Goal: Transaction & Acquisition: Purchase product/service

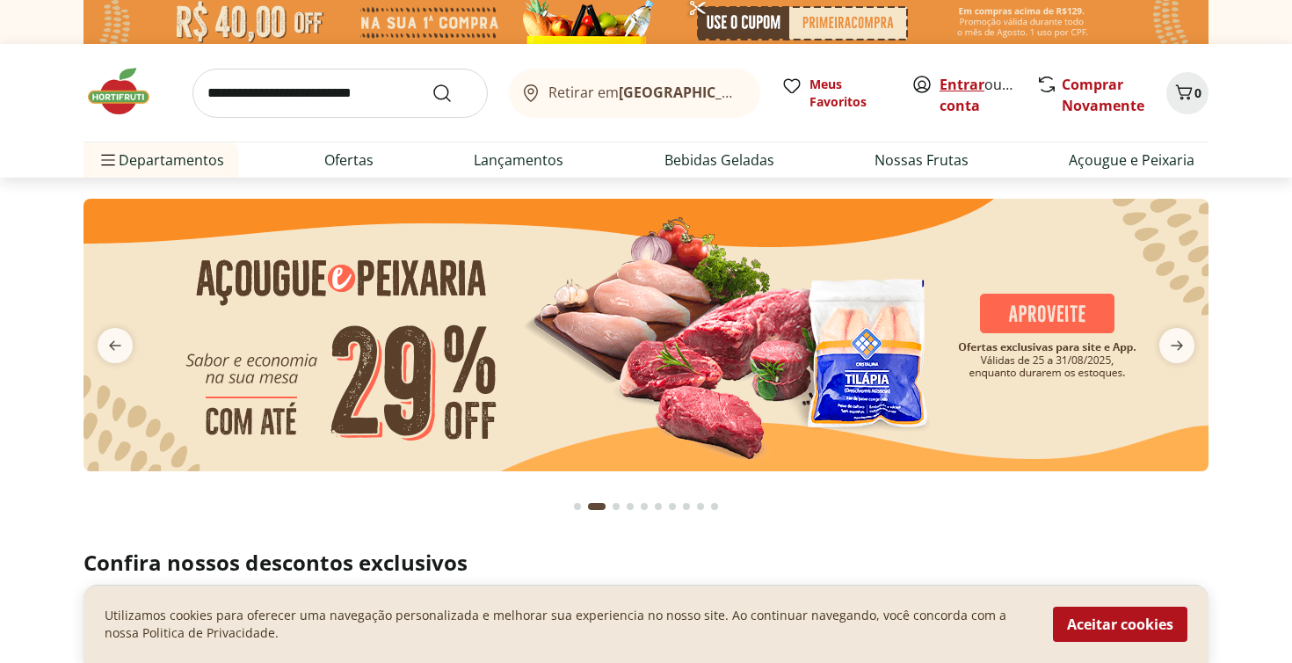
click at [955, 84] on link "Entrar" at bounding box center [961, 84] width 45 height 19
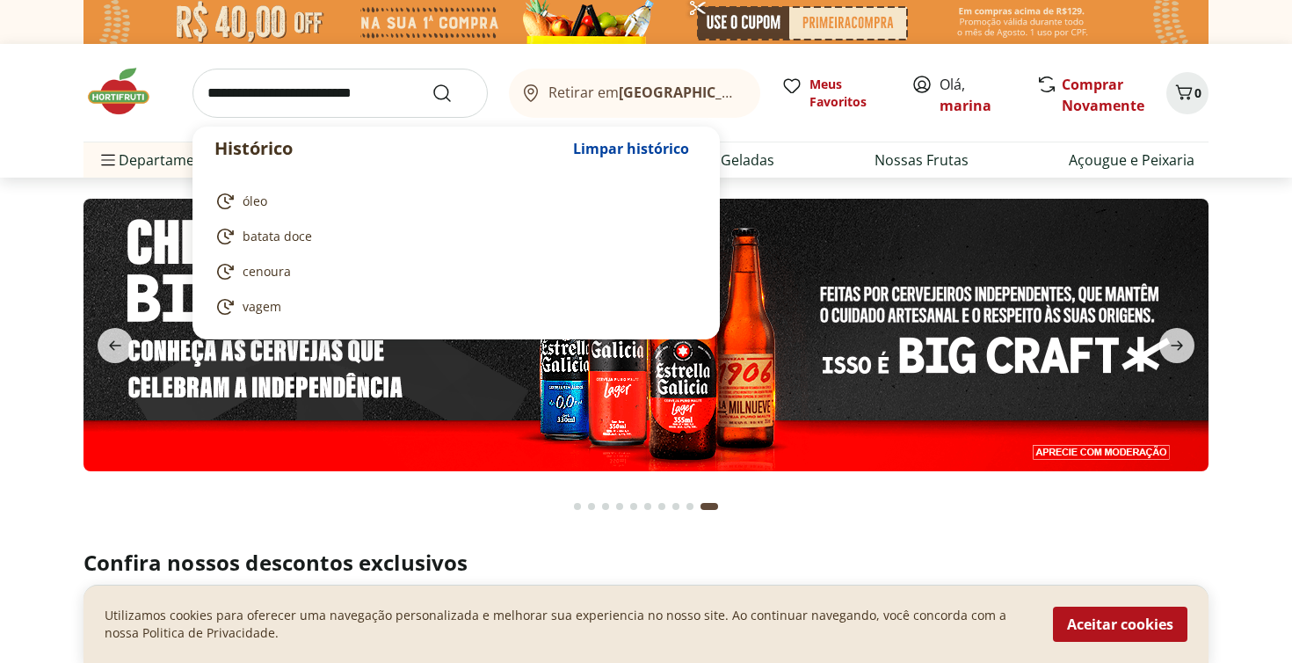
click at [284, 91] on input "search" at bounding box center [339, 93] width 295 height 49
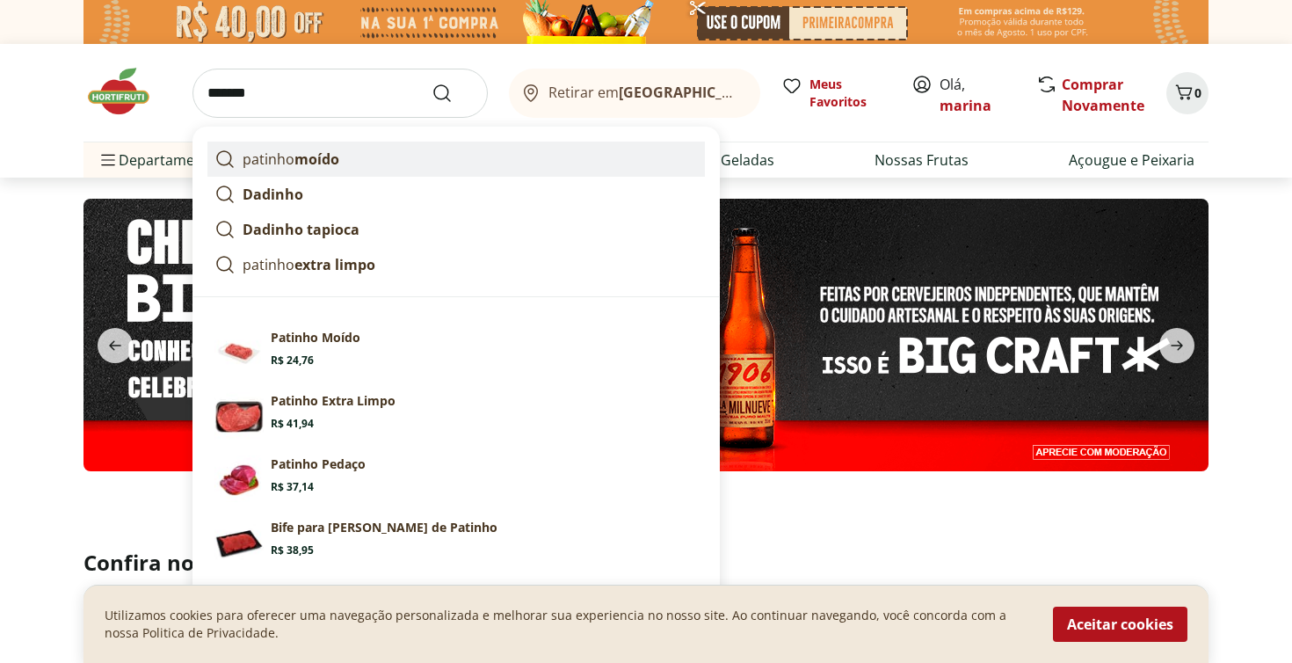
click at [273, 160] on p "patinho moído" at bounding box center [291, 159] width 97 height 21
type input "**********"
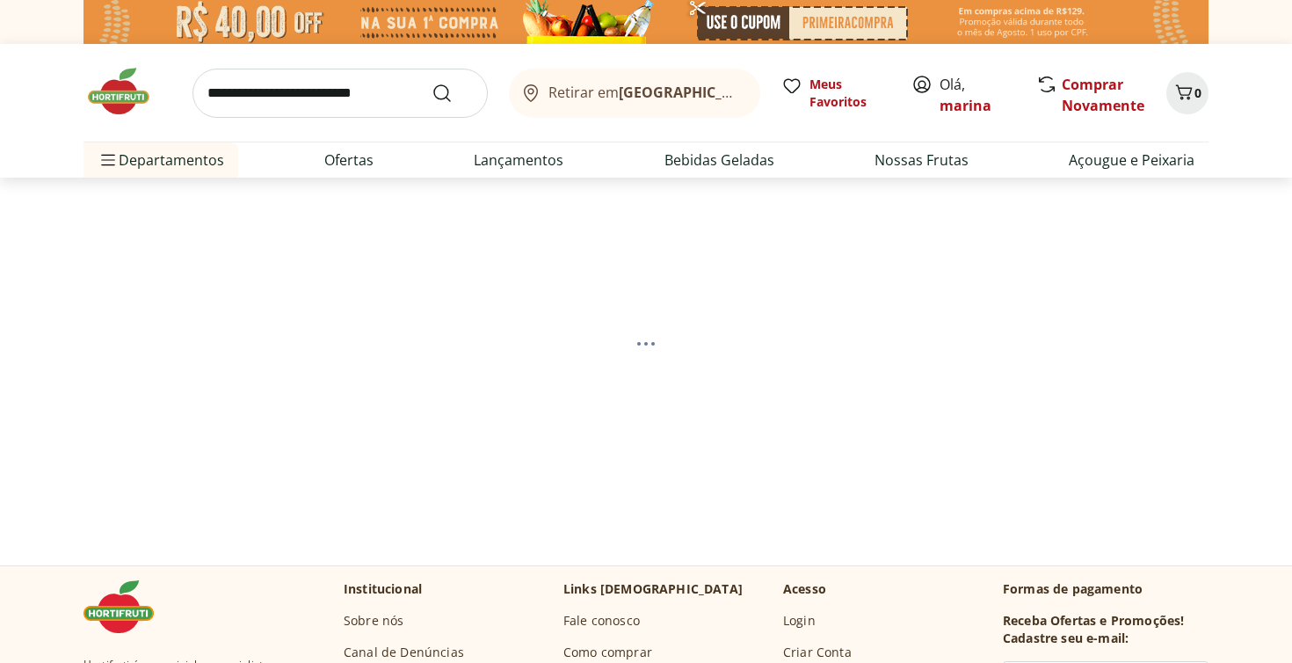
select select "**********"
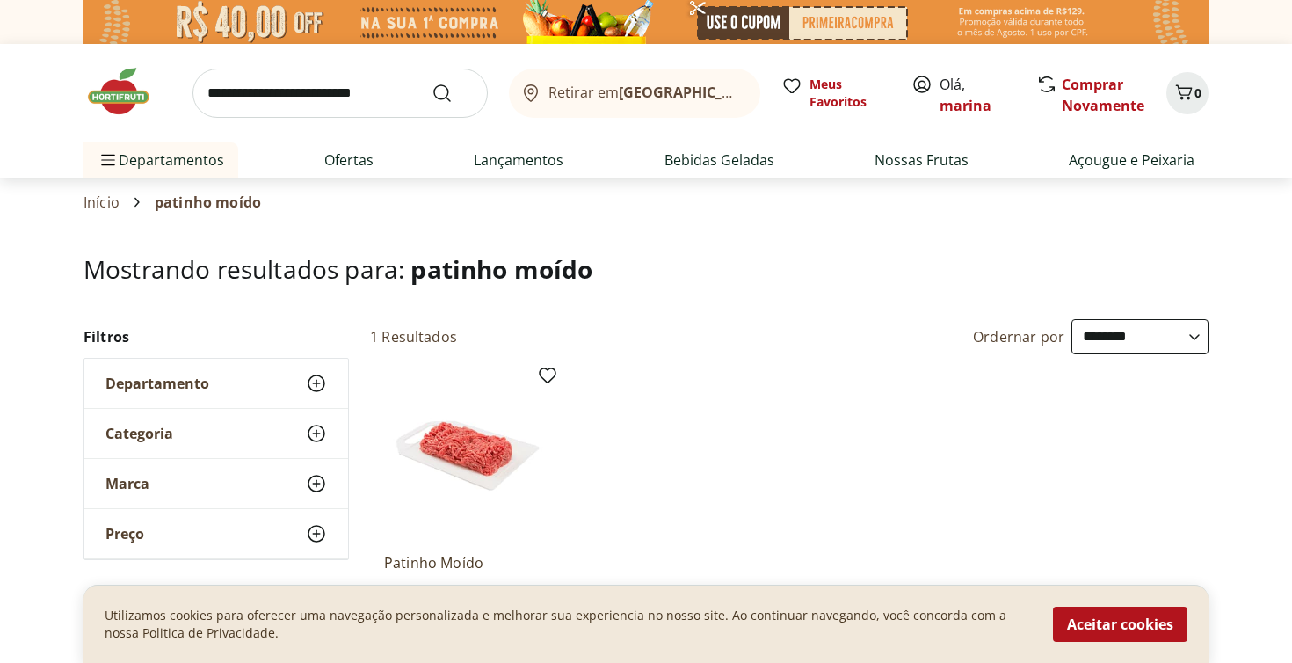
scroll to position [162, 0]
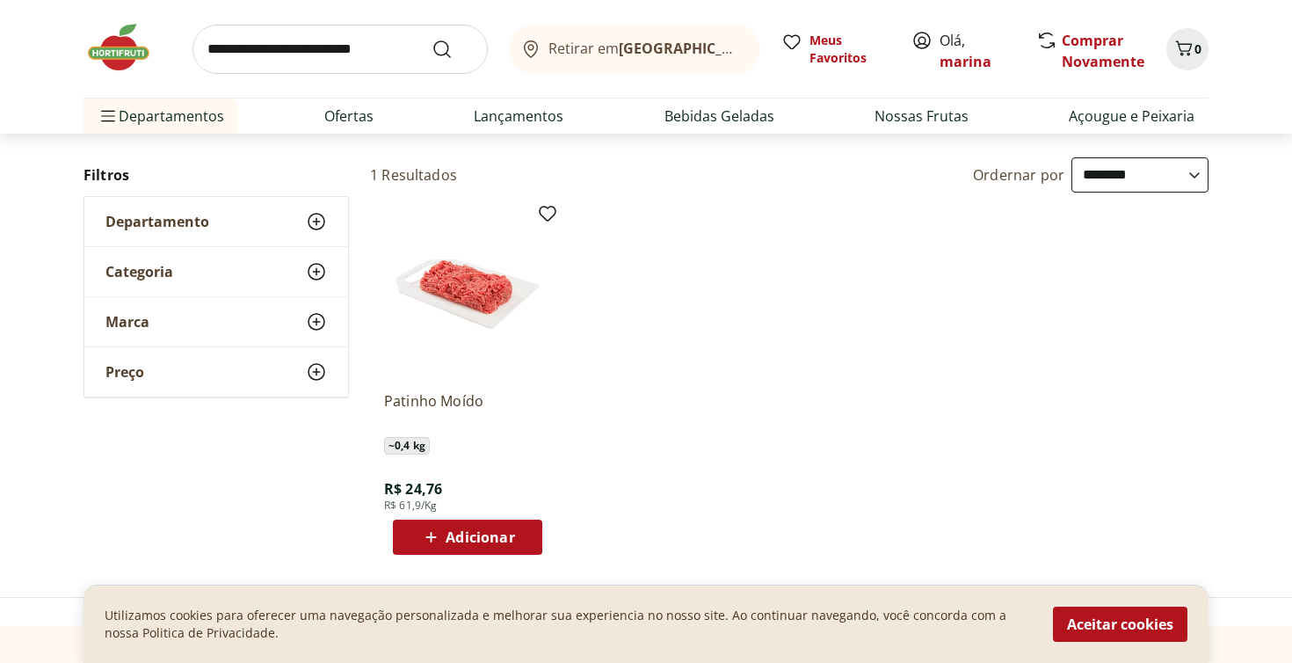
click at [430, 537] on icon at bounding box center [431, 536] width 22 height 21
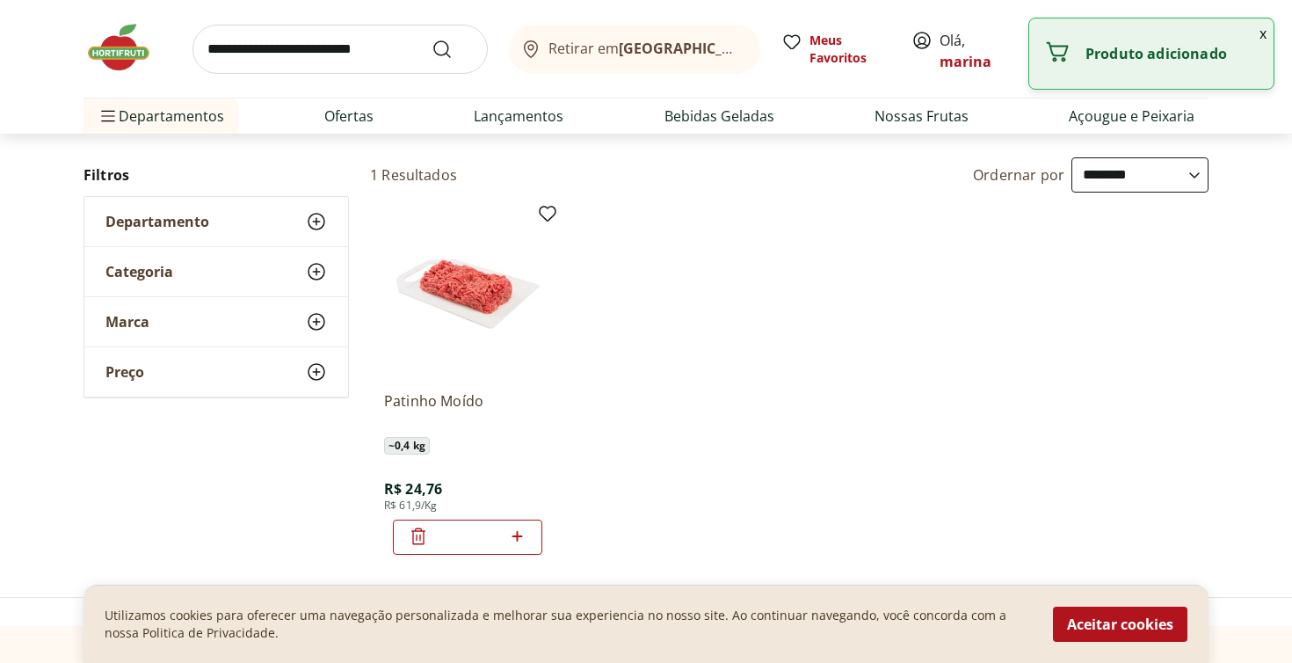
click at [520, 536] on icon at bounding box center [517, 535] width 22 height 21
type input "*"
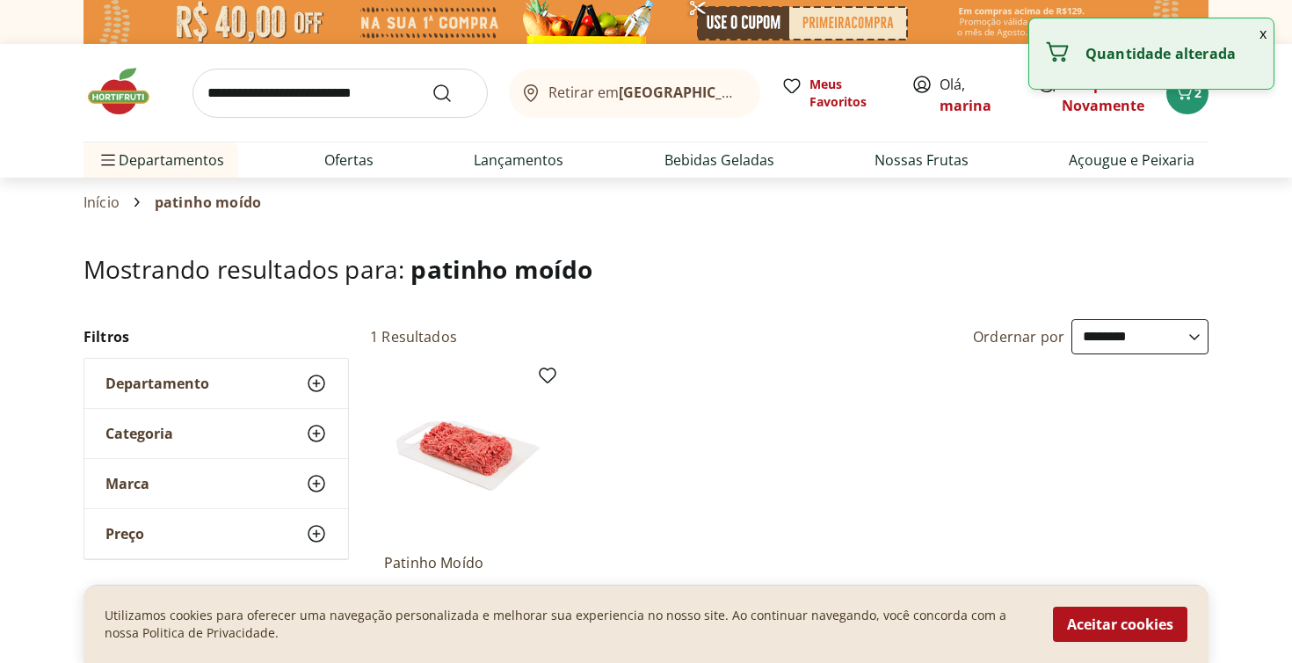
scroll to position [0, 0]
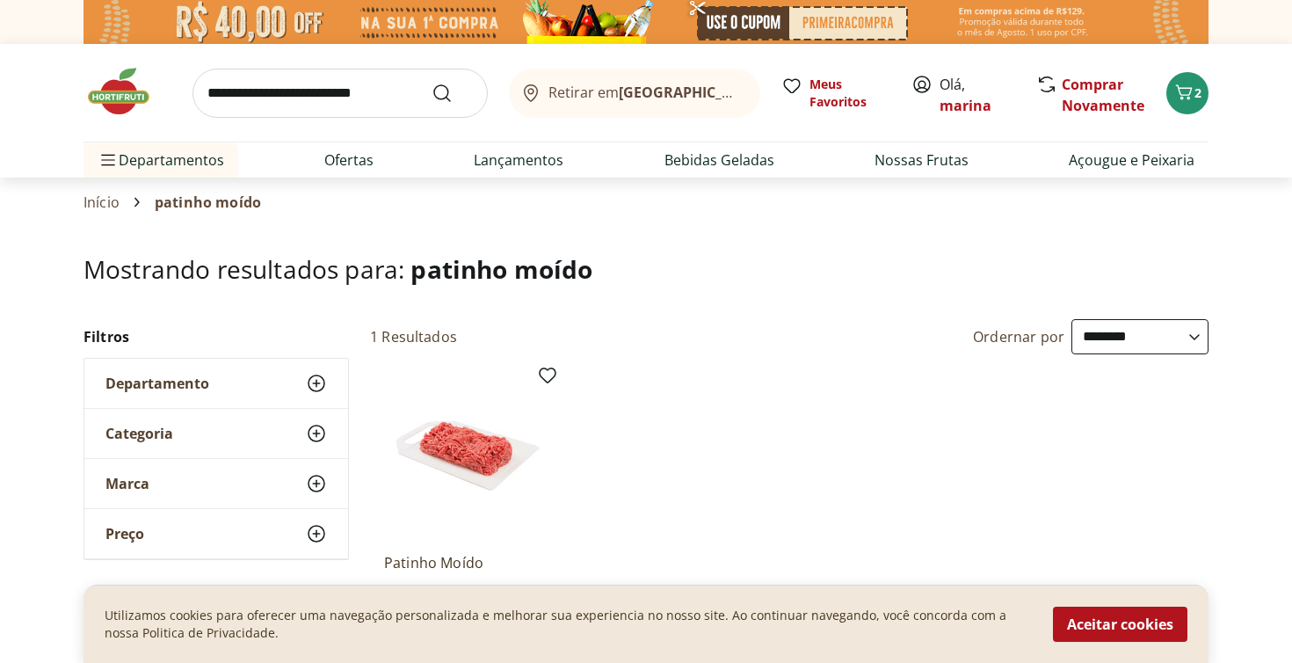
click at [402, 97] on input "search" at bounding box center [339, 93] width 295 height 49
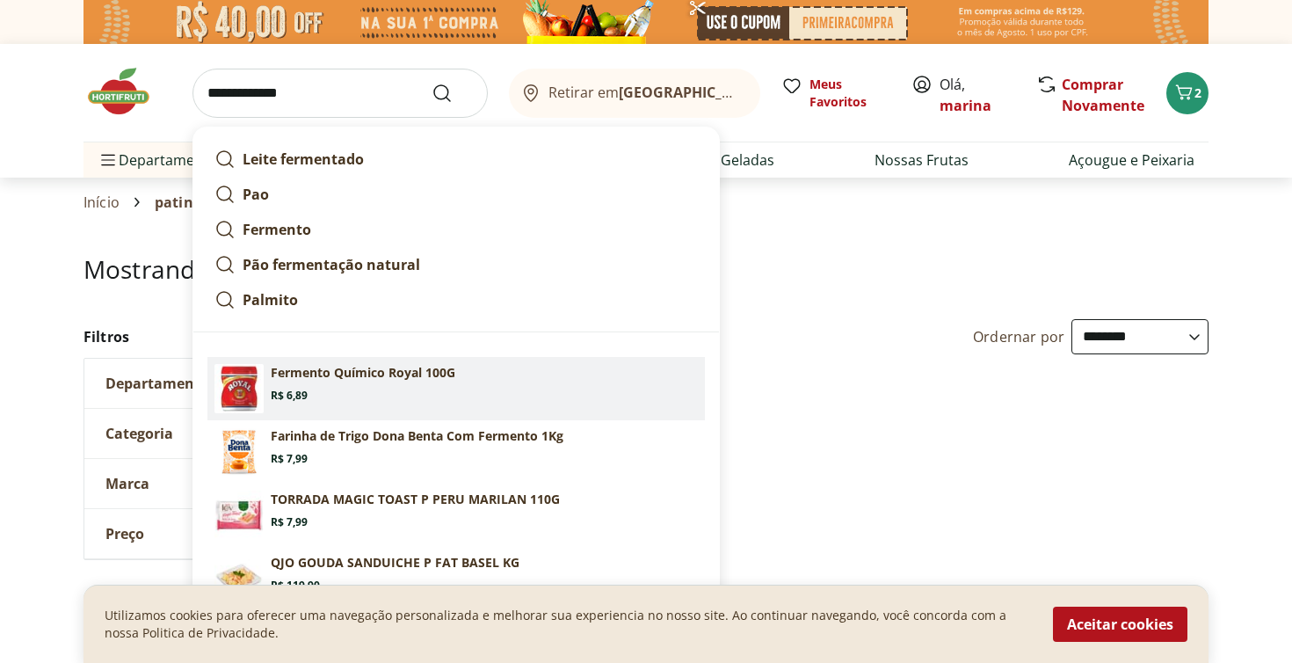
click at [303, 362] on link "Fermento Químico Royal 100G Price: R$ 6,89" at bounding box center [455, 388] width 497 height 63
type input "**********"
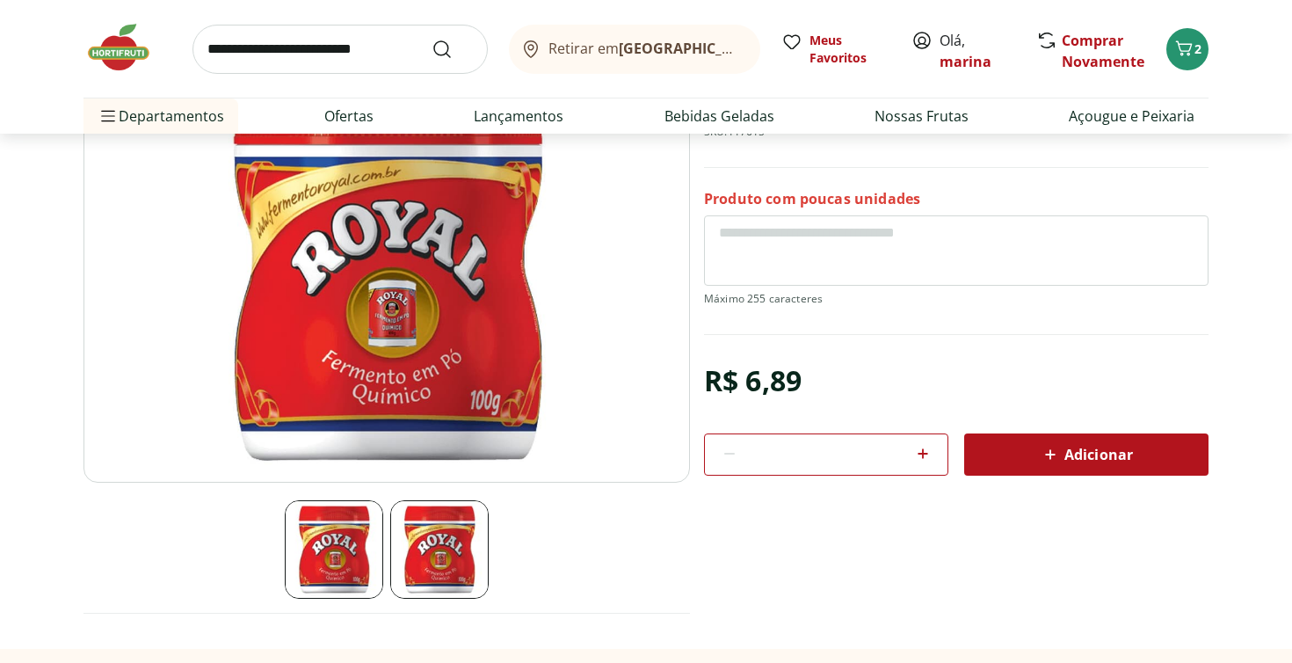
scroll to position [198, 0]
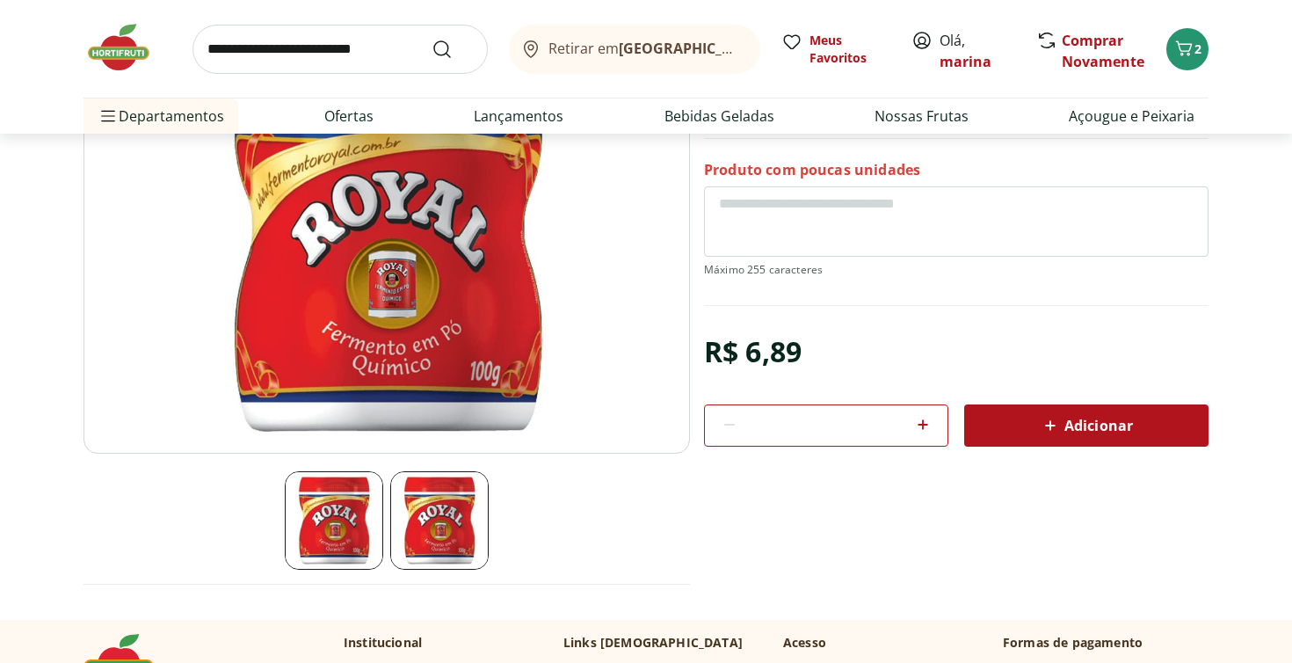
click at [1120, 430] on span "Adicionar" at bounding box center [1086, 425] width 93 height 21
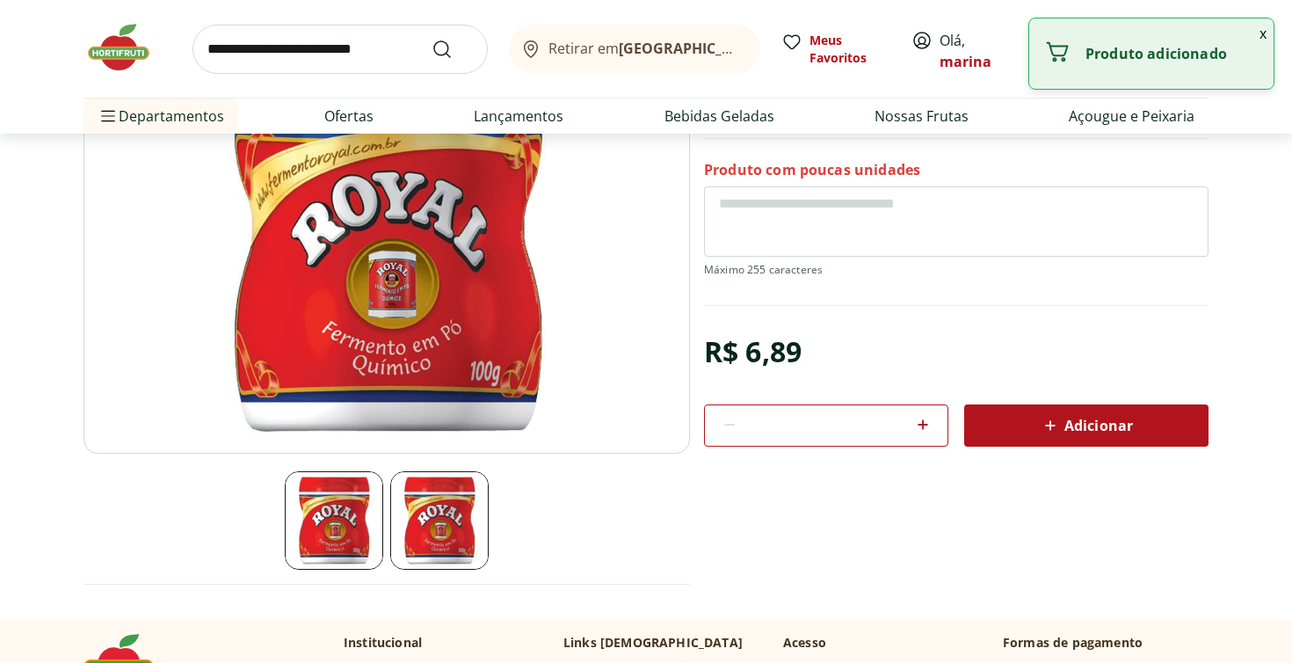
click at [402, 55] on input "search" at bounding box center [339, 49] width 295 height 49
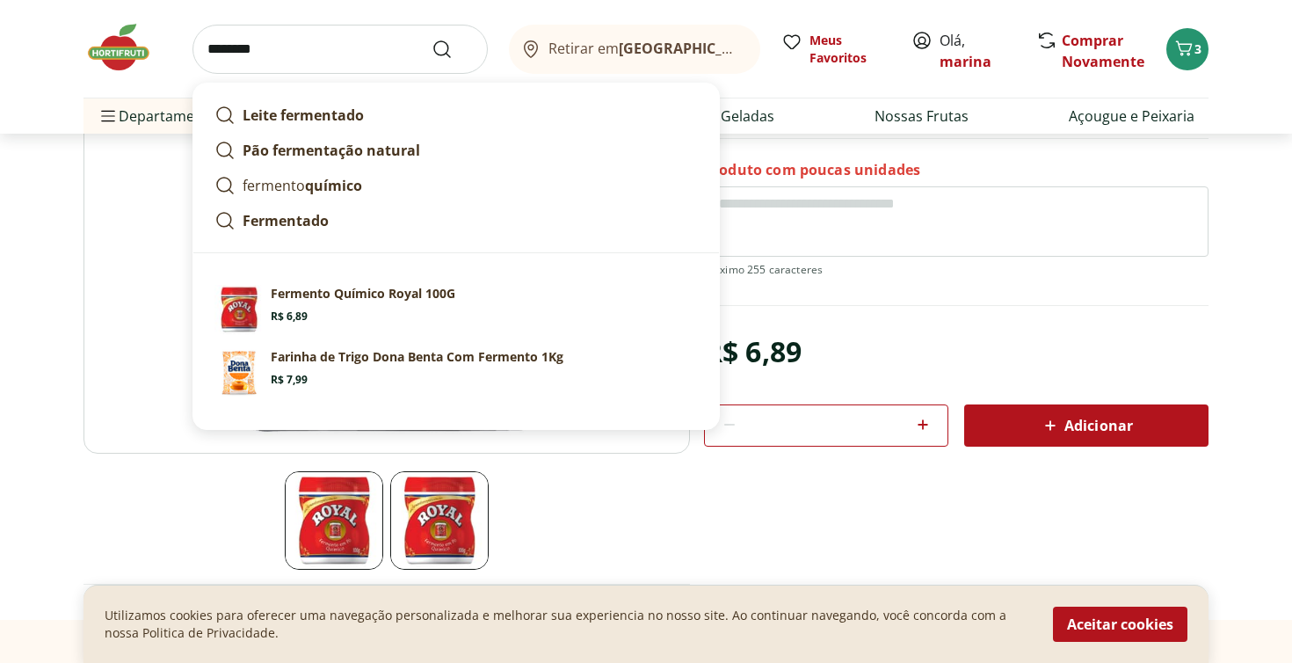
type input "********"
click at [453, 48] on button "Submit Search" at bounding box center [452, 49] width 42 height 21
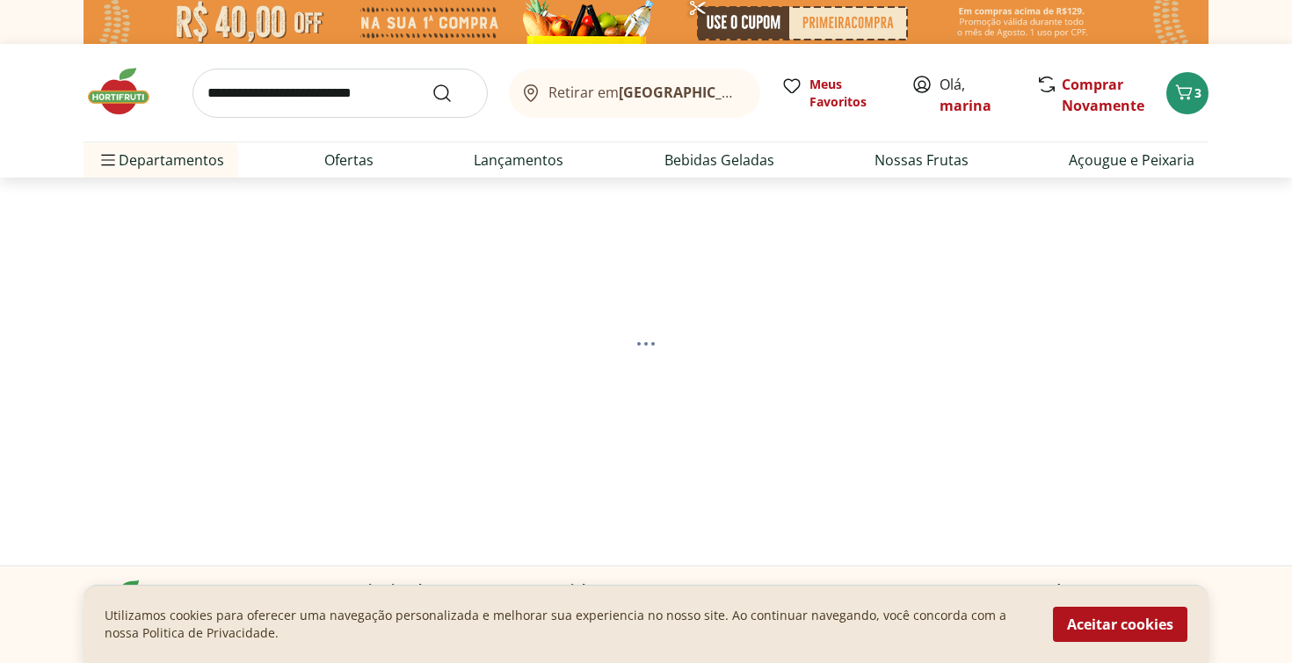
select select "**********"
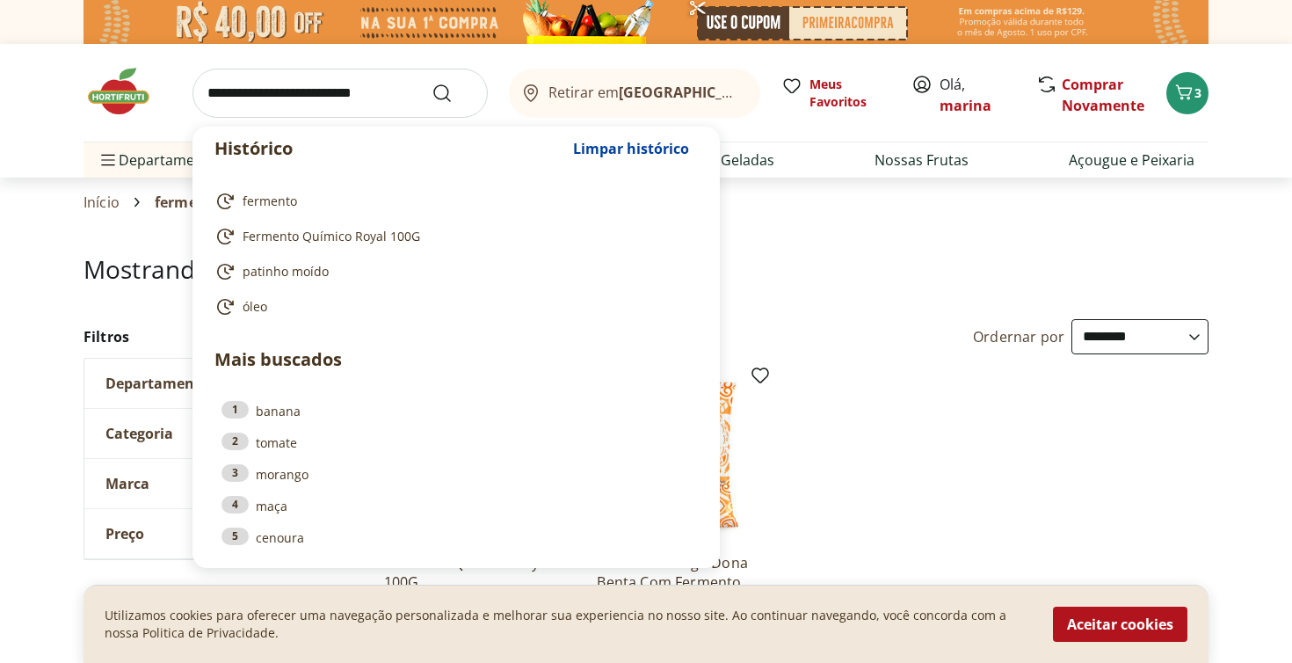
click at [348, 100] on input "search" at bounding box center [339, 93] width 295 height 49
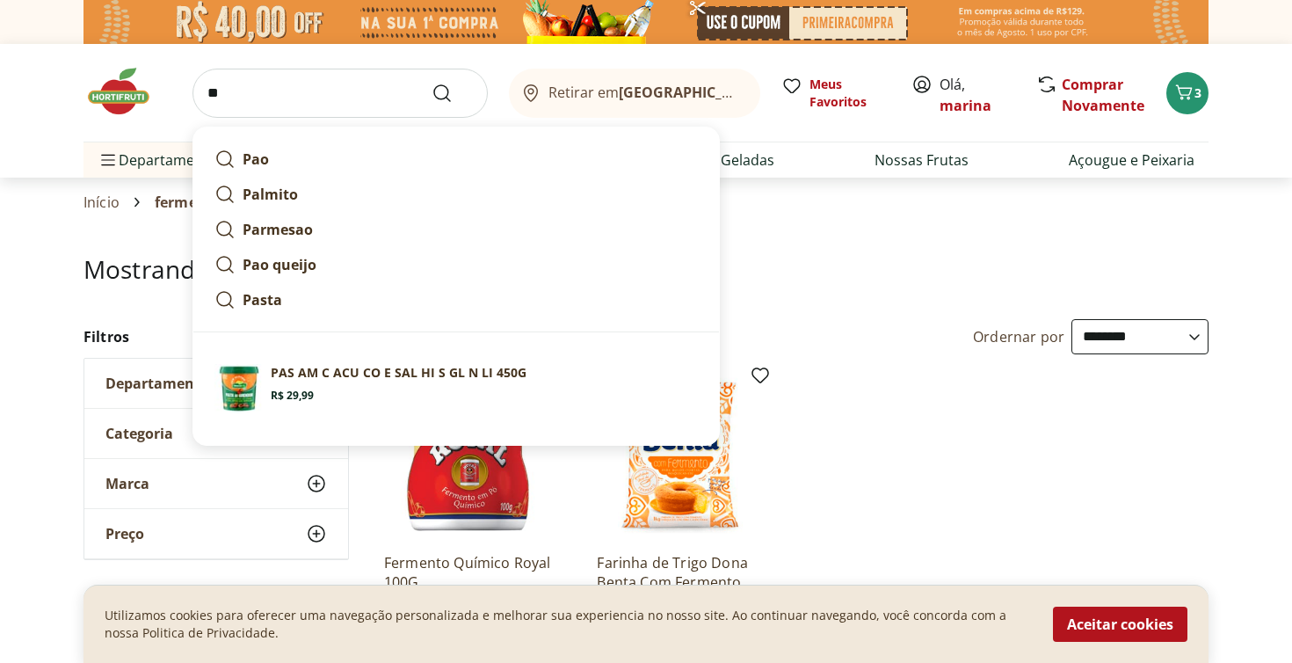
type input "*"
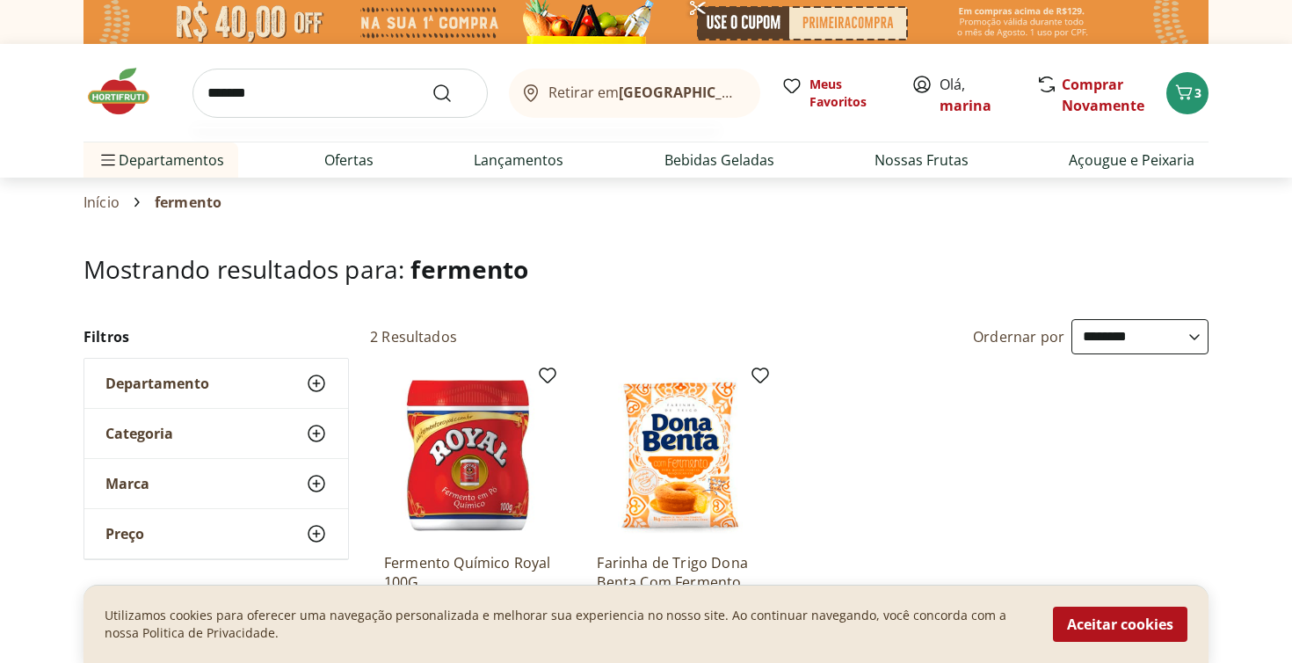
type input "********"
click at [453, 92] on button "Submit Search" at bounding box center [452, 93] width 42 height 21
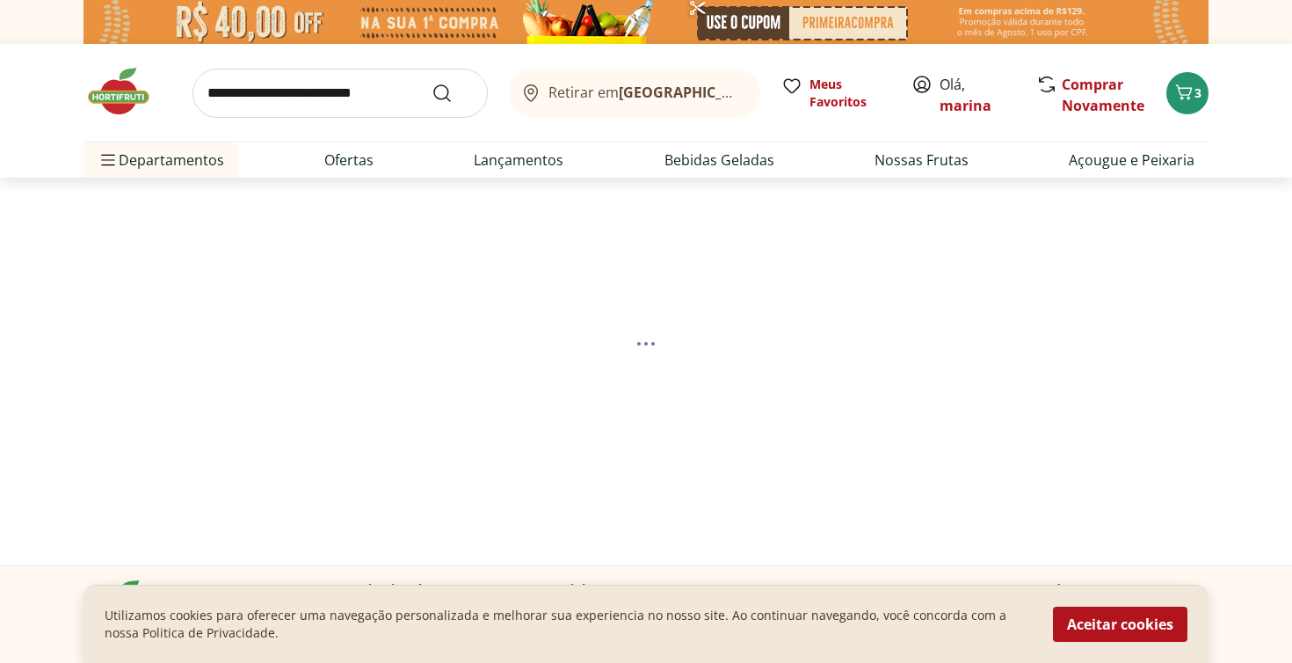
select select "**********"
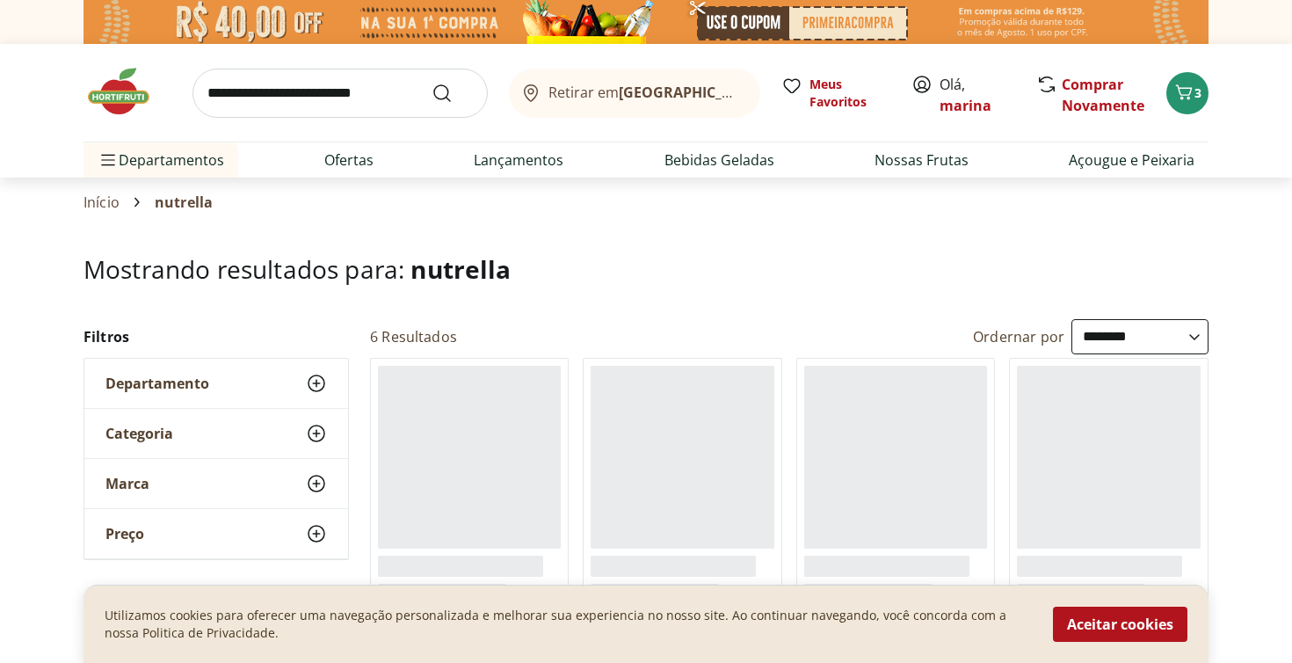
scroll to position [153, 0]
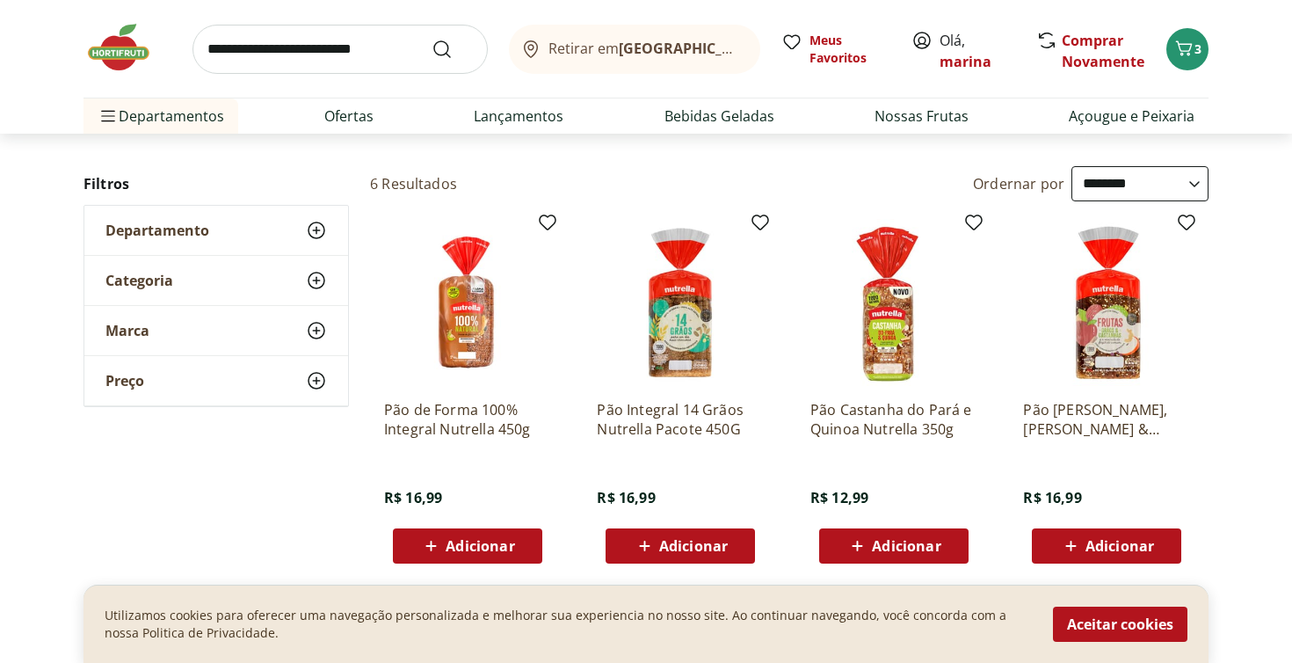
click at [438, 539] on icon at bounding box center [431, 545] width 22 height 21
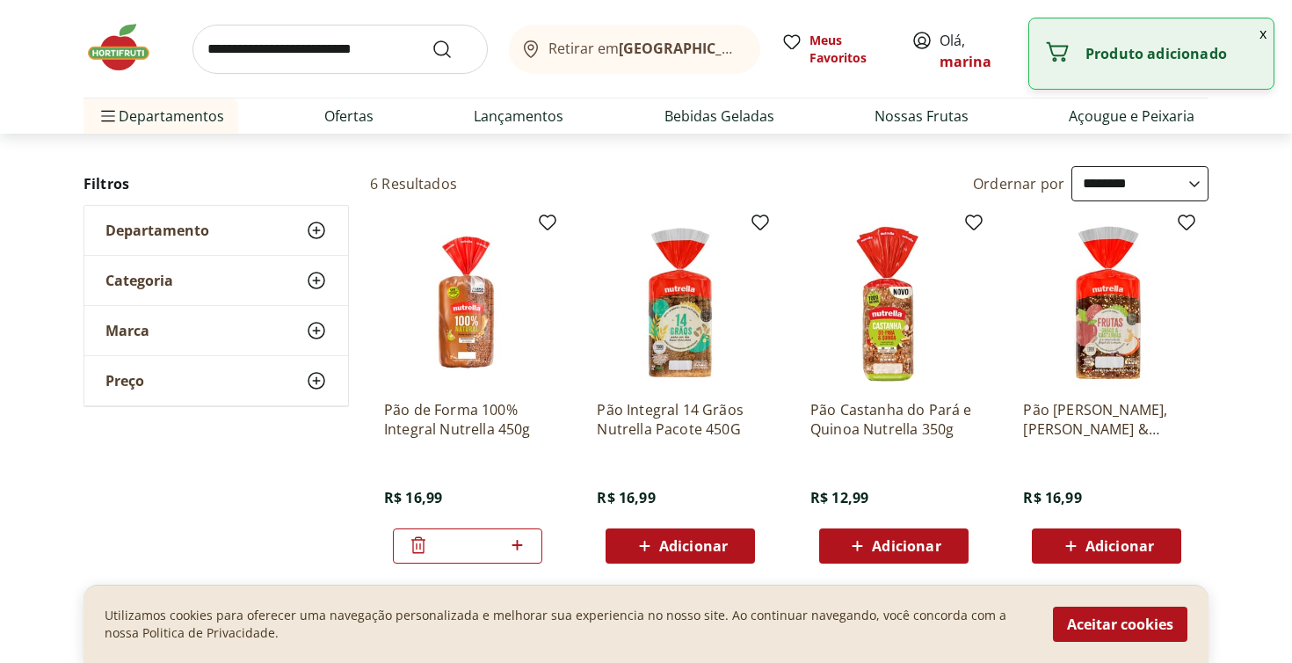
click at [391, 62] on input "search" at bounding box center [339, 49] width 295 height 49
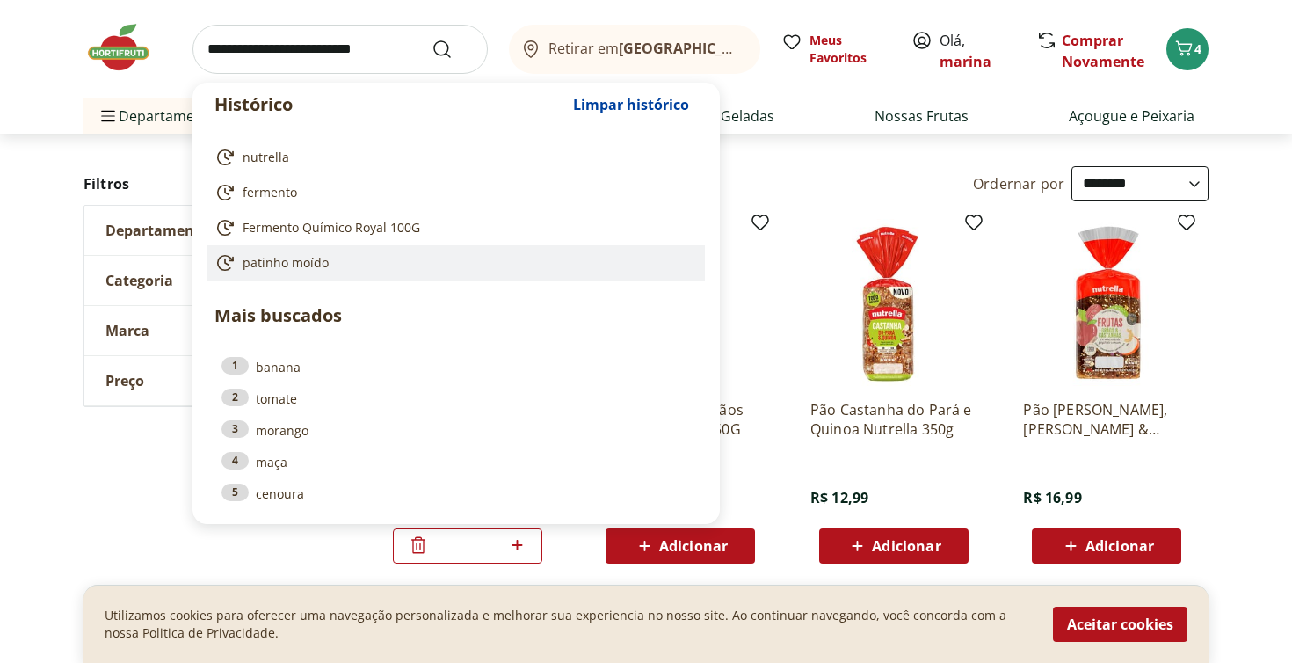
type input "*"
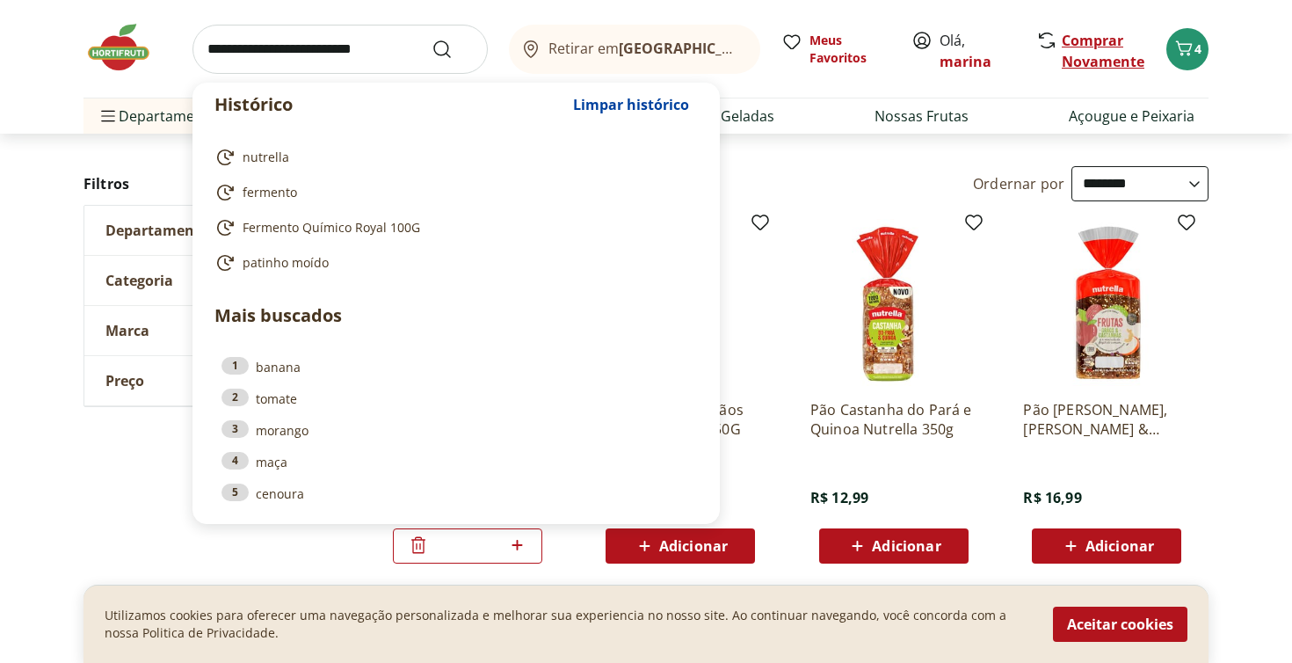
click at [1116, 69] on link "Comprar Novamente" at bounding box center [1103, 51] width 83 height 40
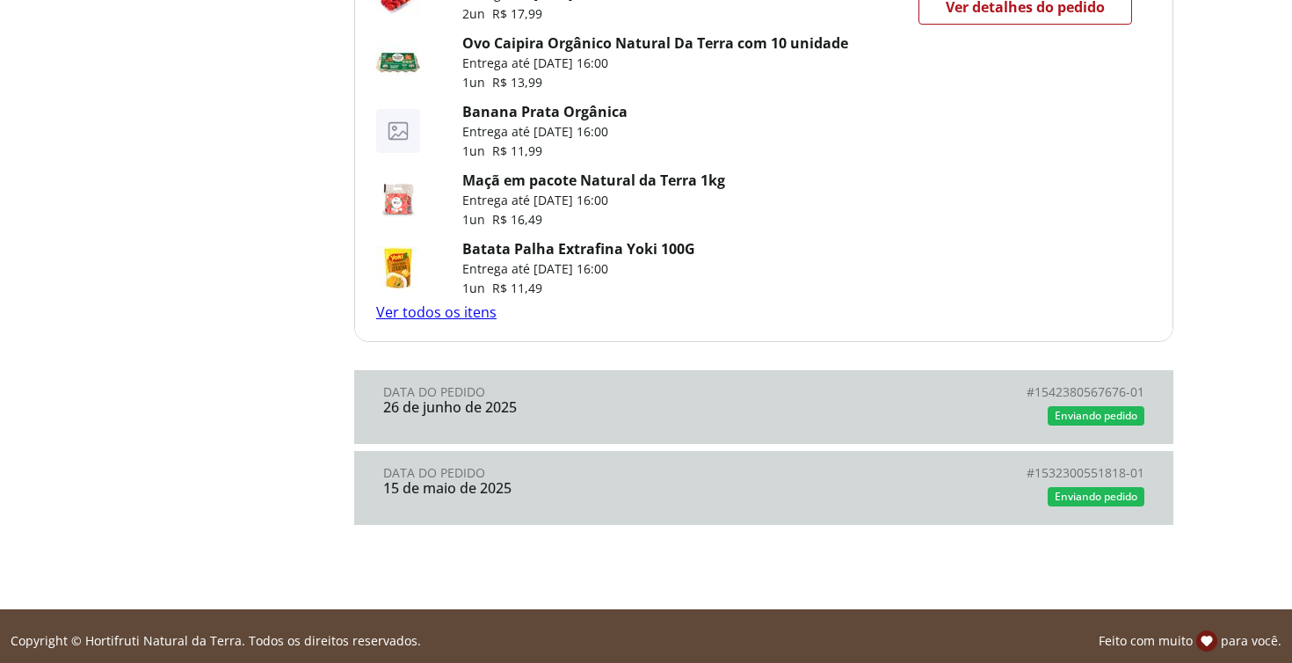
scroll to position [1416, 0]
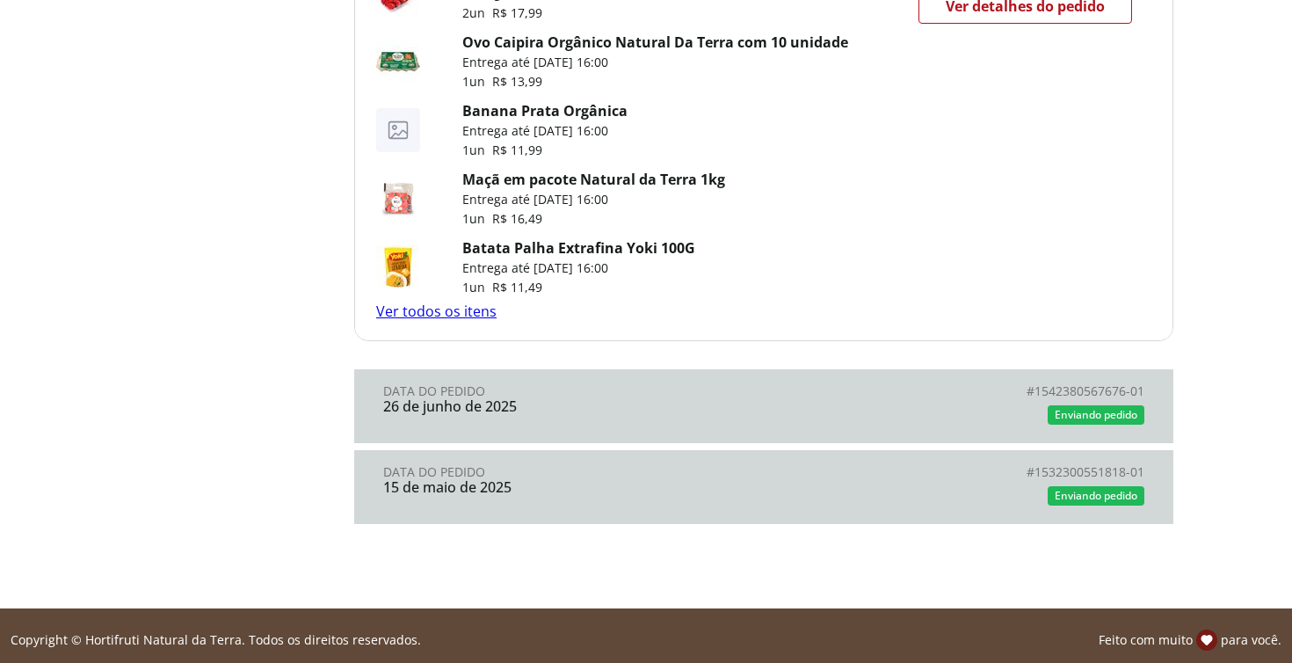
click at [495, 243] on link "Batata Palha Extrafina Yoki 100G" at bounding box center [578, 247] width 233 height 19
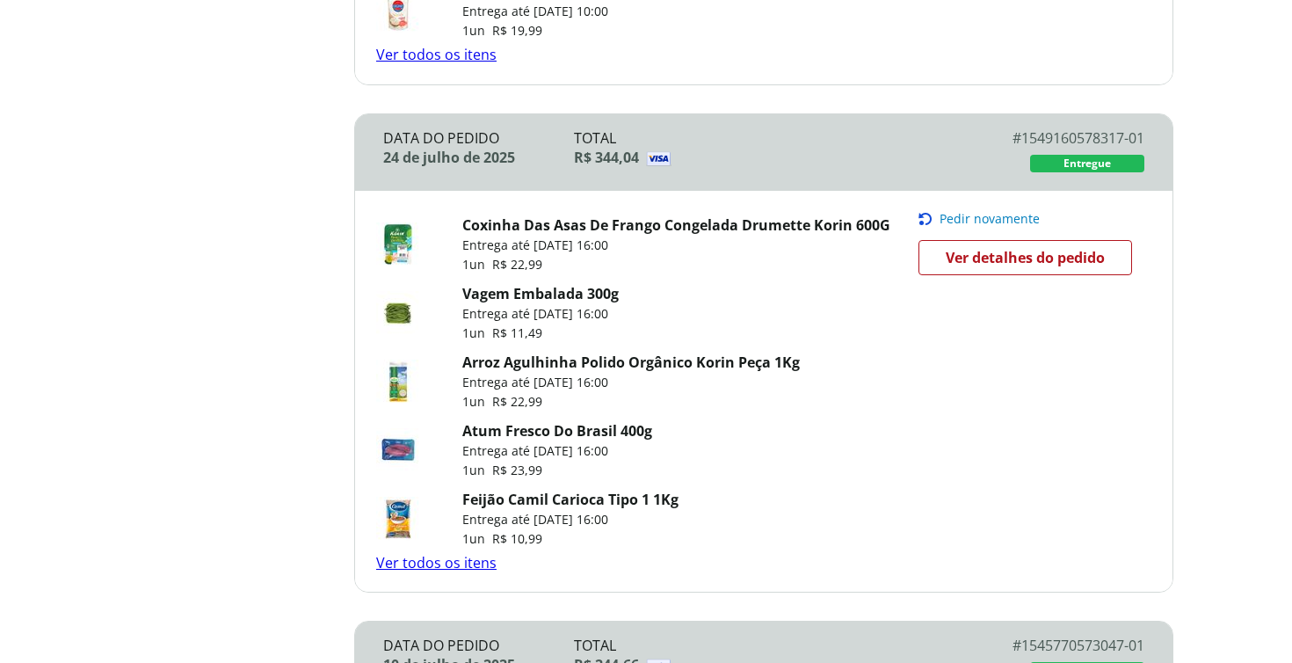
scroll to position [659, 0]
click at [598, 421] on link "Atum Fresco Do Brasil 400g" at bounding box center [557, 428] width 190 height 19
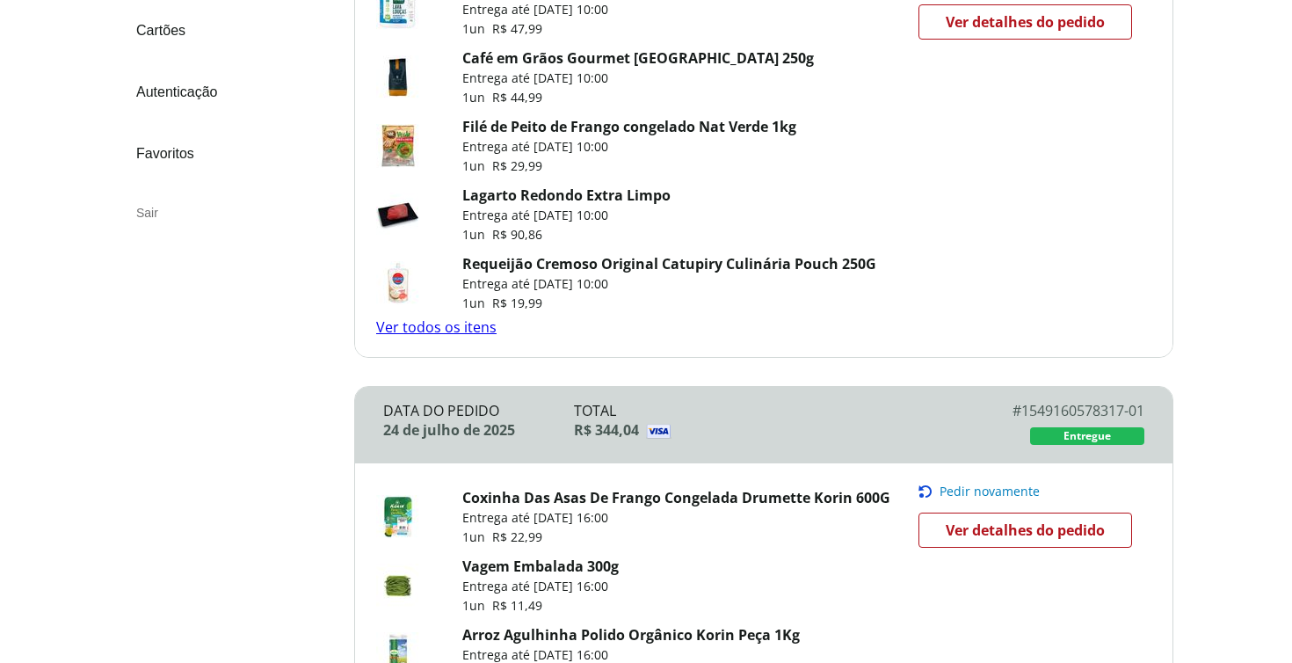
scroll to position [95, 0]
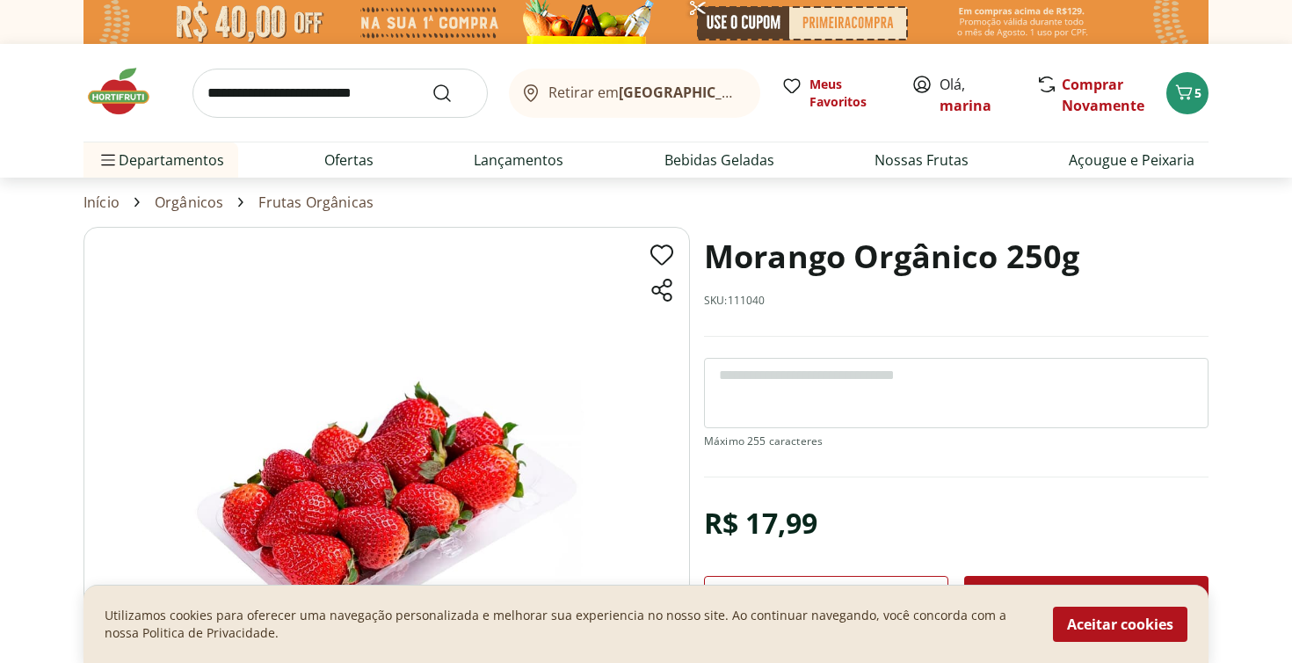
scroll to position [118, 0]
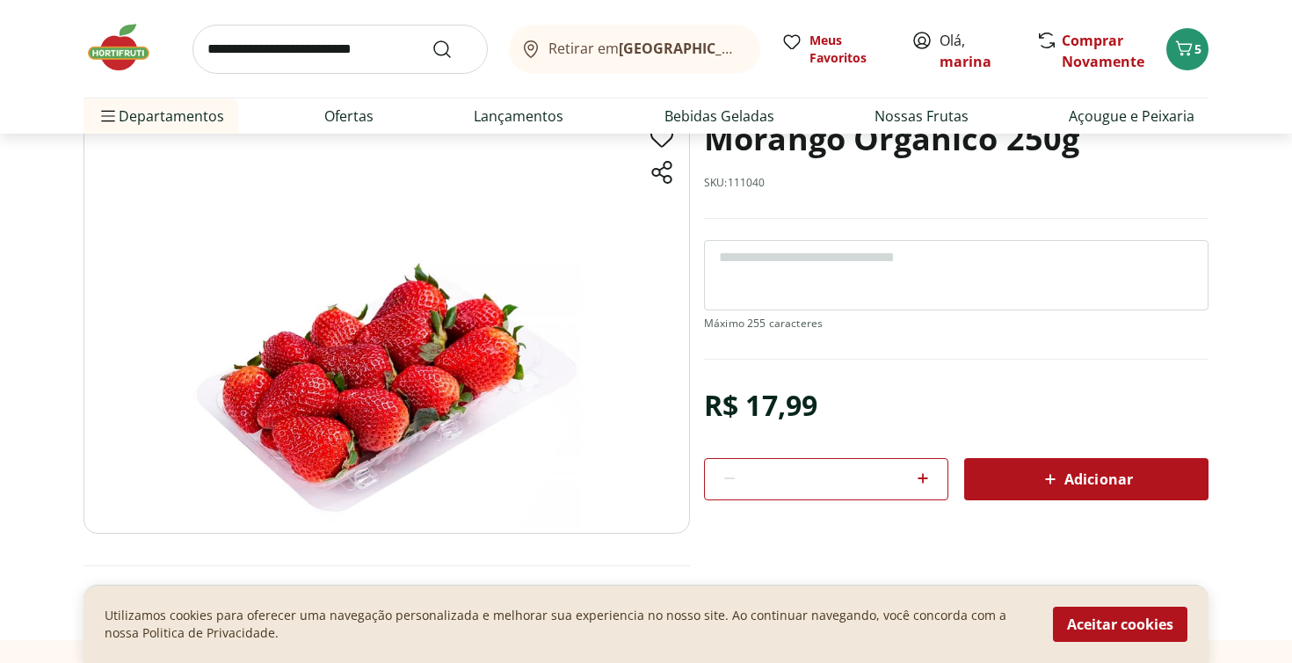
click at [1010, 477] on div "Adicionar" at bounding box center [1086, 479] width 216 height 32
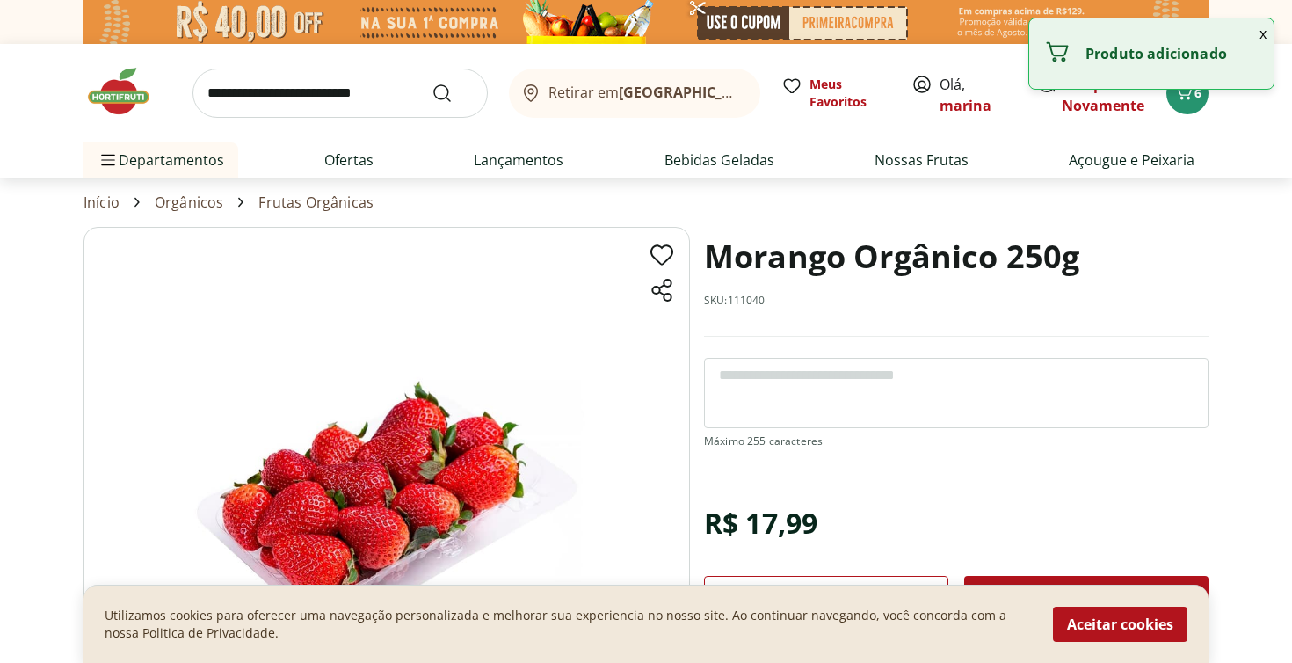
scroll to position [0, 0]
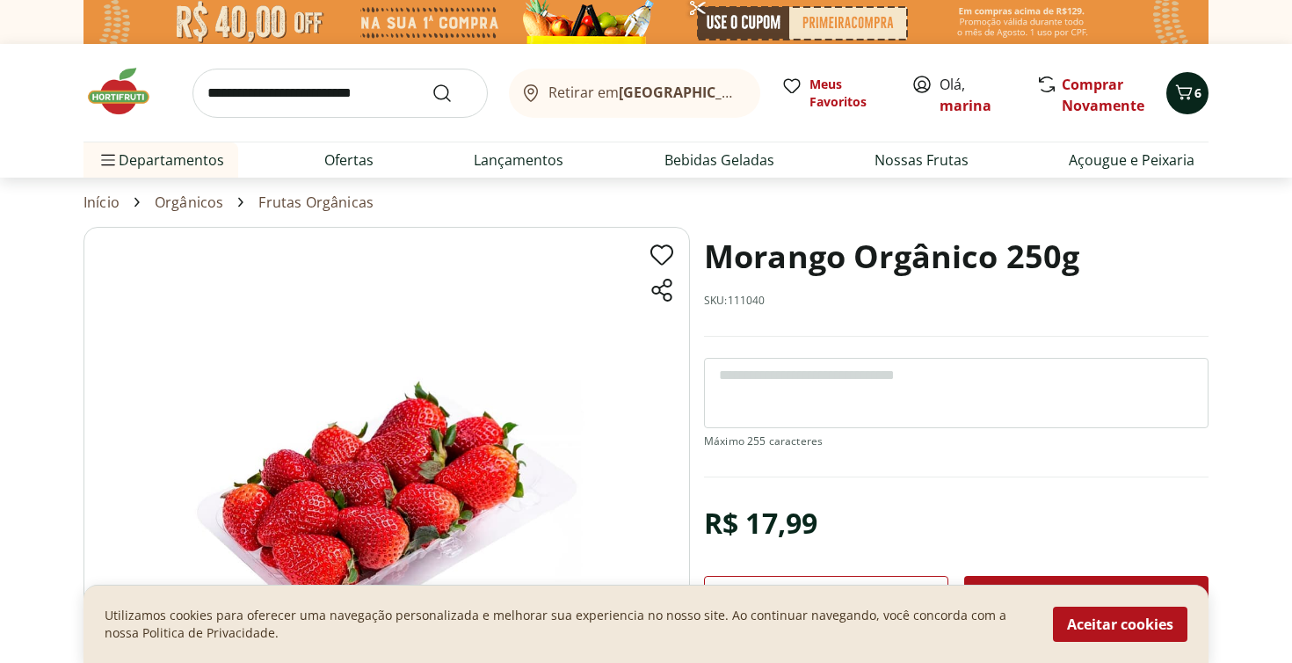
click at [1178, 85] on icon "Carrinho" at bounding box center [1183, 92] width 21 height 21
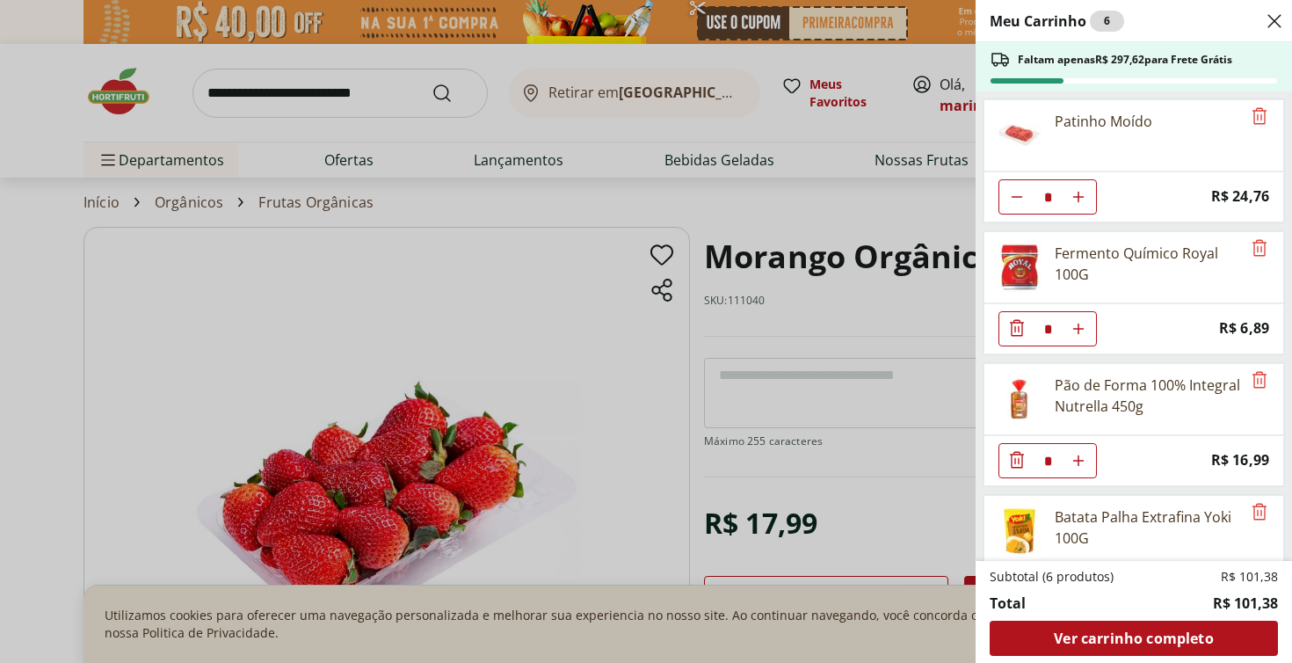
scroll to position [109, 0]
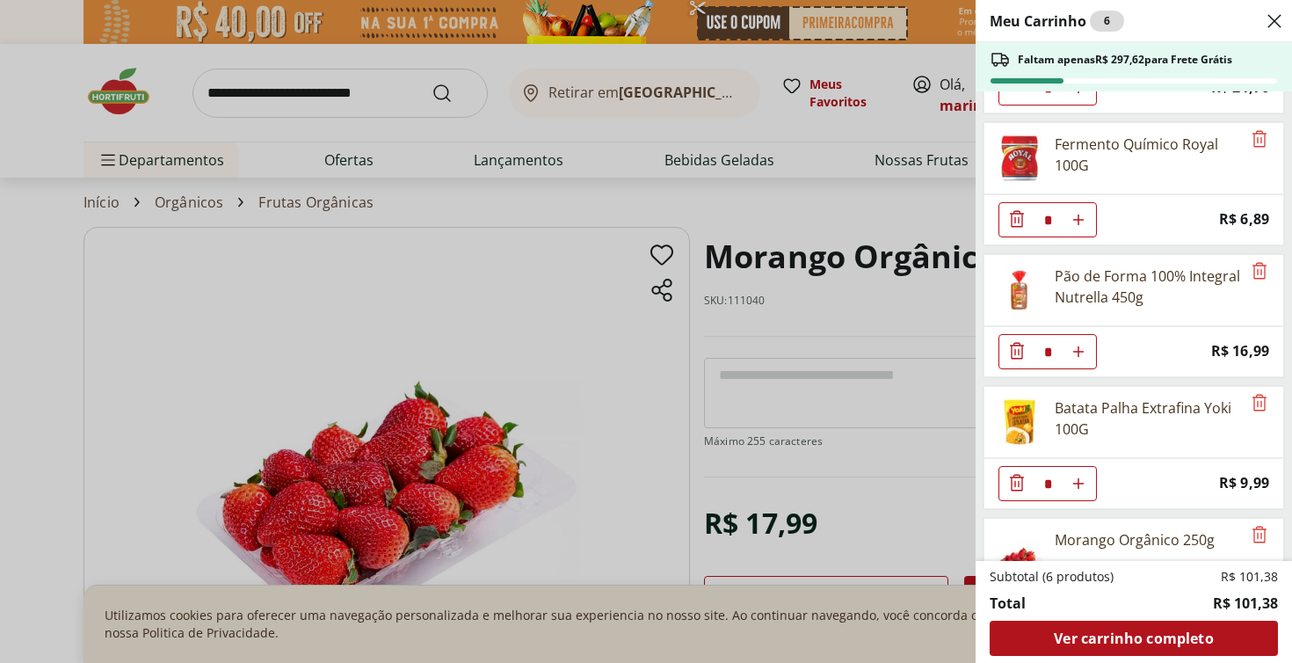
click at [363, 95] on div "Meu Carrinho 6 Faltam apenas R$ 297,62 para Frete Grátis Patinho Moído * Price:…" at bounding box center [646, 331] width 1292 height 663
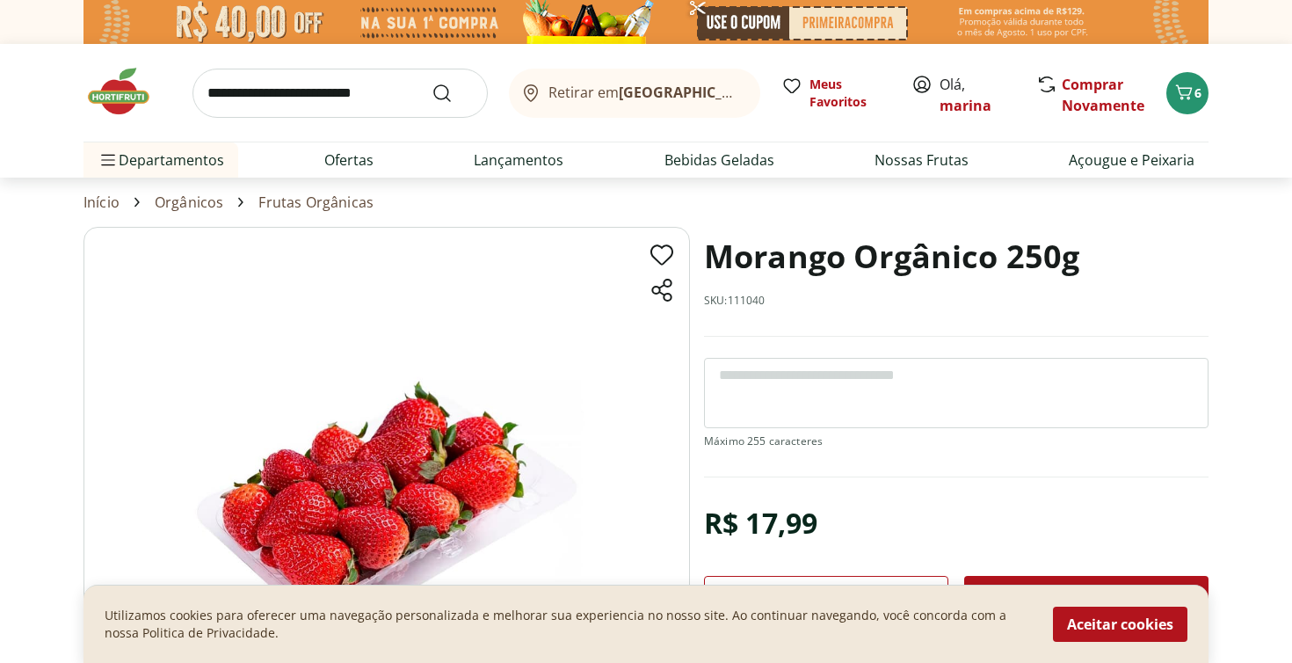
click at [337, 103] on input "search" at bounding box center [339, 93] width 295 height 49
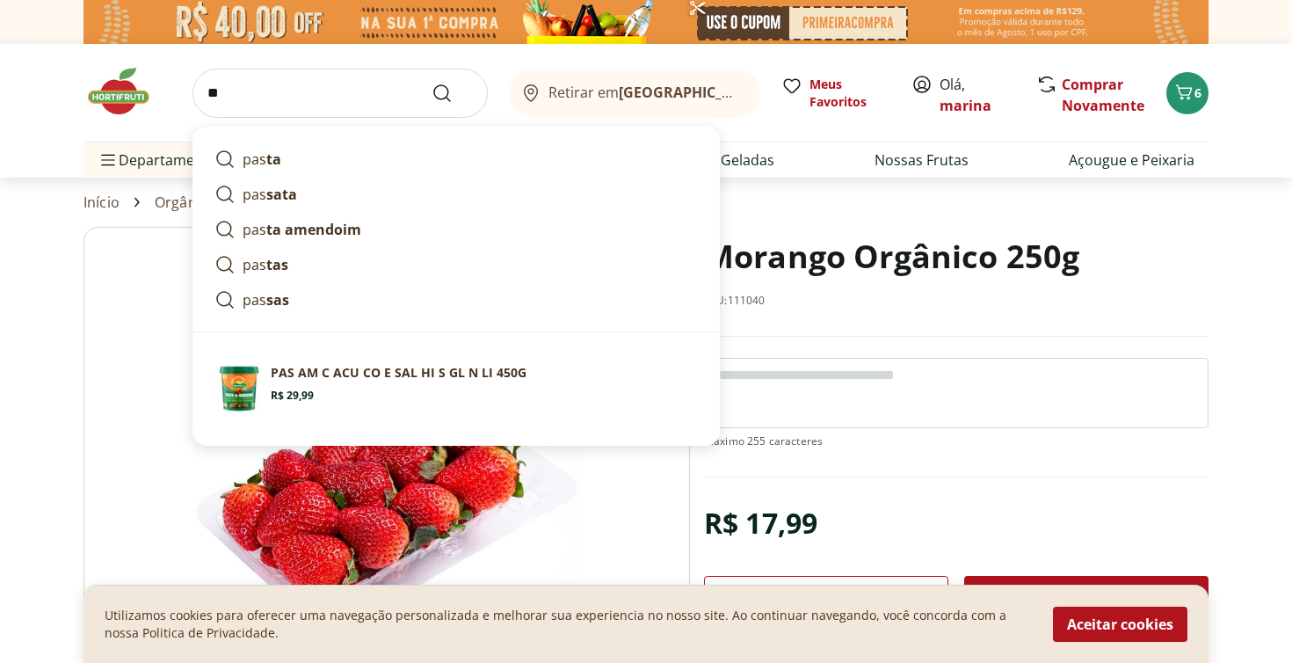
type input "*"
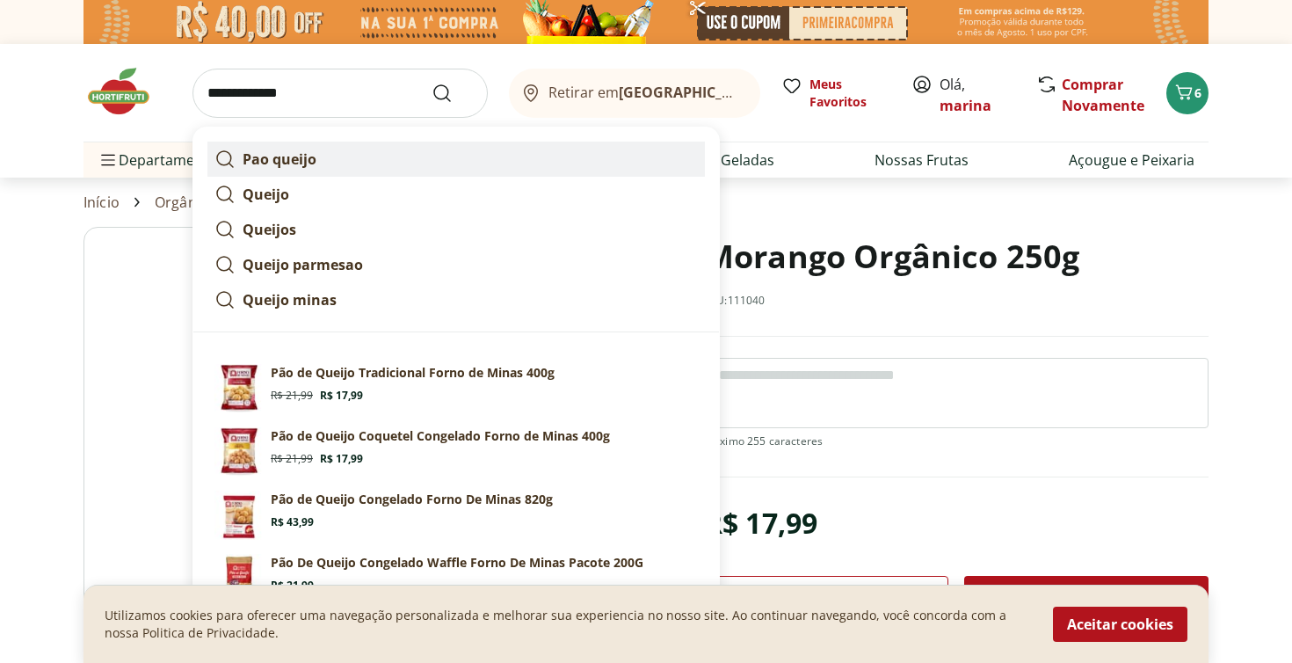
click at [279, 159] on strong "Pao queijo" at bounding box center [280, 158] width 74 height 19
type input "**********"
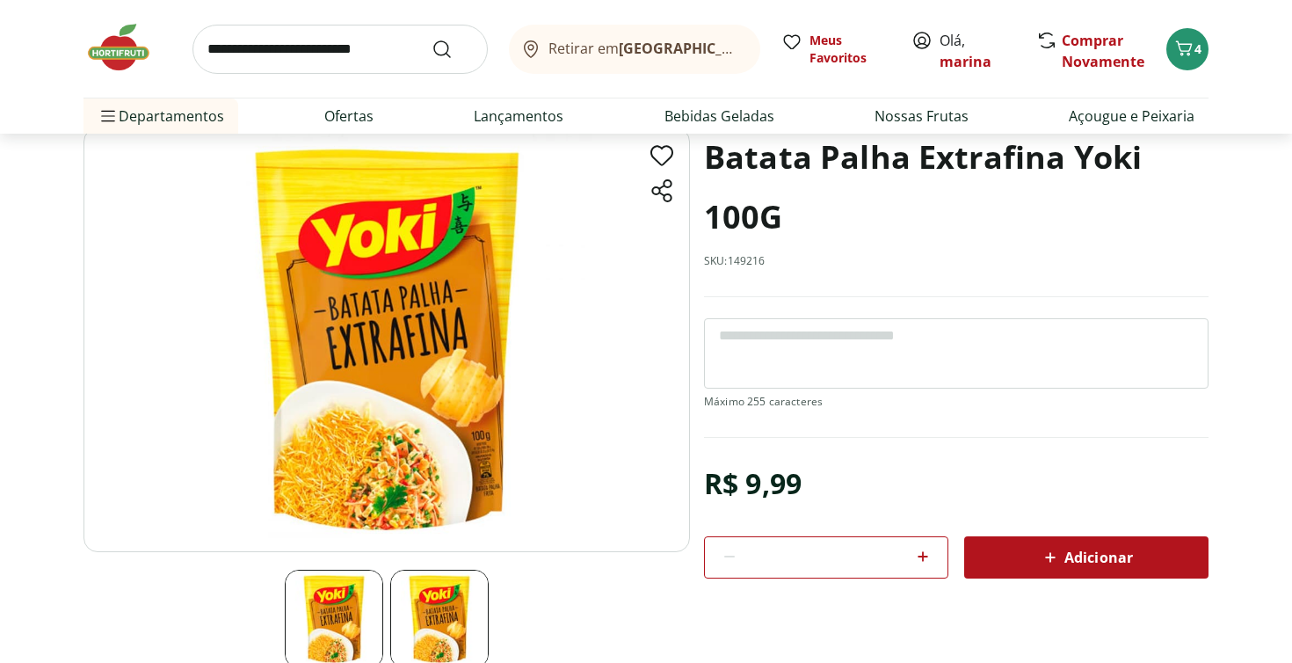
scroll to position [119, 0]
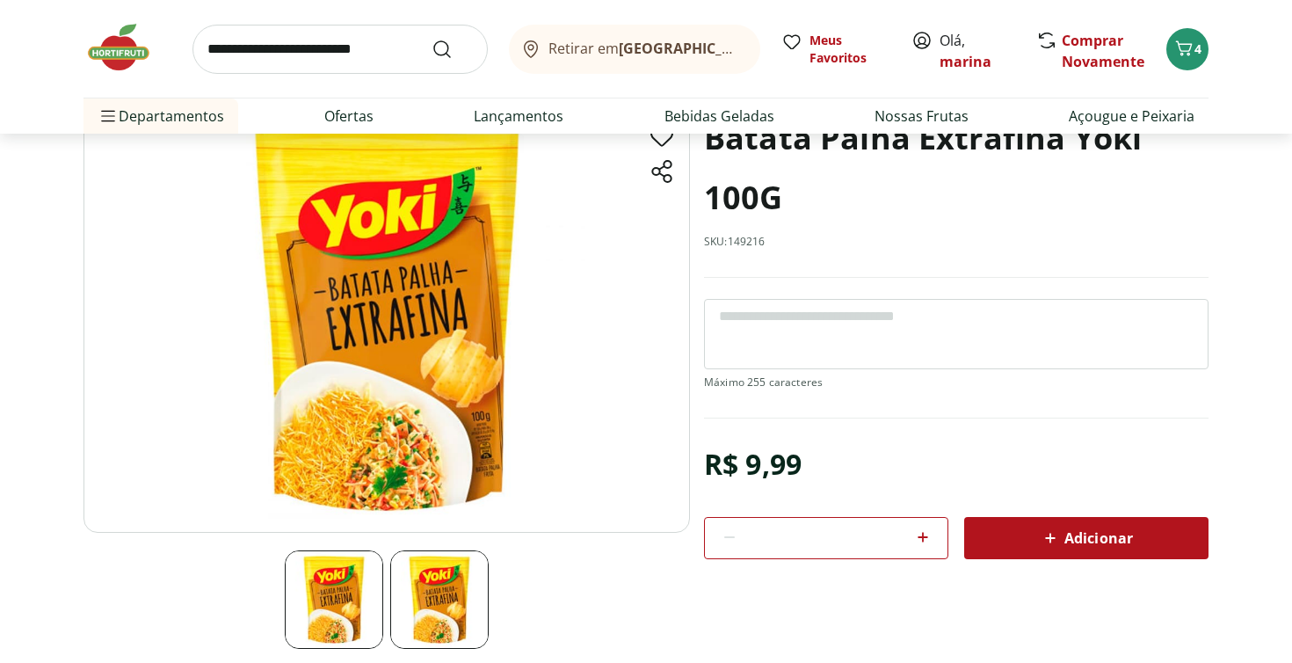
click at [1060, 534] on icon at bounding box center [1050, 537] width 21 height 21
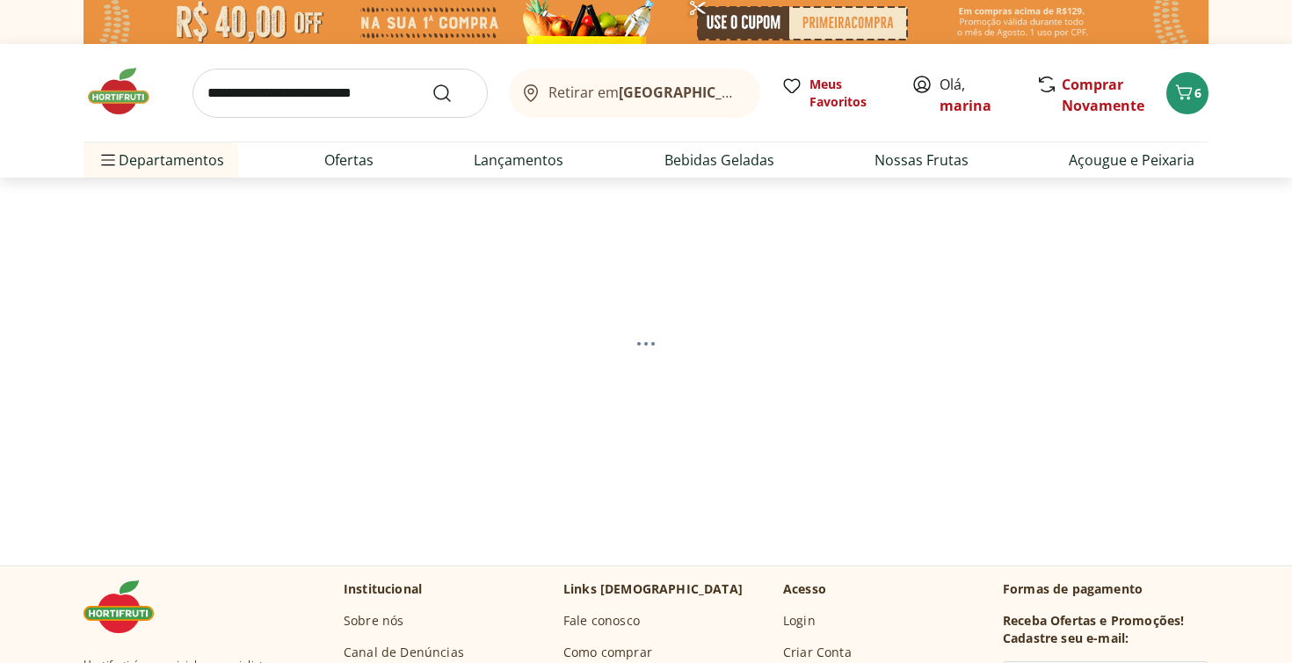
scroll to position [25, 0]
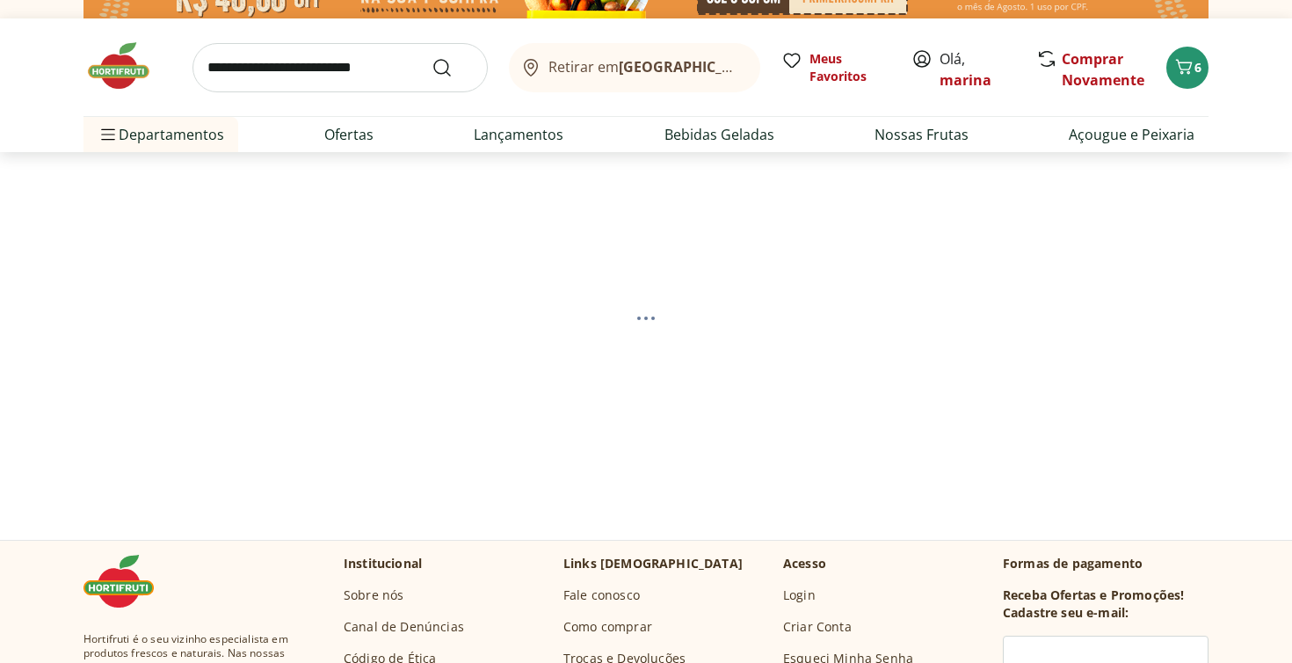
select select "**********"
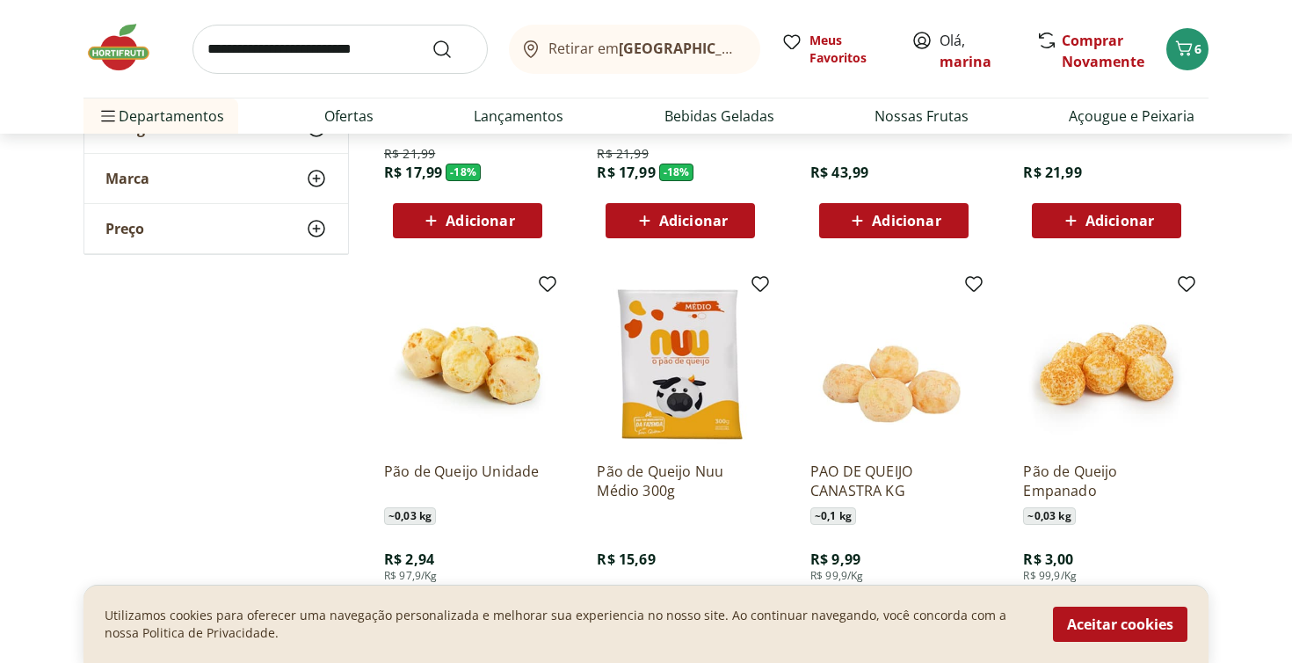
scroll to position [567, 0]
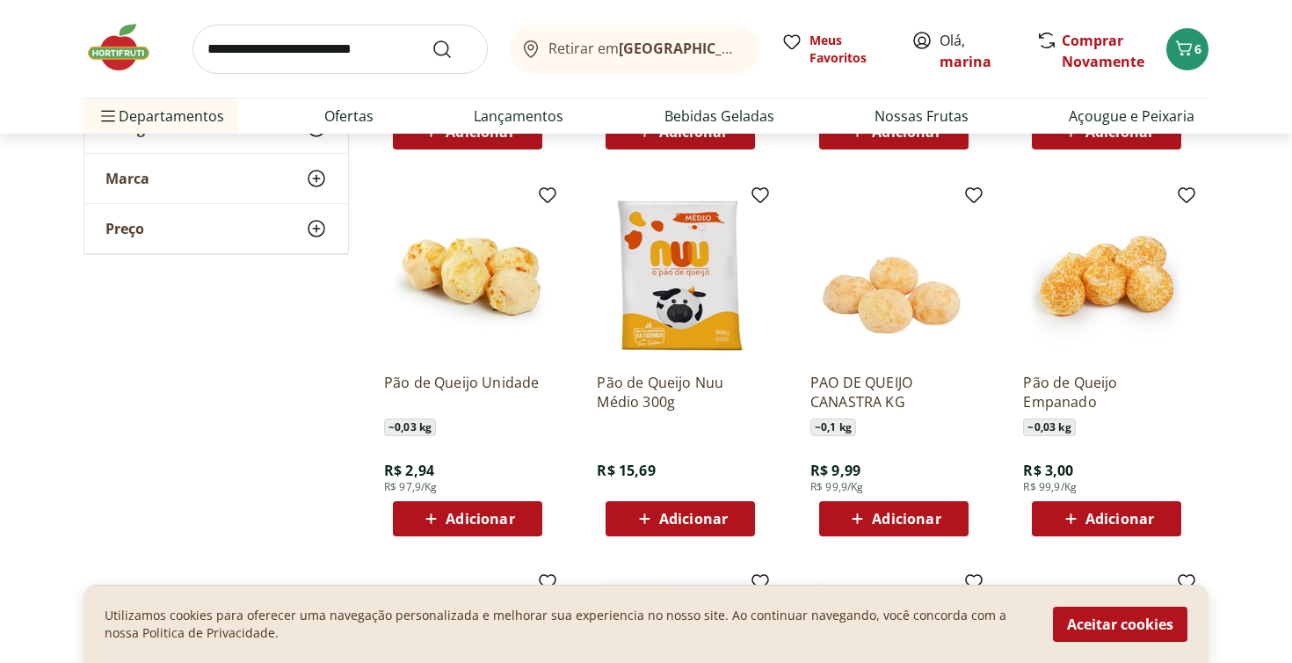
click at [640, 515] on icon at bounding box center [645, 518] width 22 height 21
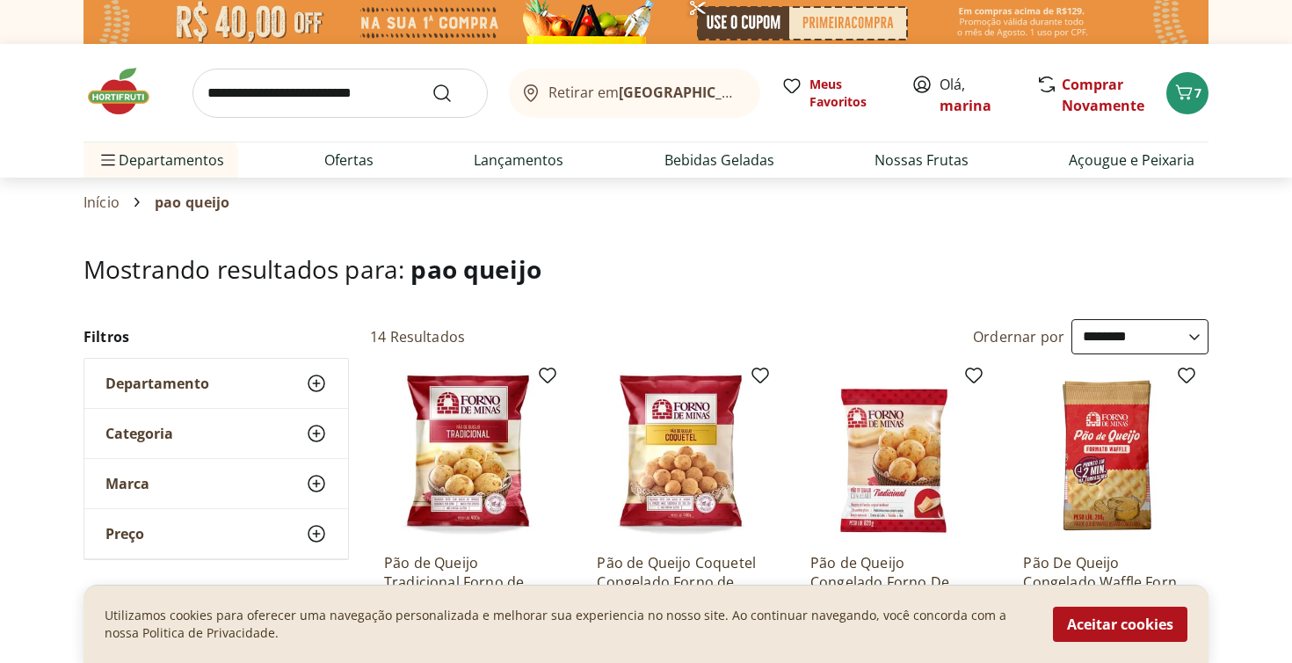
scroll to position [0, 0]
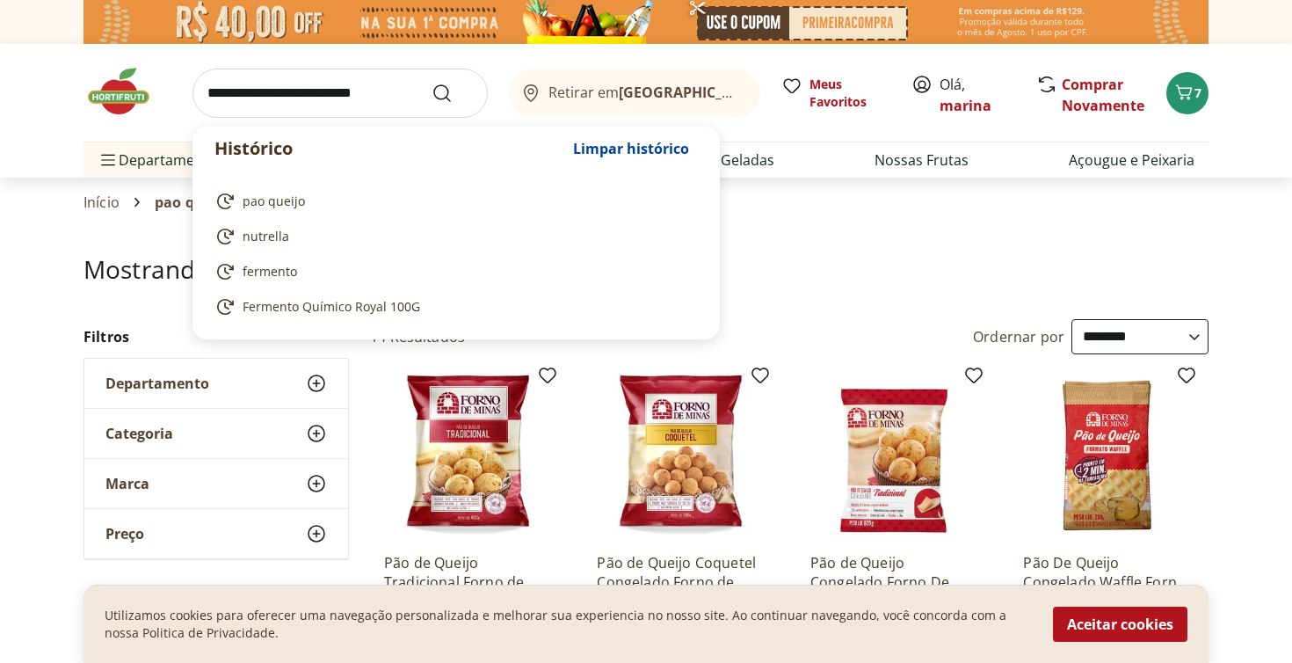
click at [329, 87] on input "search" at bounding box center [339, 93] width 295 height 49
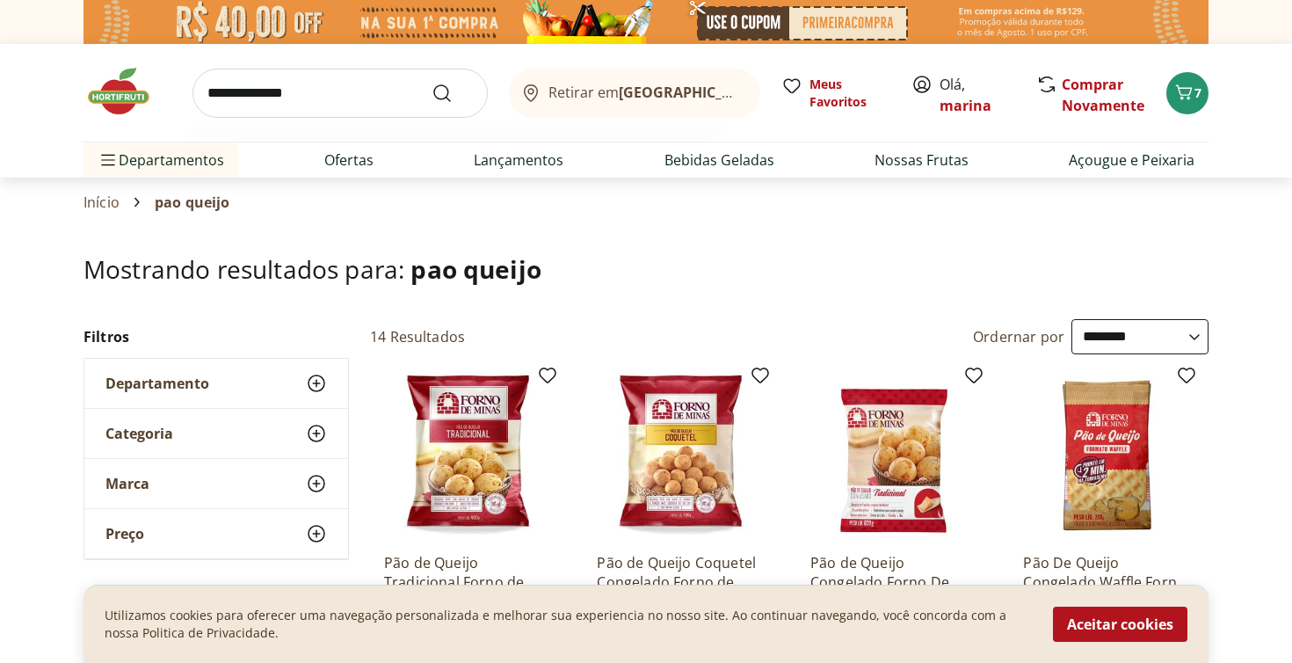
type input "**********"
click at [453, 92] on button "Submit Search" at bounding box center [452, 93] width 42 height 21
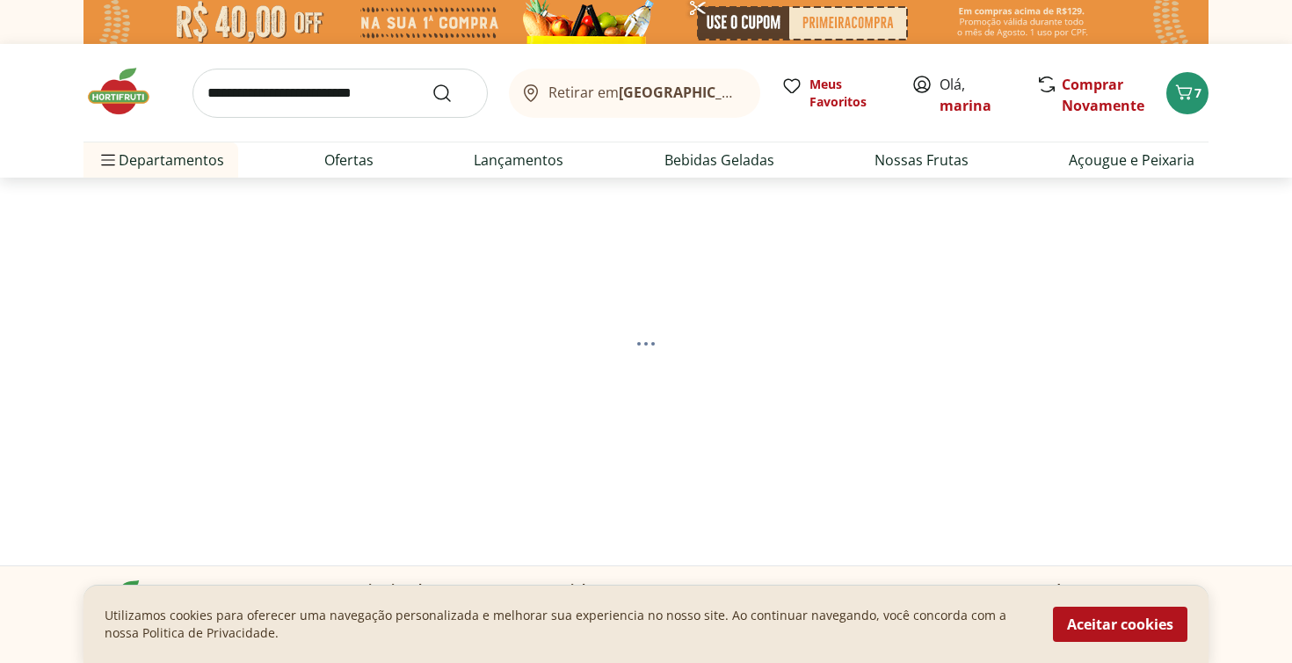
select select "**********"
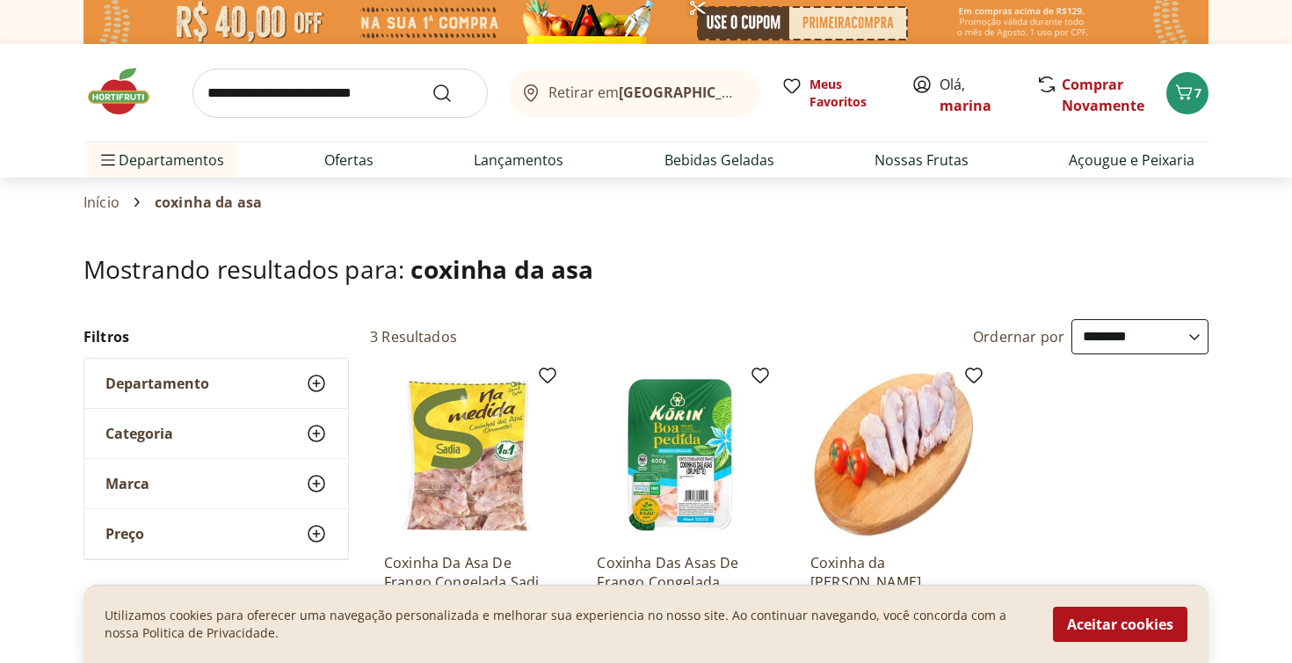
scroll to position [218, 0]
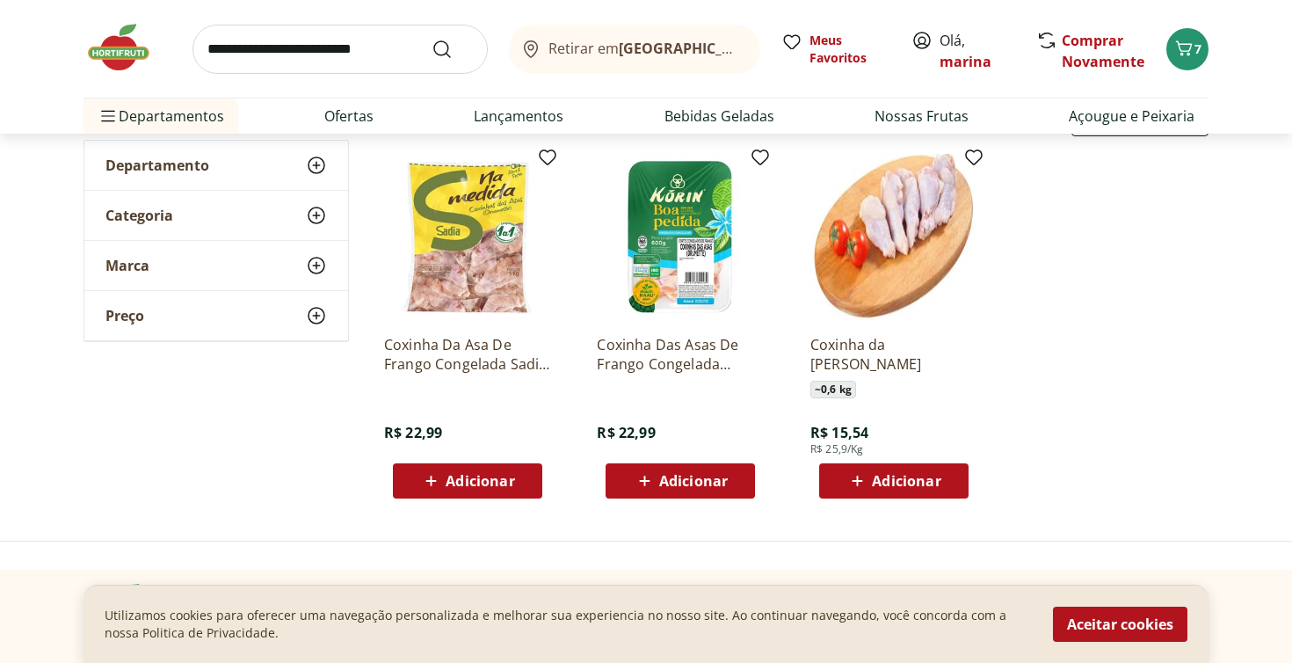
click at [661, 478] on span "Adicionar" at bounding box center [693, 481] width 69 height 14
click at [729, 482] on icon at bounding box center [729, 480] width 11 height 11
type input "*"
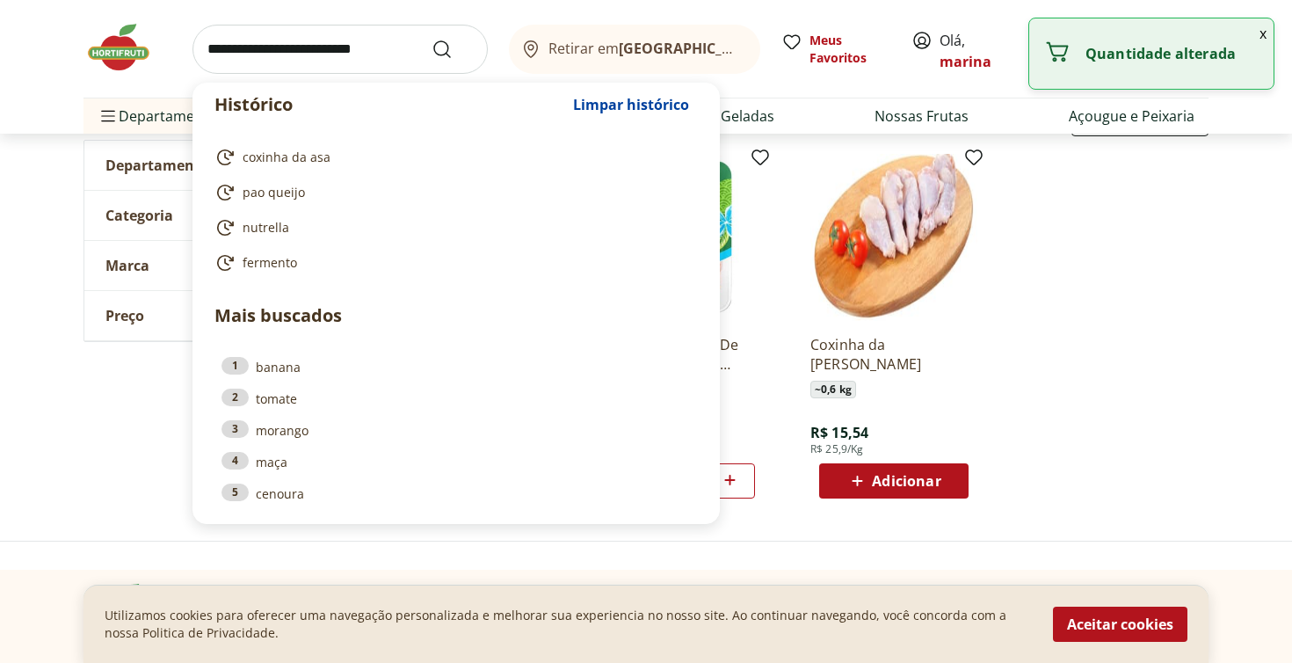
click at [347, 47] on input "search" at bounding box center [339, 49] width 295 height 49
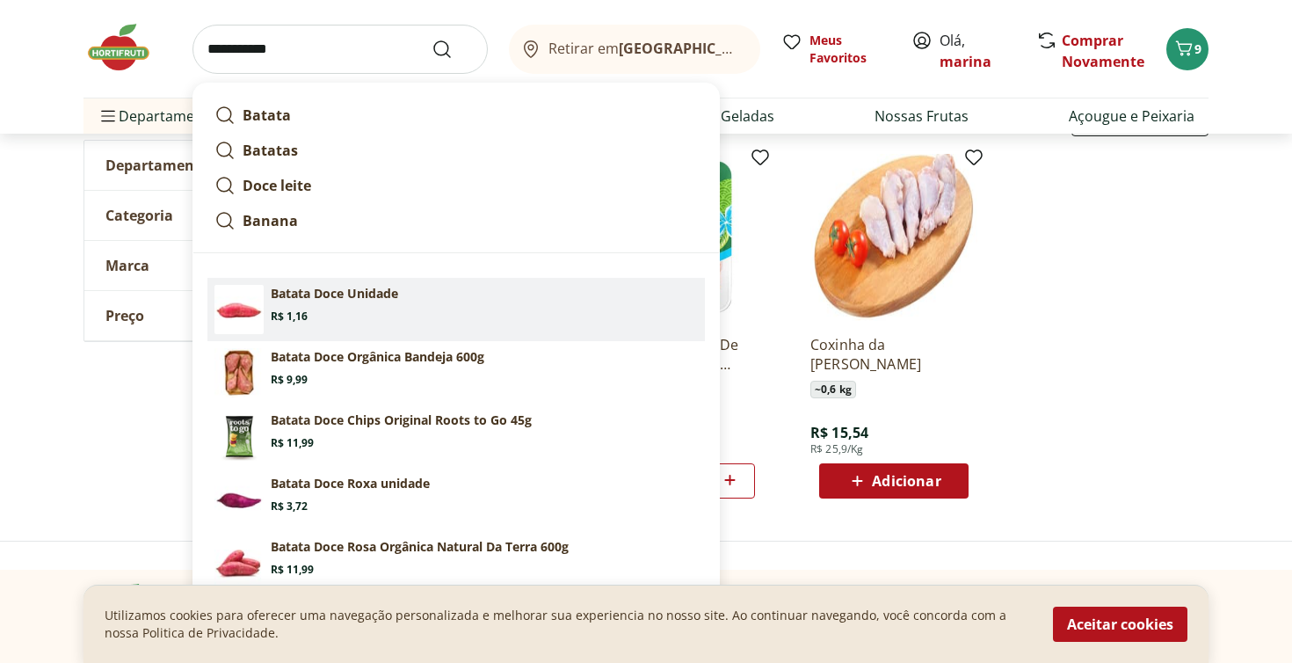
click at [330, 301] on p "Batata Doce Unidade" at bounding box center [334, 294] width 127 height 18
type input "**********"
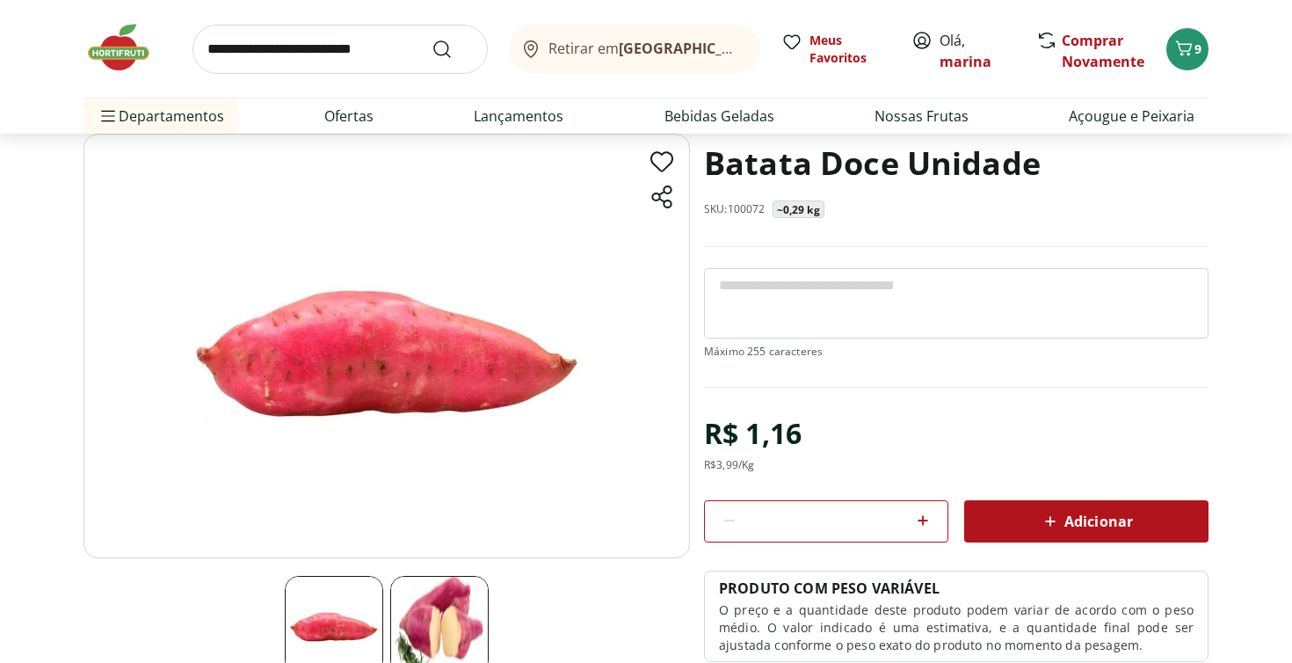
scroll to position [105, 0]
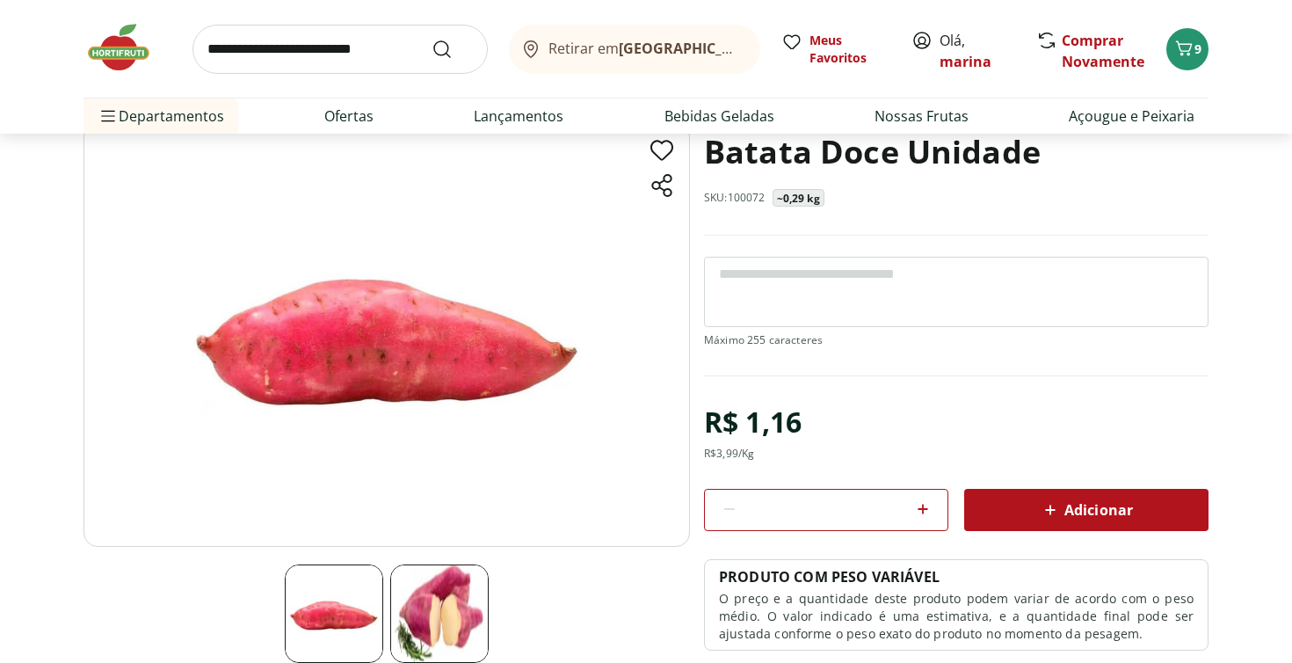
click at [1104, 515] on span "Adicionar" at bounding box center [1086, 509] width 93 height 21
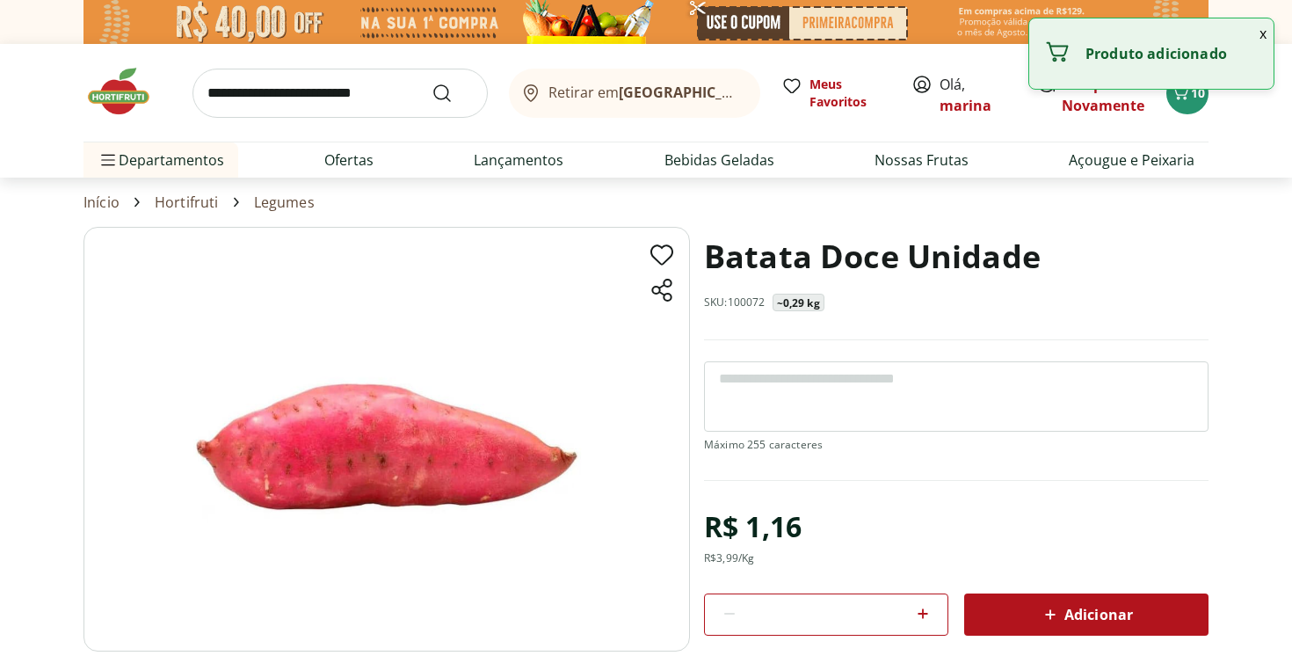
scroll to position [0, 0]
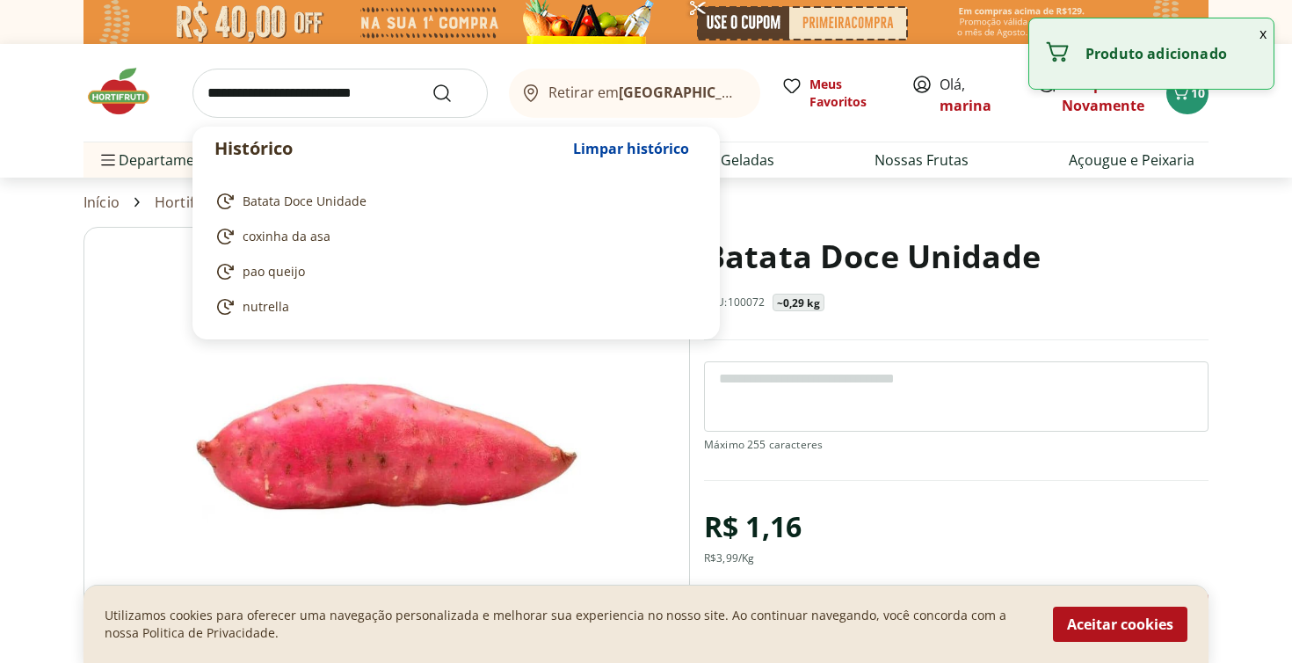
click at [357, 105] on input "search" at bounding box center [339, 93] width 295 height 49
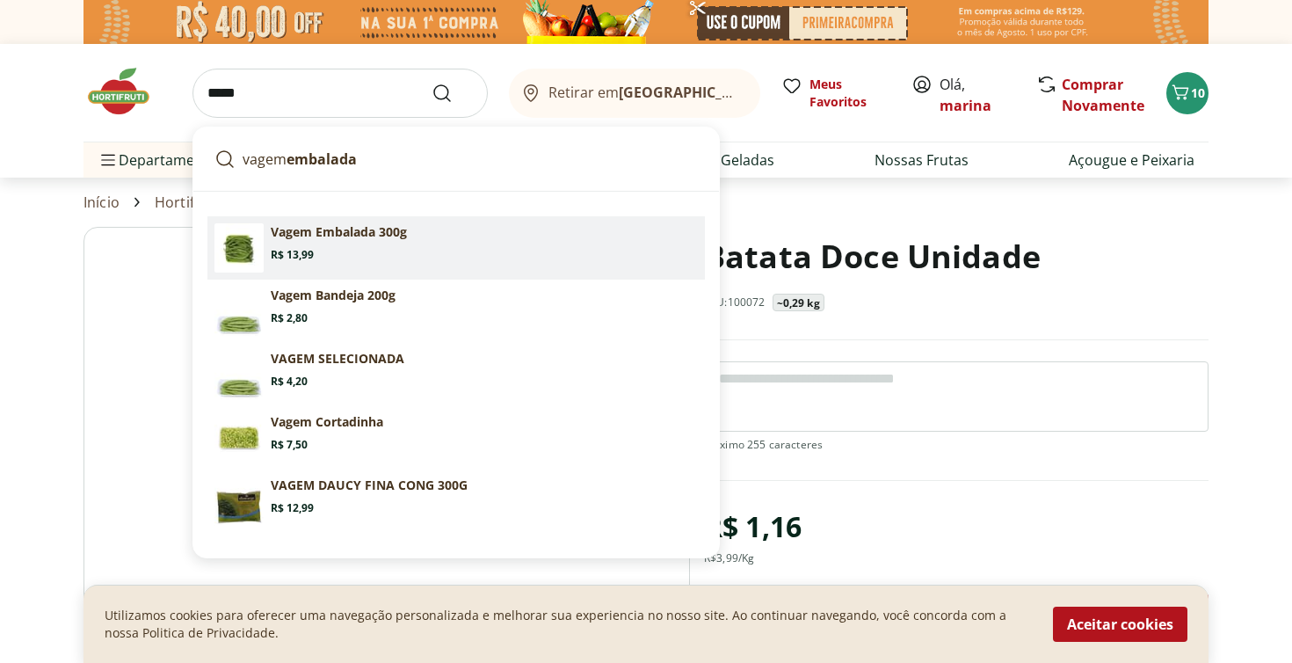
click at [330, 247] on section "Vagem Embalada 300g Price: R$ 13,99" at bounding box center [484, 242] width 427 height 39
type input "**********"
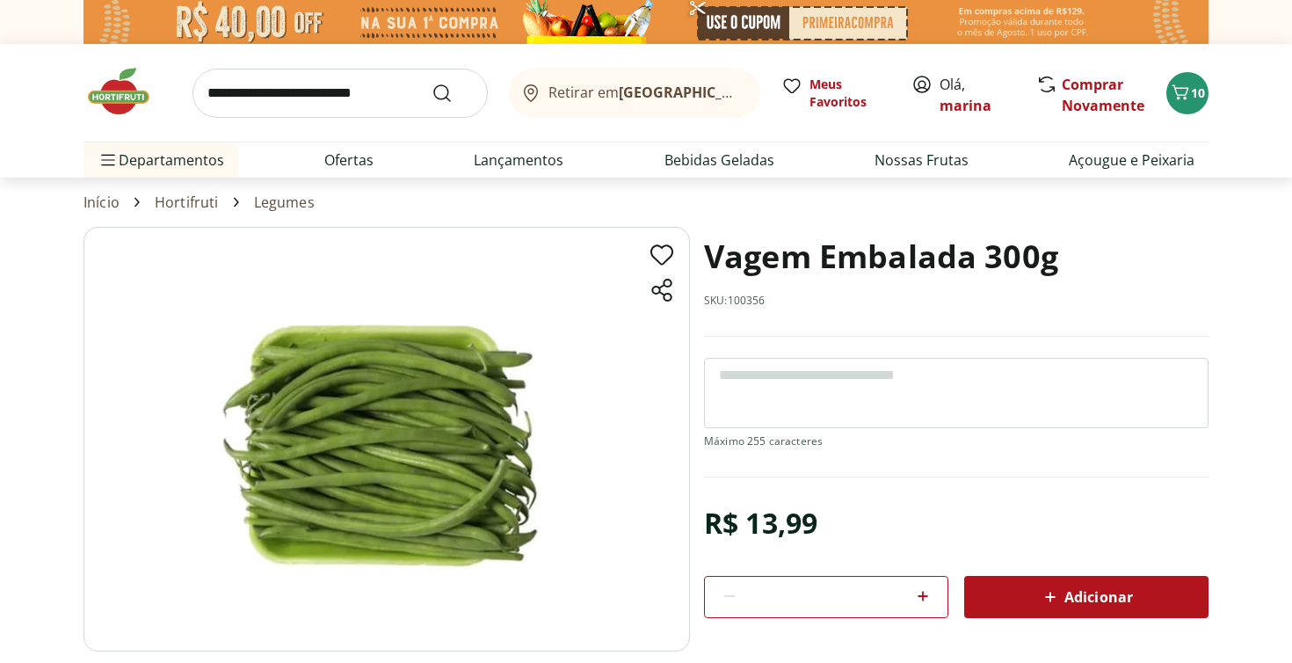
click at [1084, 588] on span "Adicionar" at bounding box center [1086, 596] width 93 height 21
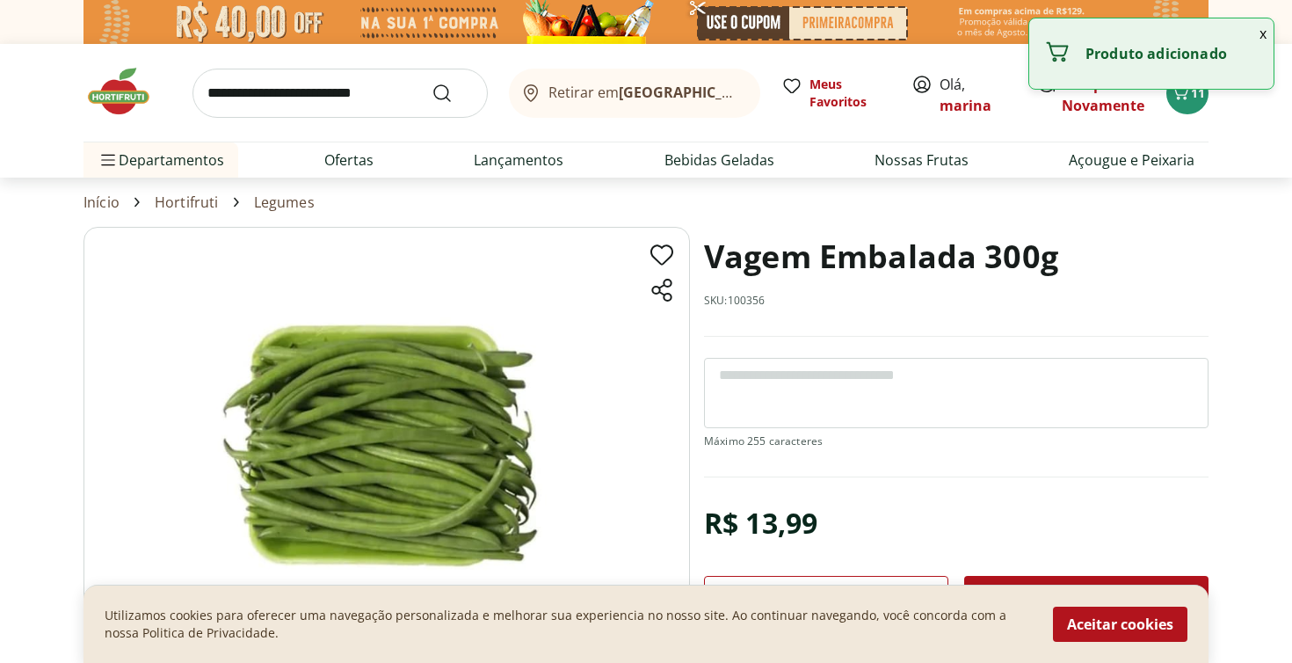
click at [351, 94] on input "search" at bounding box center [339, 93] width 295 height 49
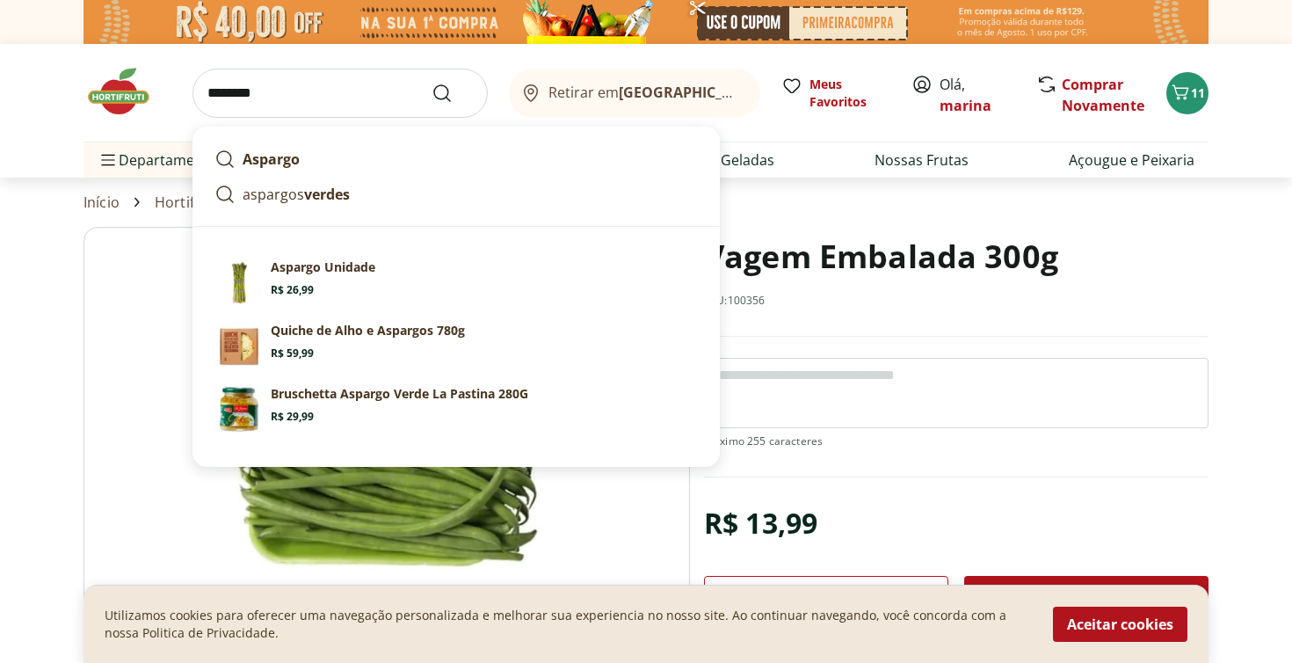
click at [322, 270] on p "Aspargo Unidade" at bounding box center [323, 267] width 105 height 18
type input "**********"
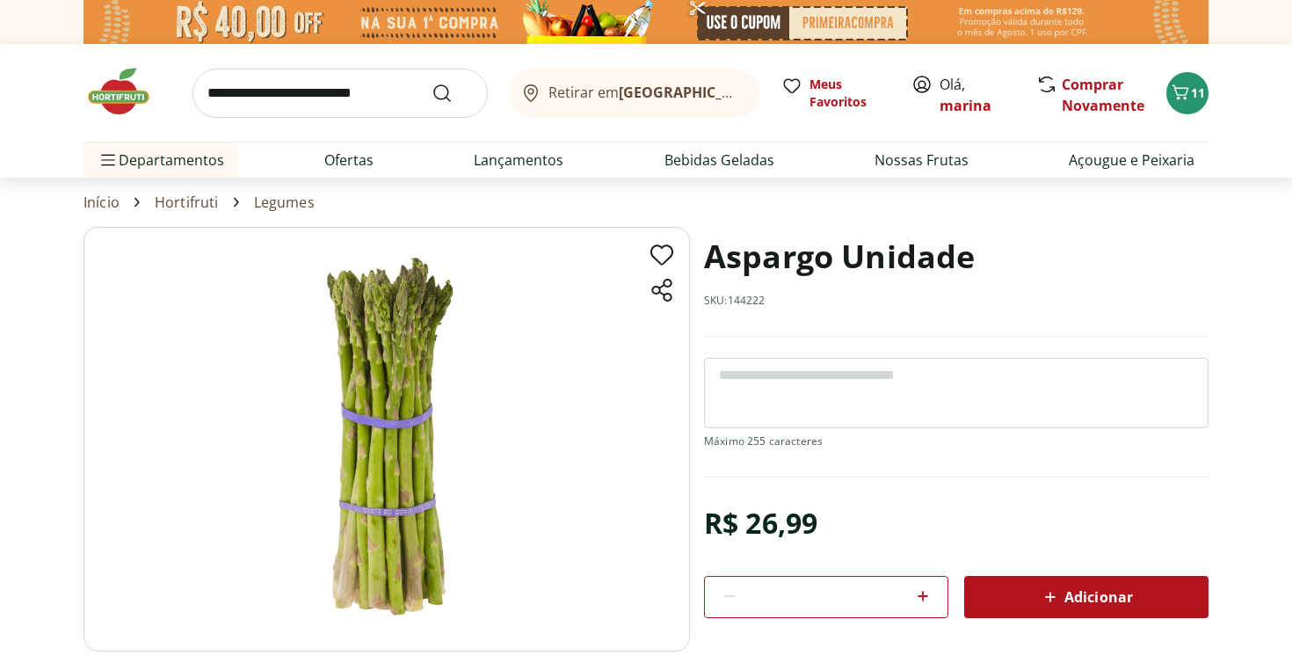
click at [1074, 597] on span "Adicionar" at bounding box center [1086, 596] width 93 height 21
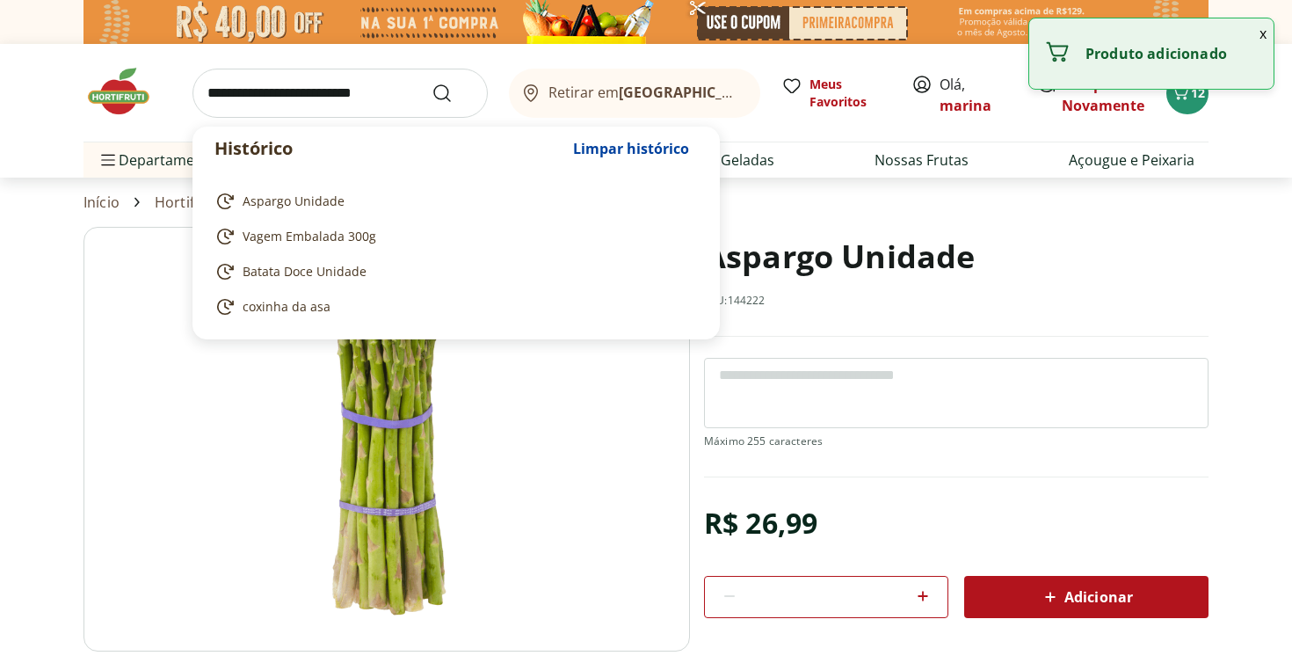
click at [373, 97] on input "search" at bounding box center [339, 93] width 295 height 49
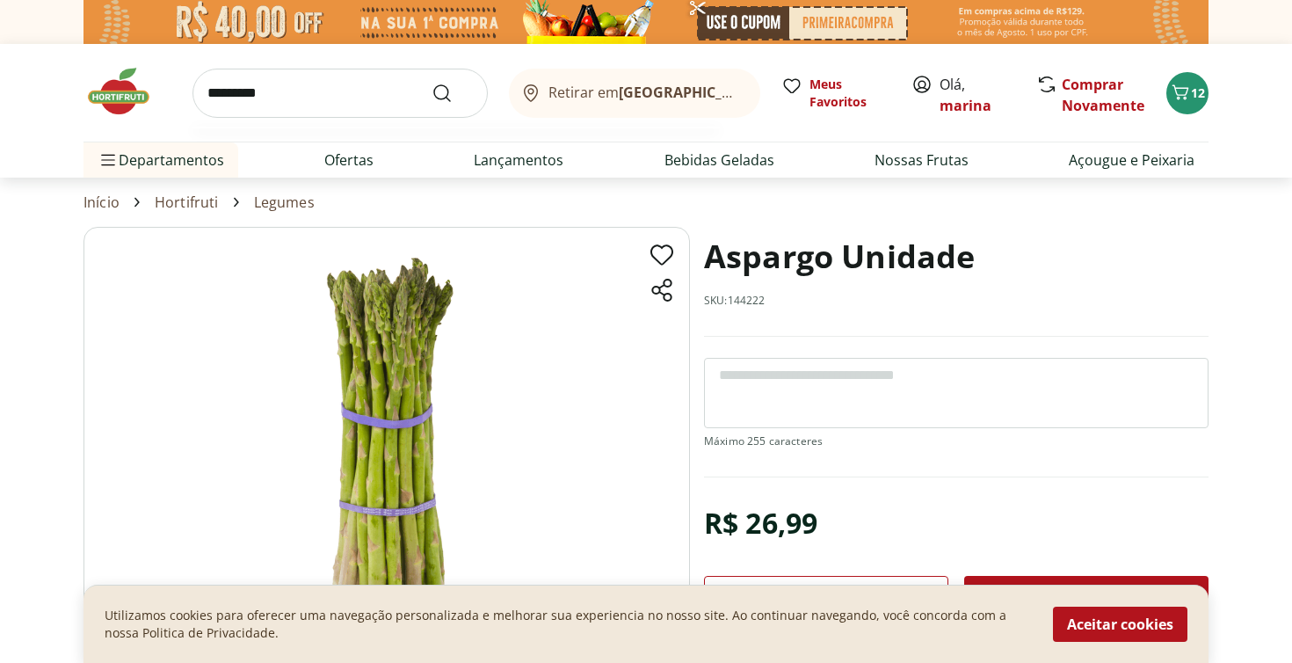
drag, startPoint x: 373, startPoint y: 97, endPoint x: 300, endPoint y: 90, distance: 73.3
click at [300, 90] on input "*********" at bounding box center [339, 93] width 295 height 49
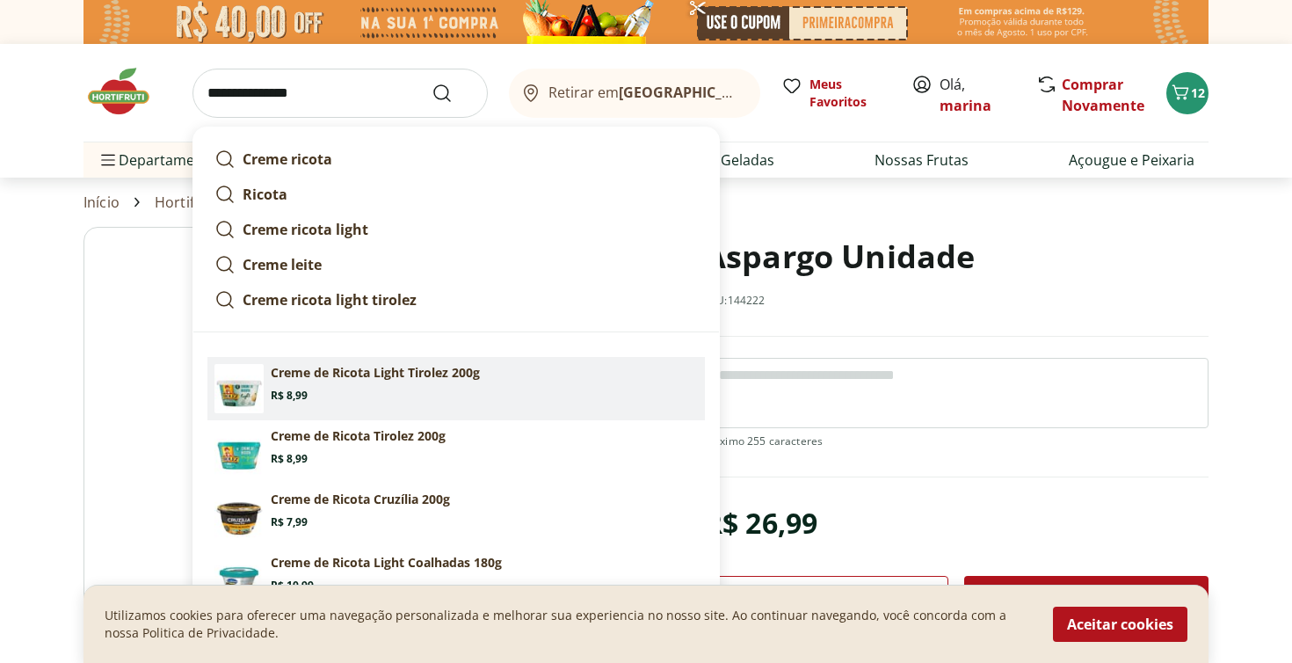
click at [378, 395] on section "Creme de Ricota Light Tirolez 200g Price: R$ 8,99" at bounding box center [484, 383] width 427 height 39
type input "**********"
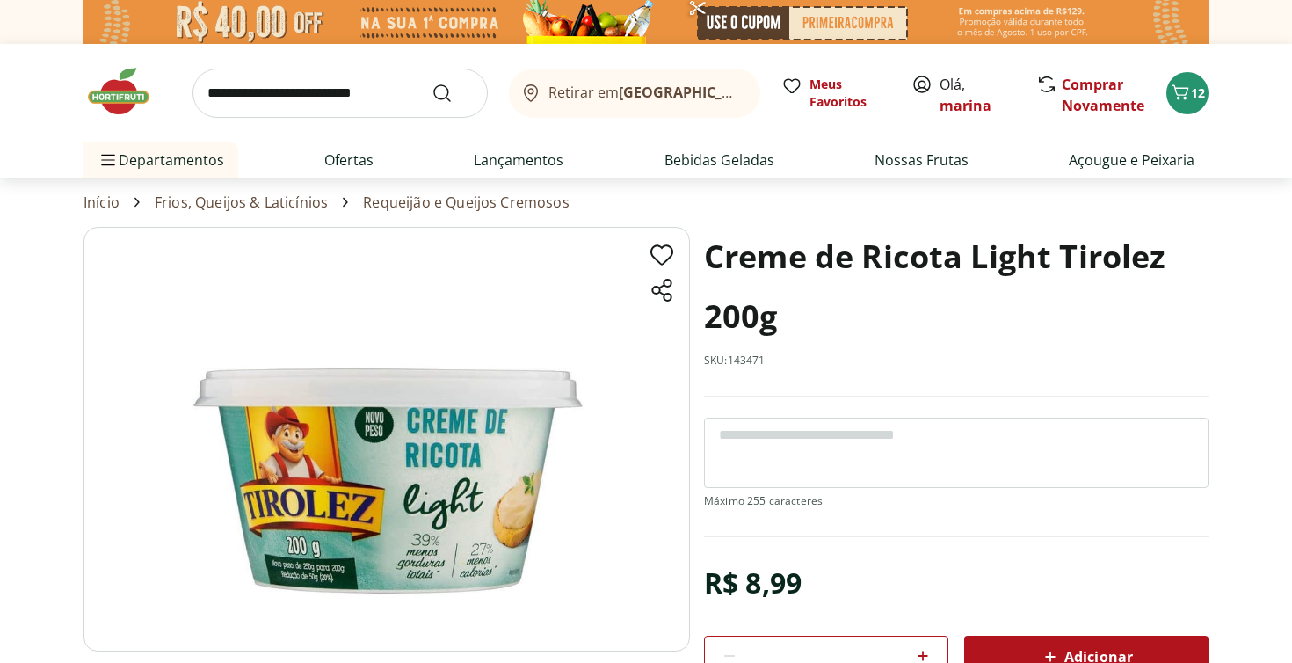
scroll to position [76, 0]
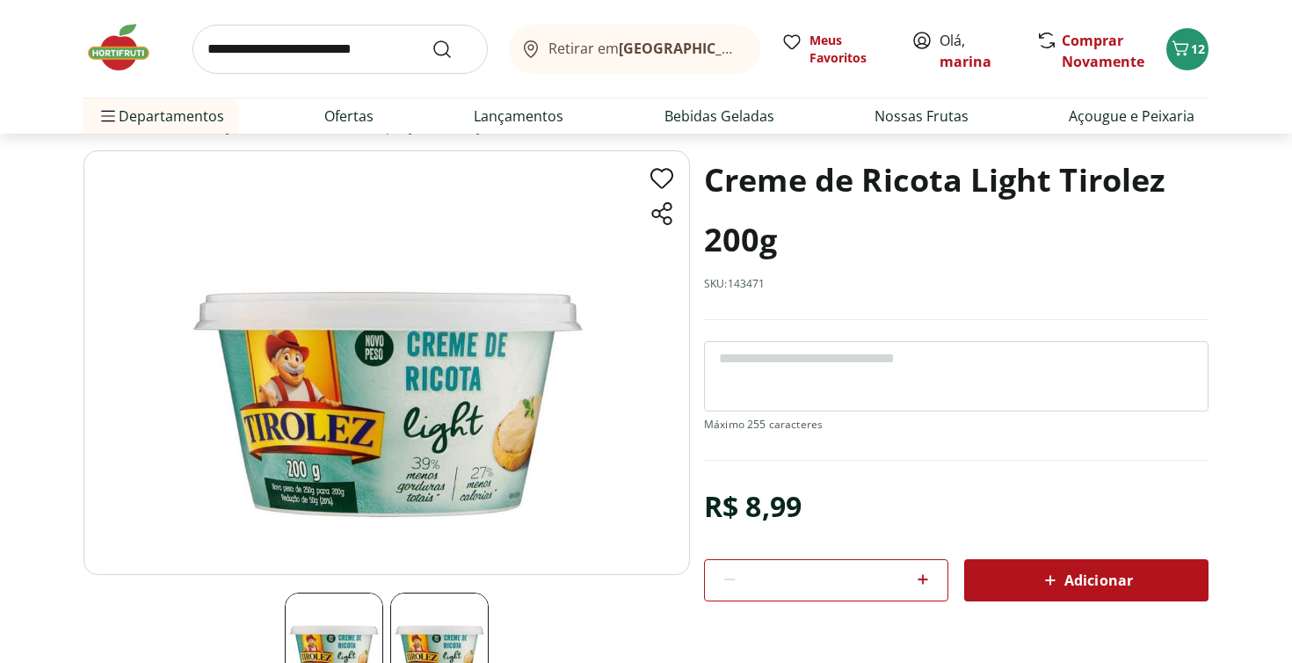
click at [1046, 584] on icon at bounding box center [1050, 579] width 21 height 21
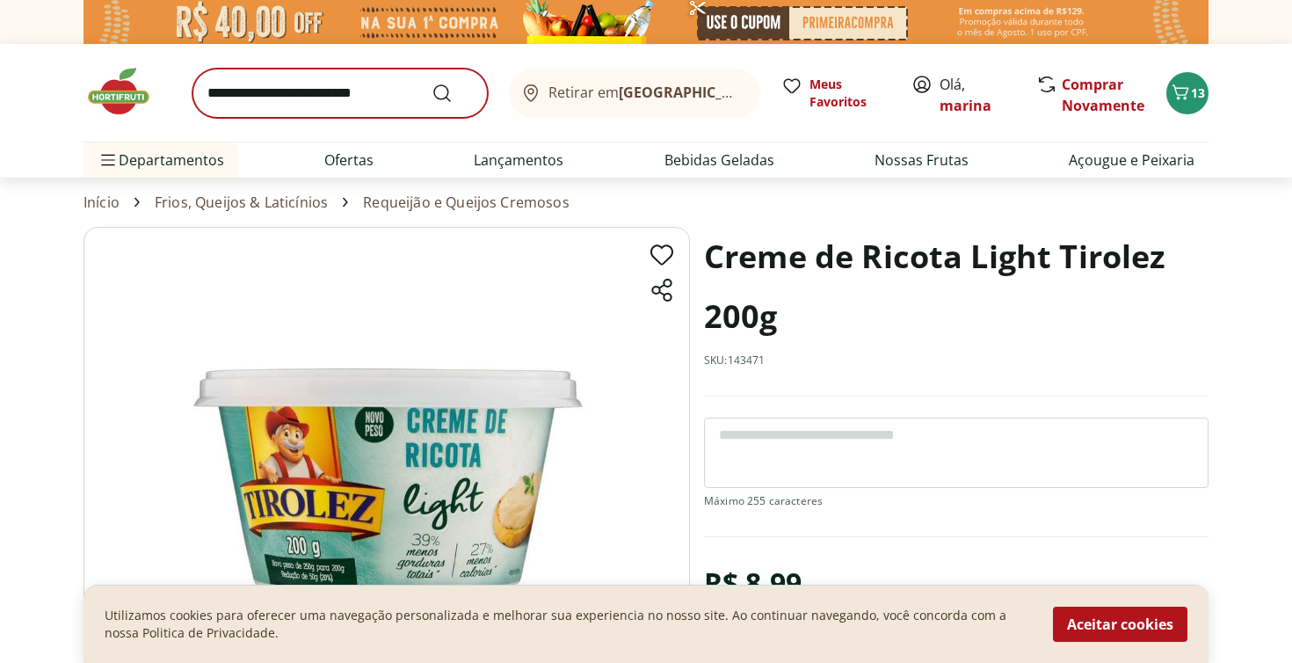
scroll to position [0, 0]
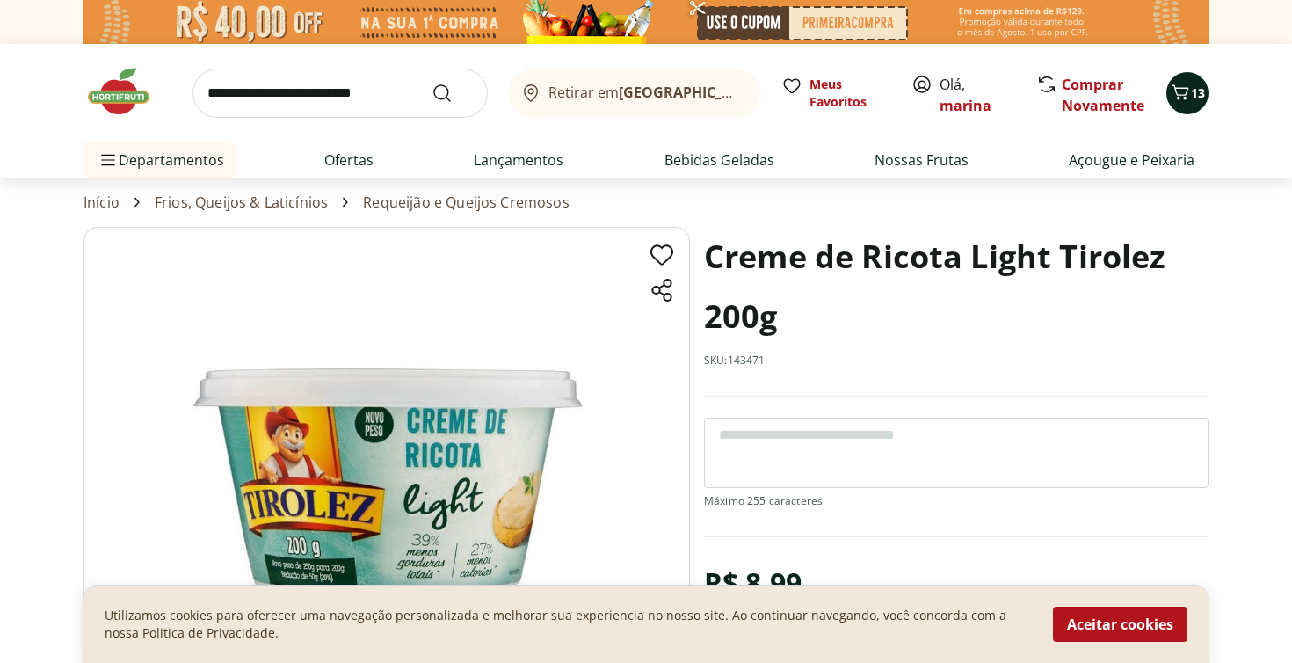
click at [1181, 99] on icon "Carrinho" at bounding box center [1180, 92] width 21 height 21
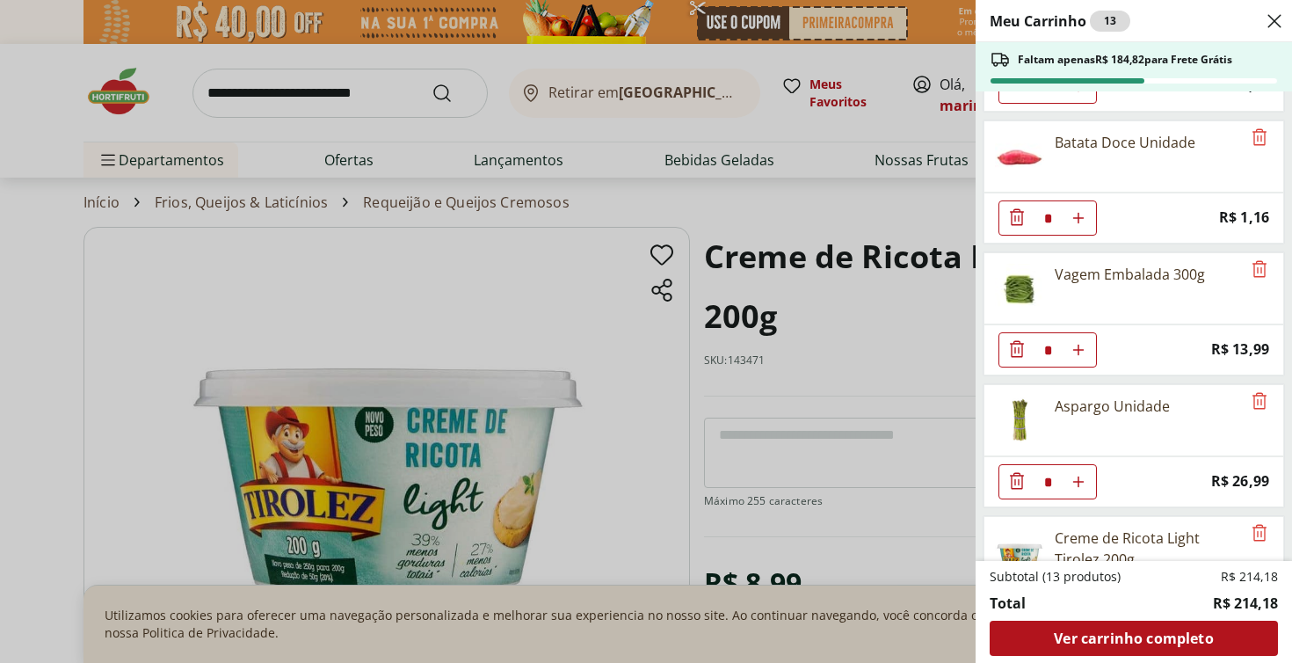
scroll to position [903, 0]
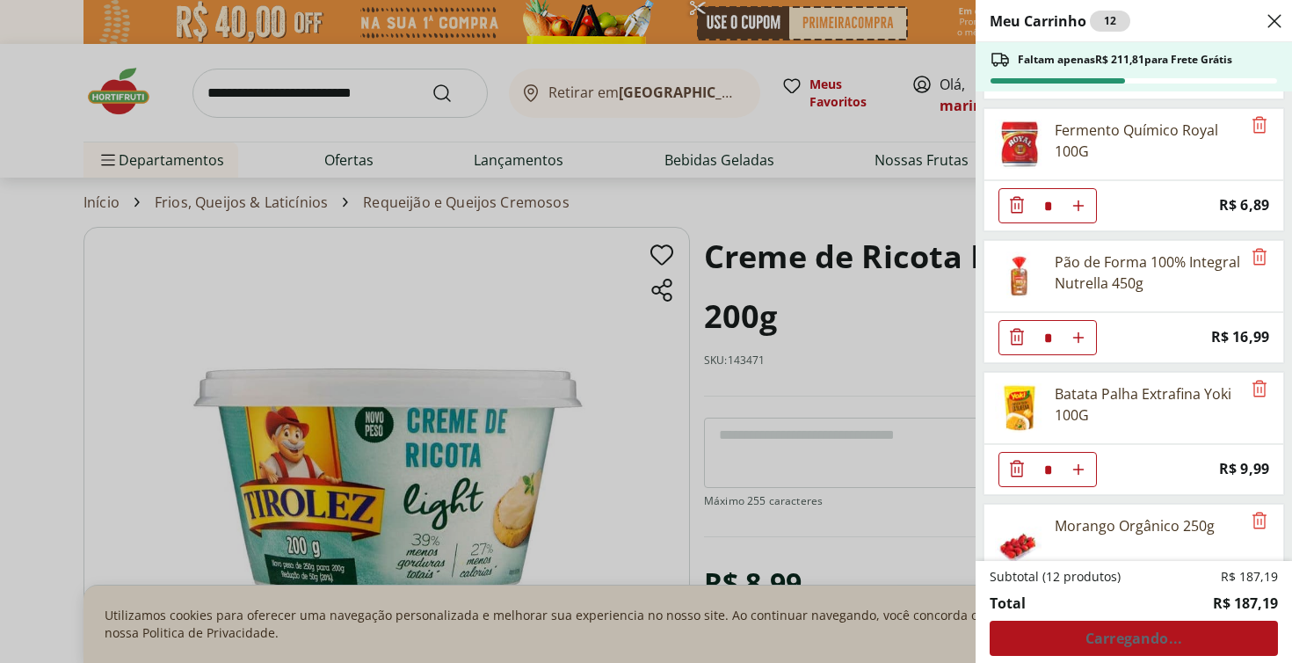
scroll to position [0, 0]
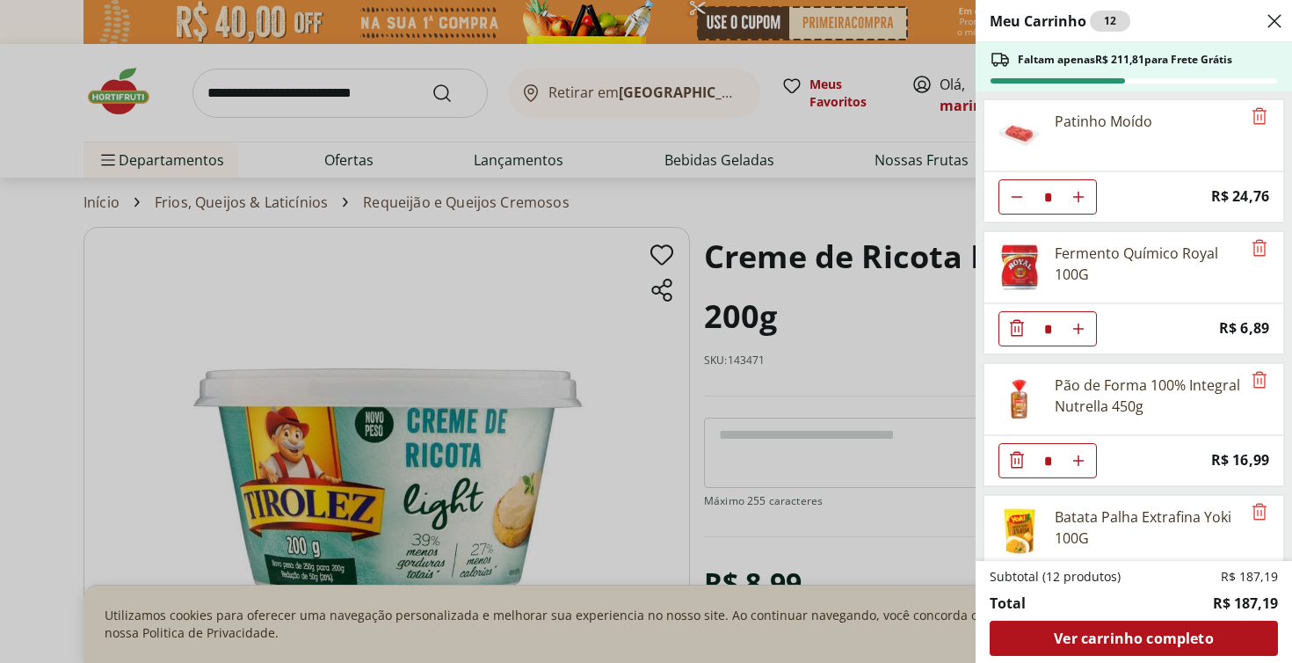
click at [352, 83] on div "Meu Carrinho 12 Faltam apenas R$ 211,81 para Frete Grátis Patinho Moído * Price…" at bounding box center [646, 331] width 1292 height 663
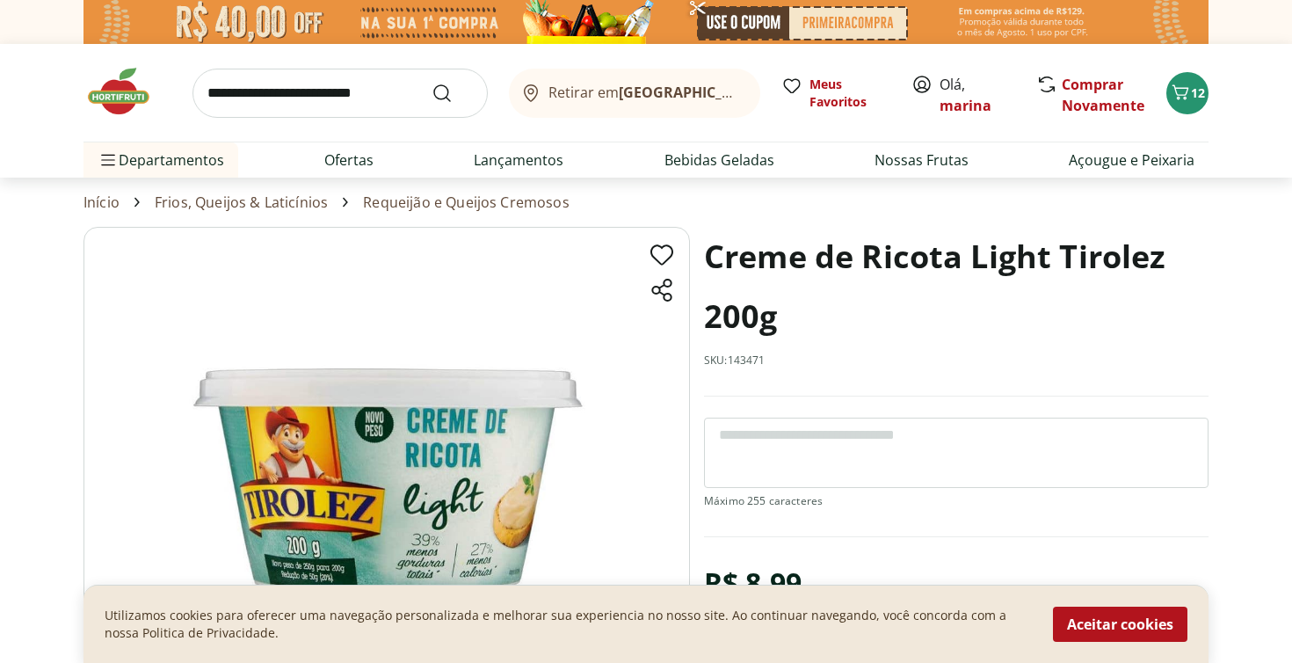
click at [349, 96] on input "search" at bounding box center [339, 93] width 295 height 49
type input "**********"
click at [453, 92] on button "Submit Search" at bounding box center [452, 93] width 42 height 21
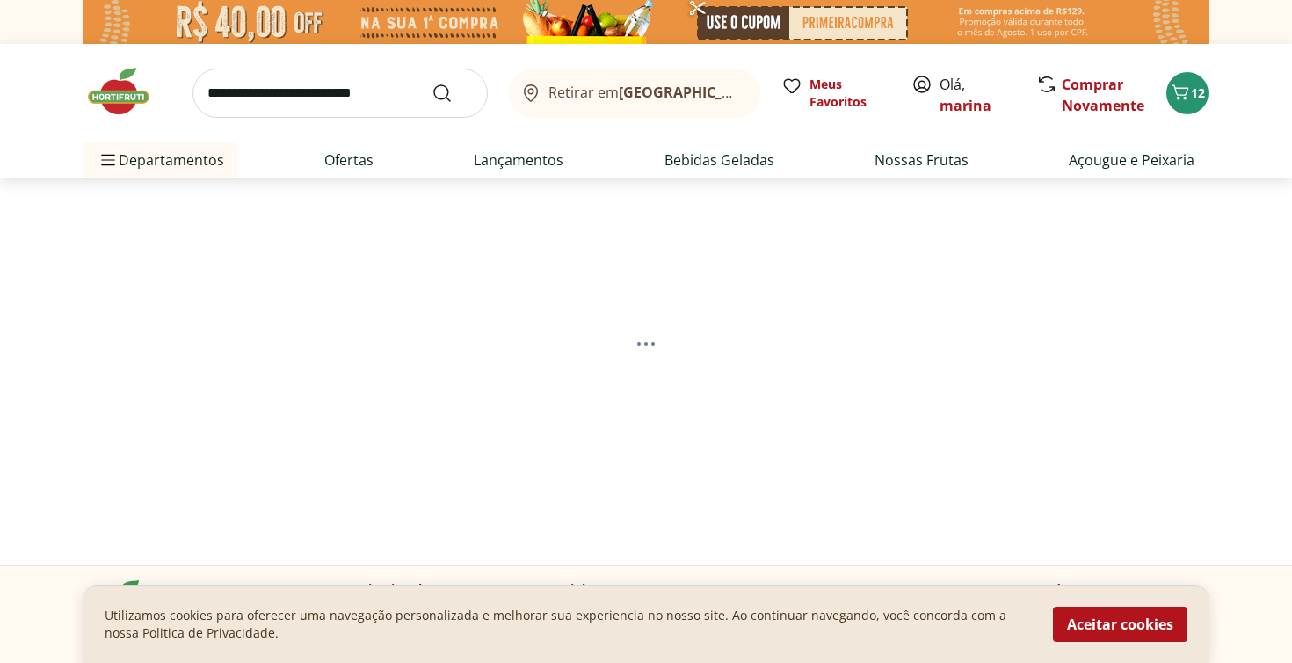
select select "**********"
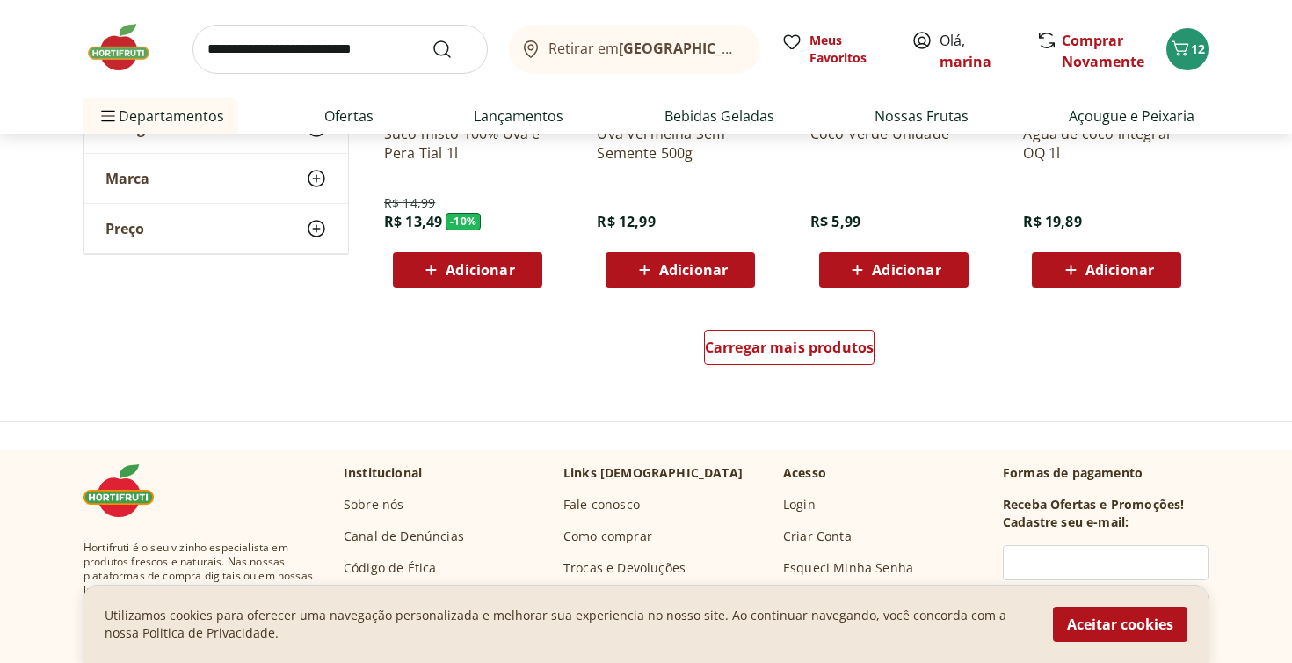
scroll to position [1175, 0]
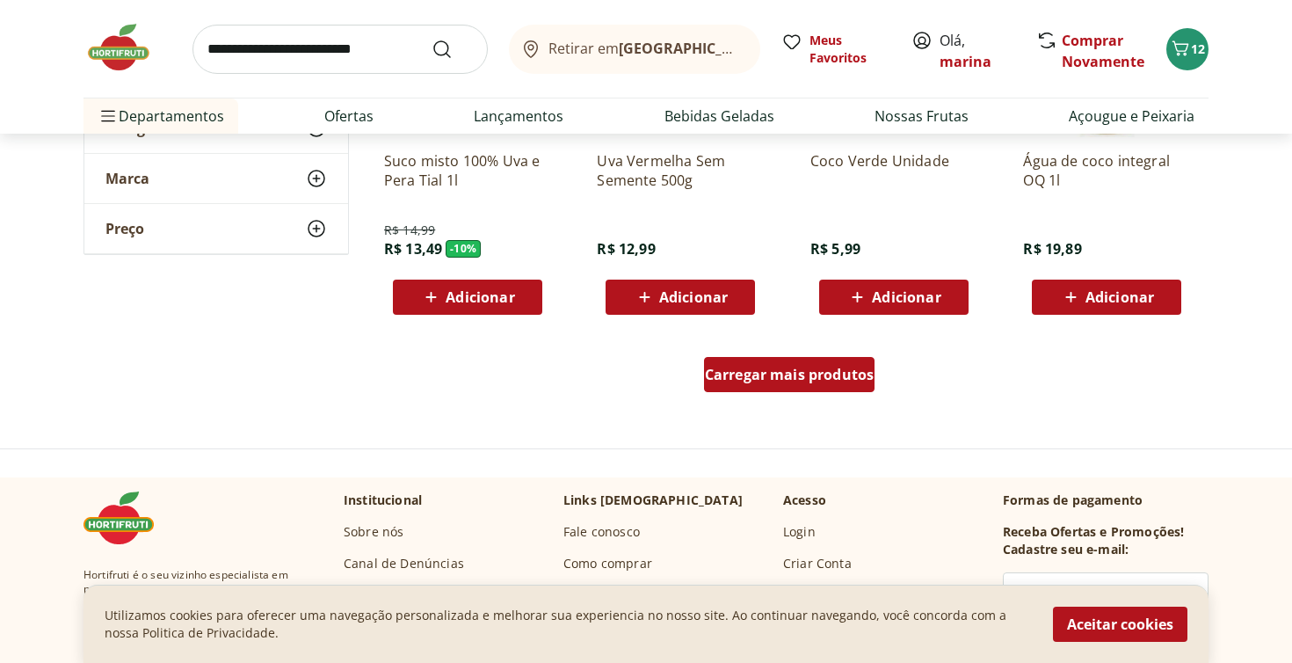
click at [756, 377] on span "Carregar mais produtos" at bounding box center [790, 374] width 170 height 14
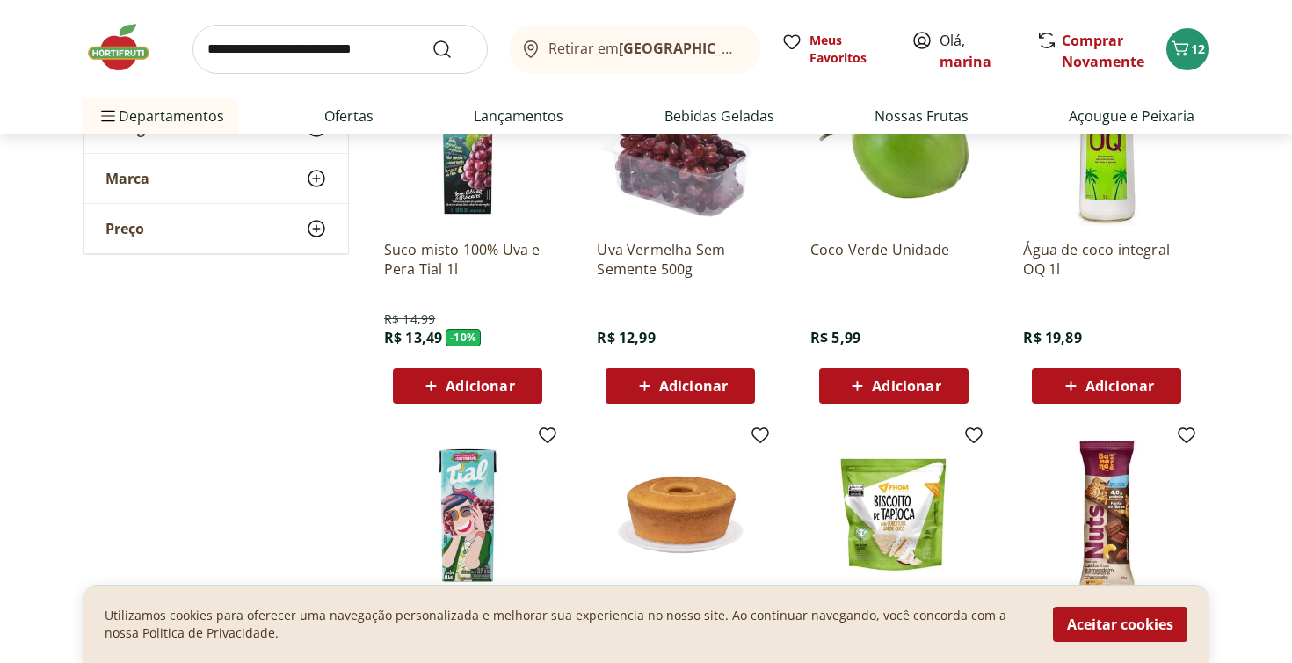
scroll to position [1084, 0]
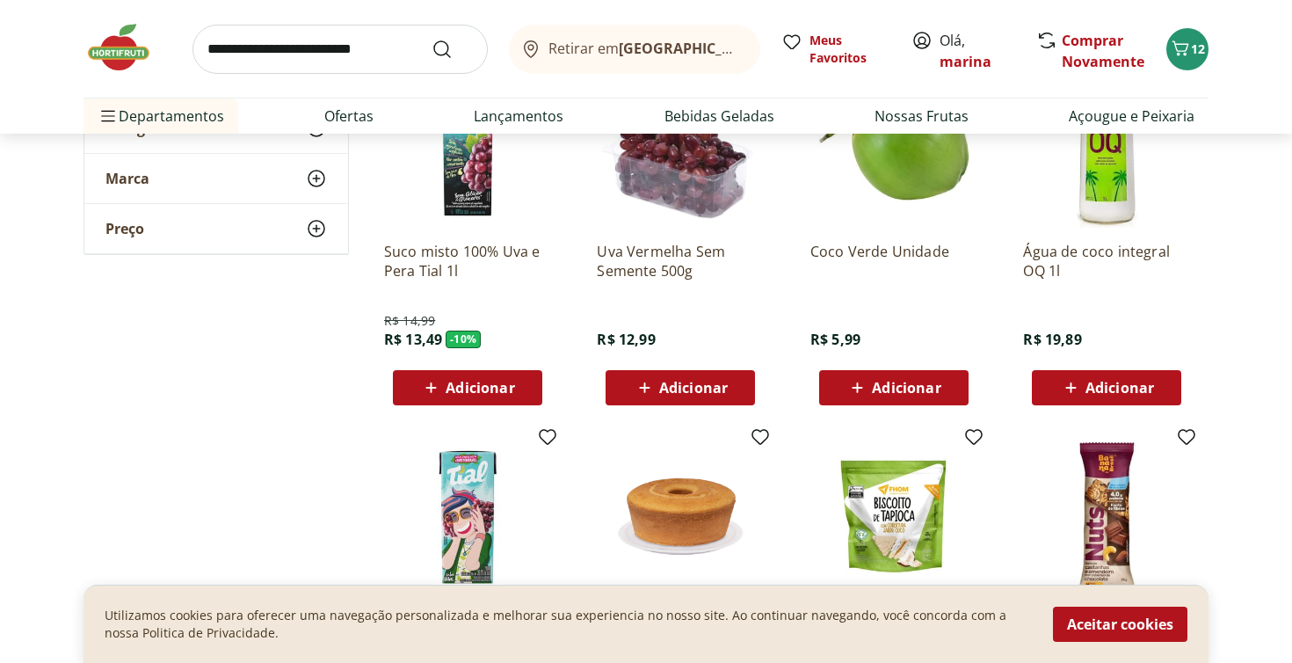
click at [683, 396] on span "Adicionar" at bounding box center [681, 387] width 94 height 21
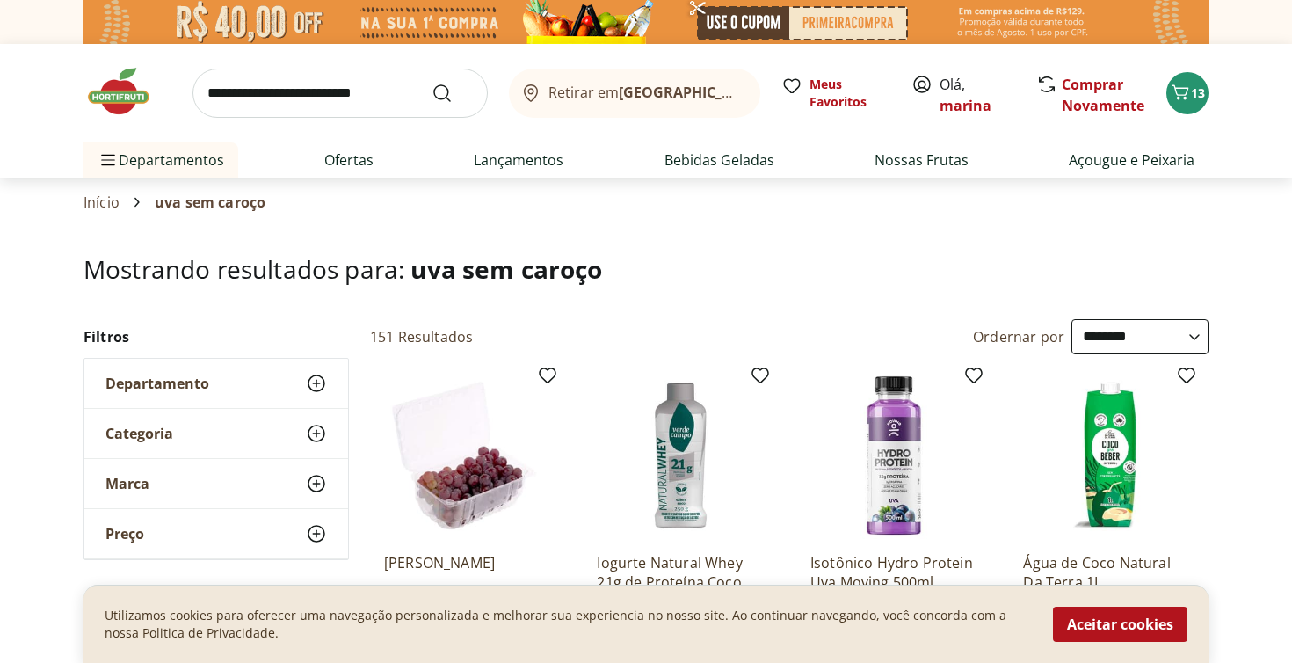
scroll to position [0, 0]
click at [326, 92] on input "search" at bounding box center [339, 93] width 295 height 49
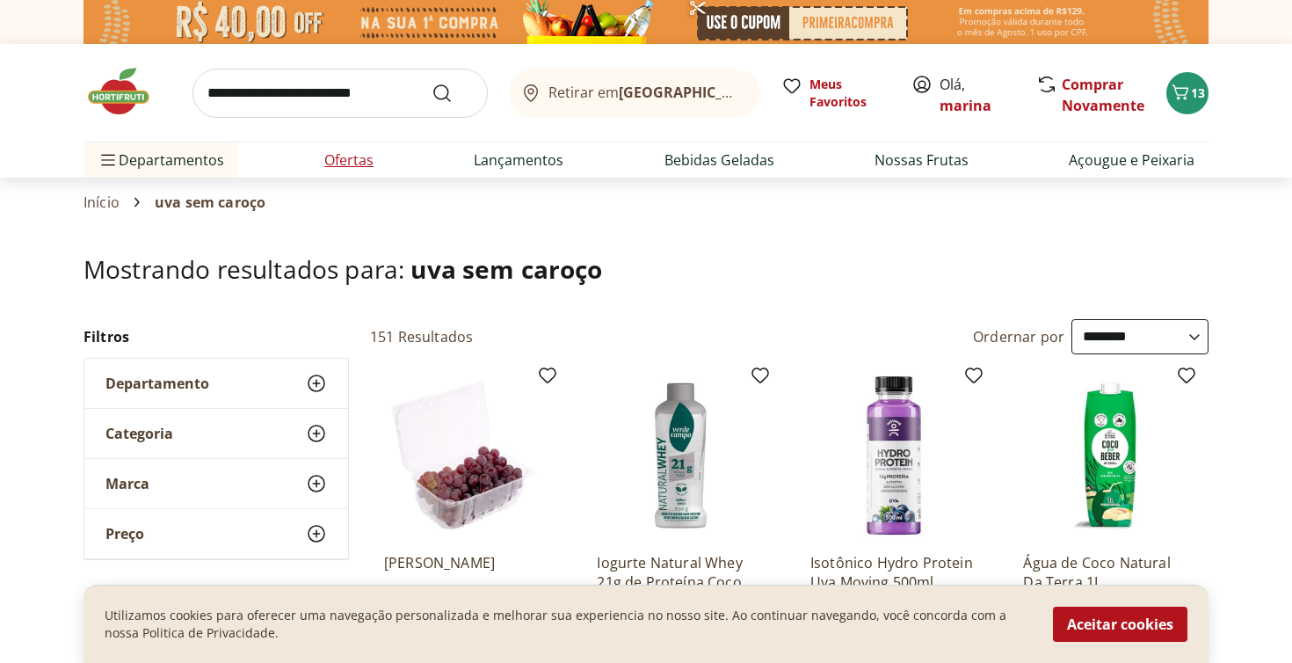
click at [352, 149] on link "Ofertas" at bounding box center [348, 159] width 49 height 21
select select "**********"
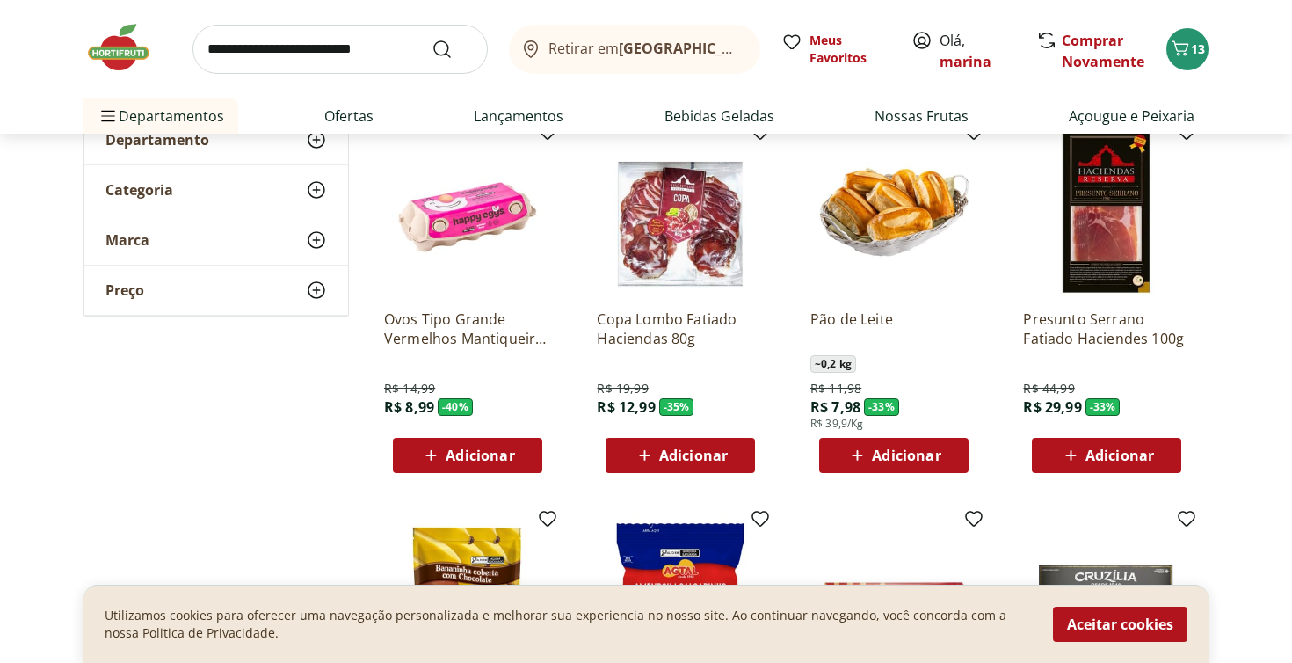
scroll to position [180, 0]
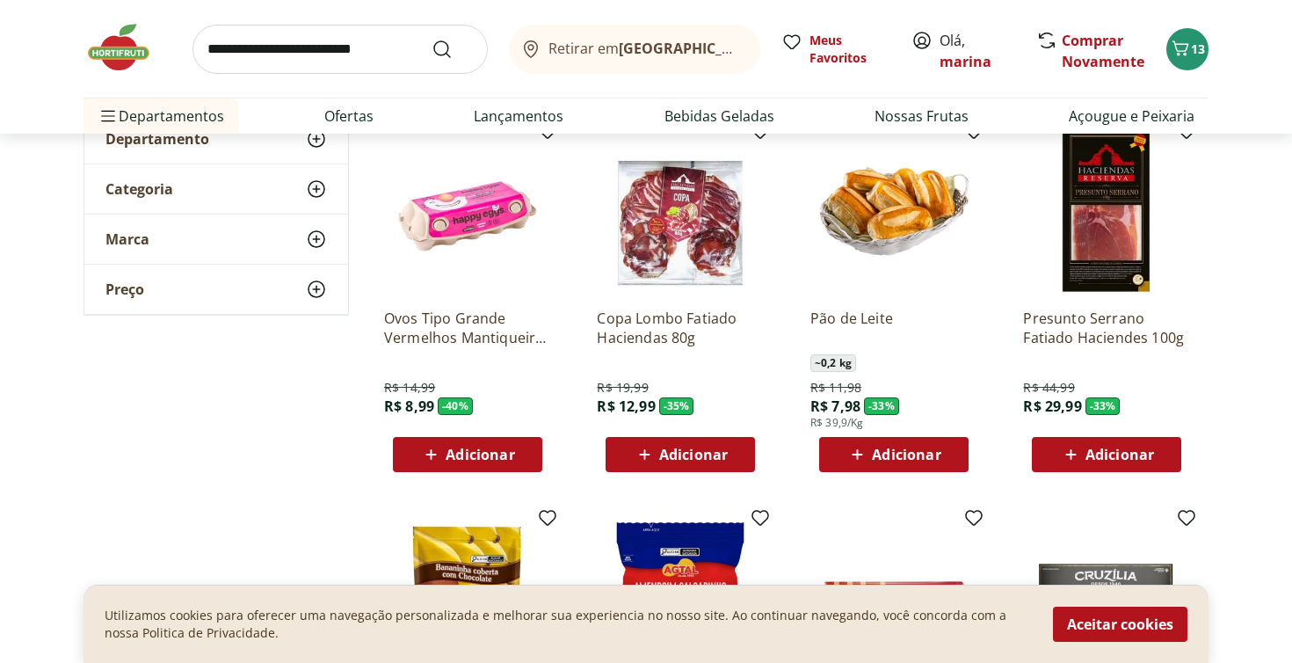
click at [1140, 450] on span "Adicionar" at bounding box center [1119, 454] width 69 height 14
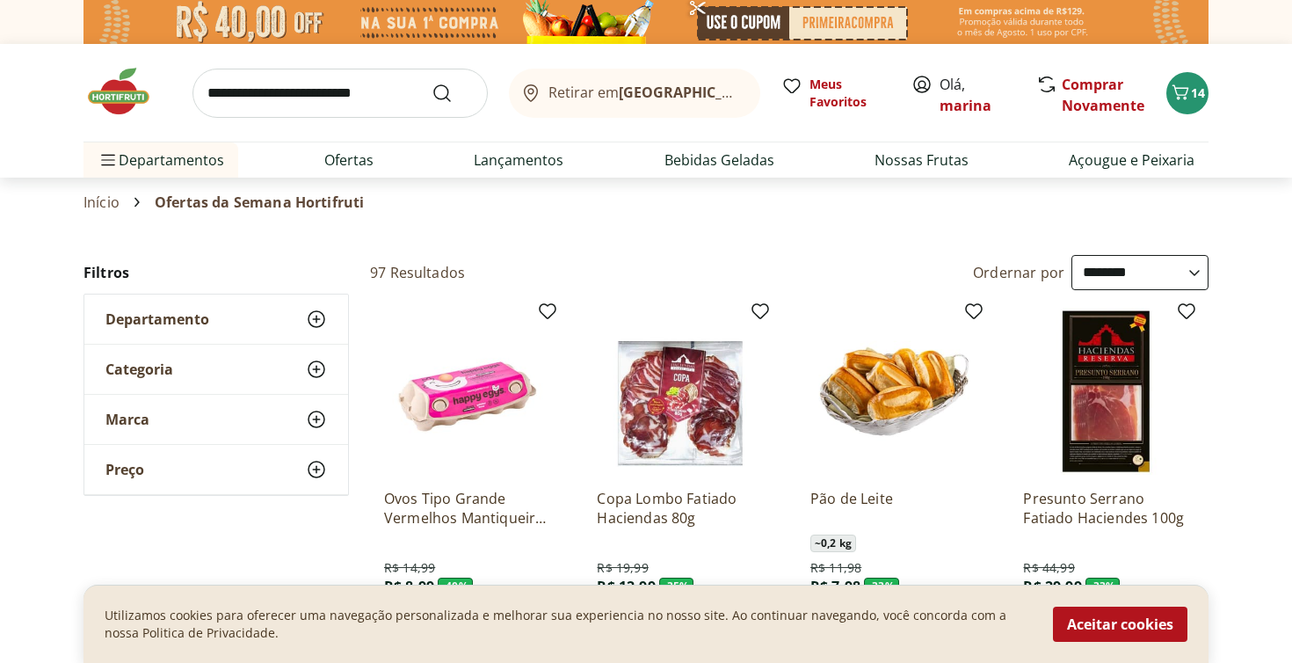
scroll to position [0, 0]
click at [344, 116] on input "search" at bounding box center [339, 93] width 295 height 49
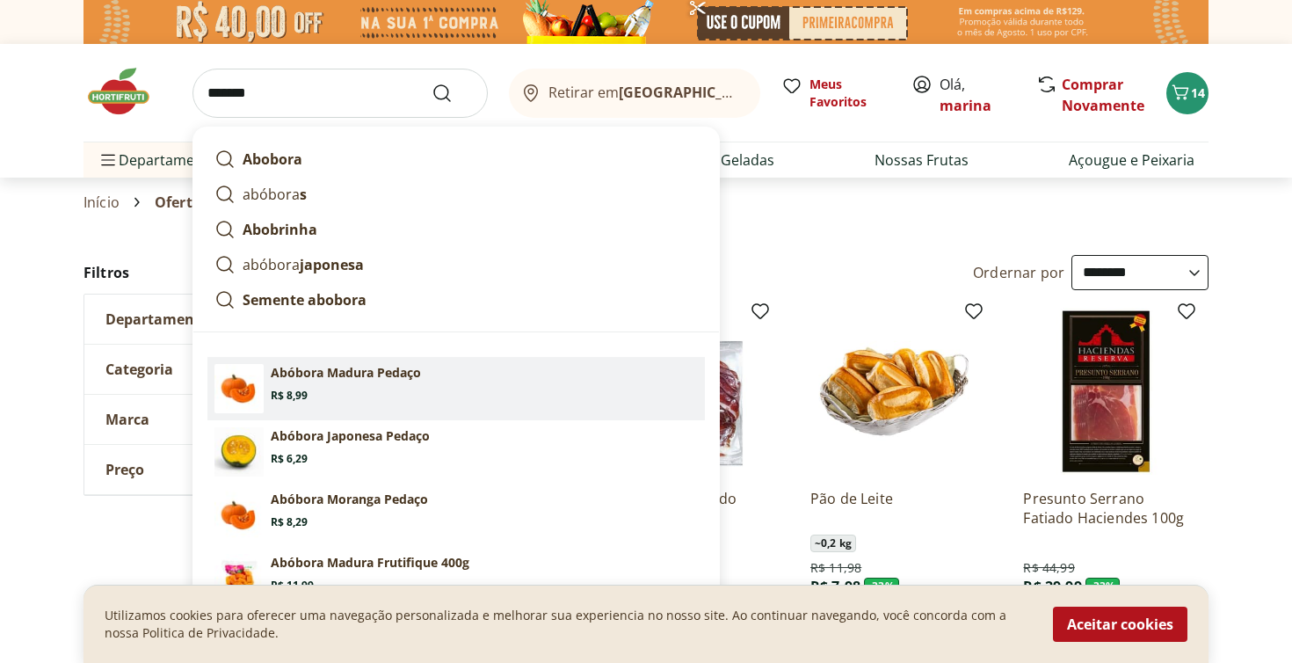
type input "*******"
click at [453, 92] on button "Submit Search" at bounding box center [452, 93] width 42 height 21
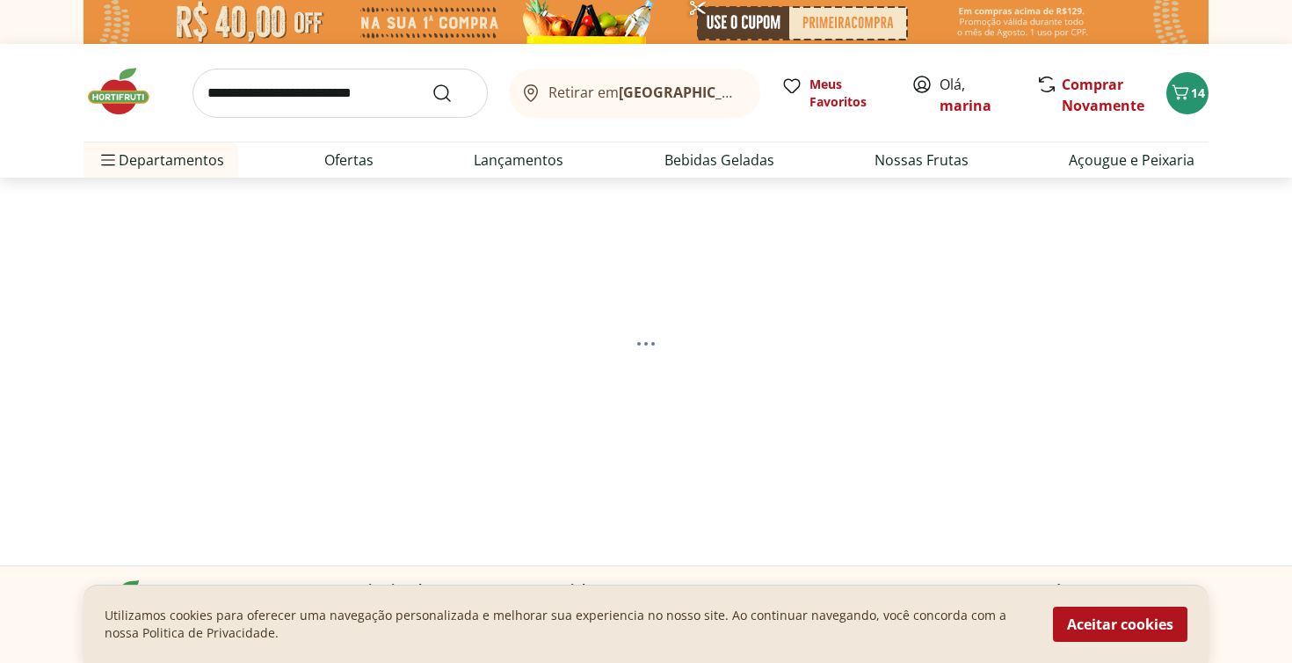
select select "**********"
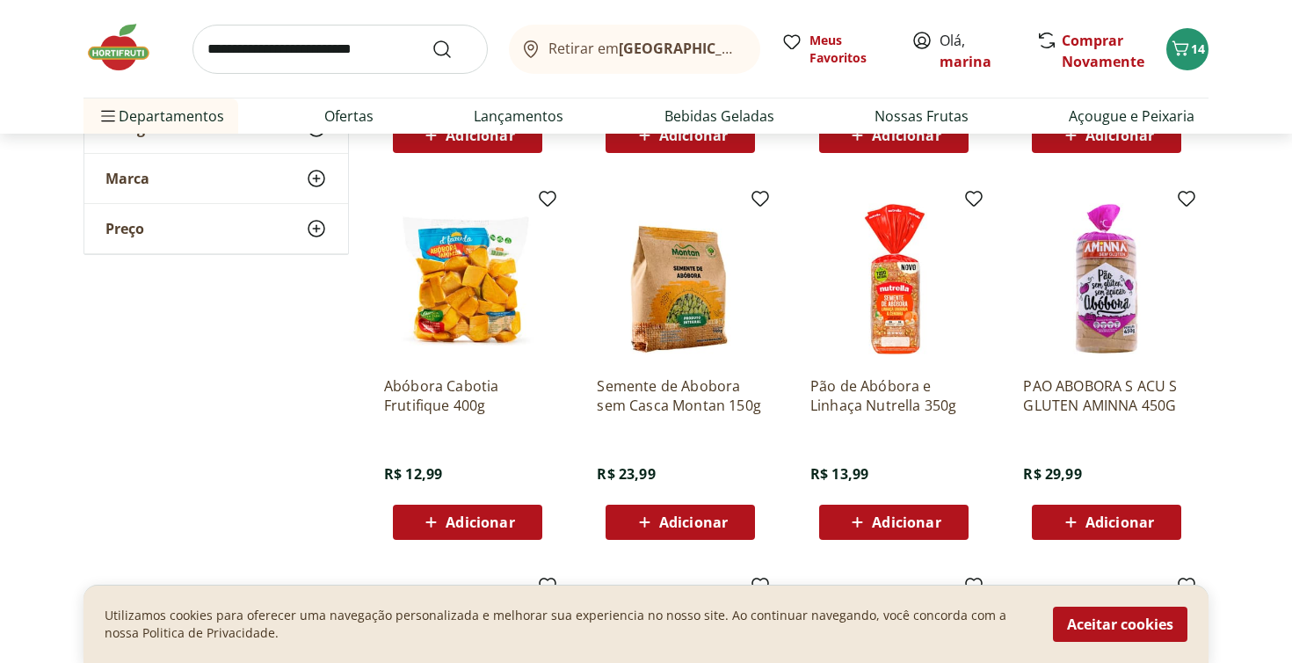
scroll to position [336, 0]
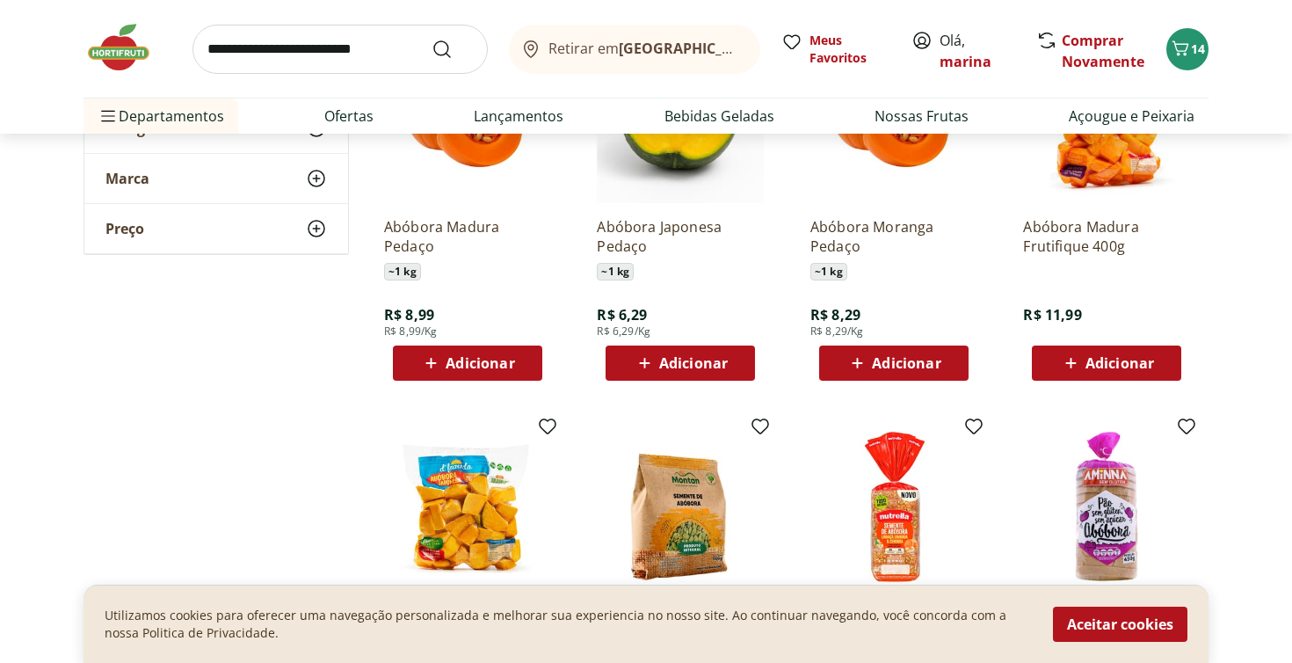
click at [899, 368] on span "Adicionar" at bounding box center [906, 363] width 69 height 14
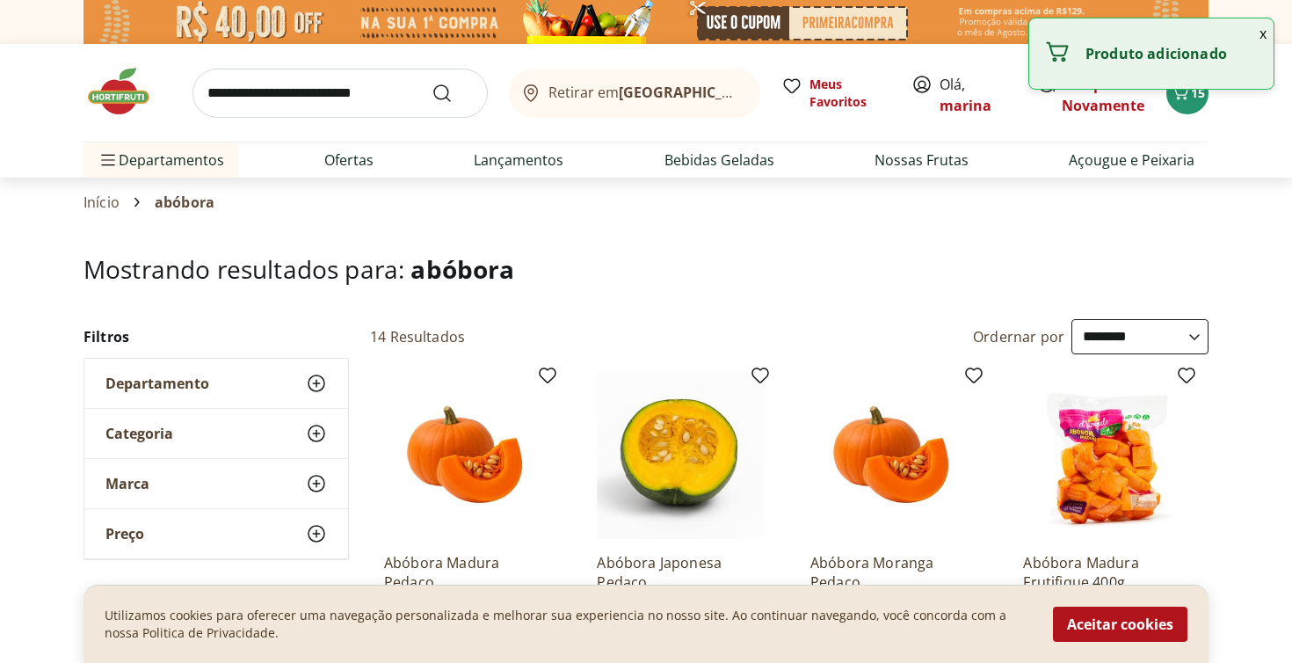
scroll to position [0, 0]
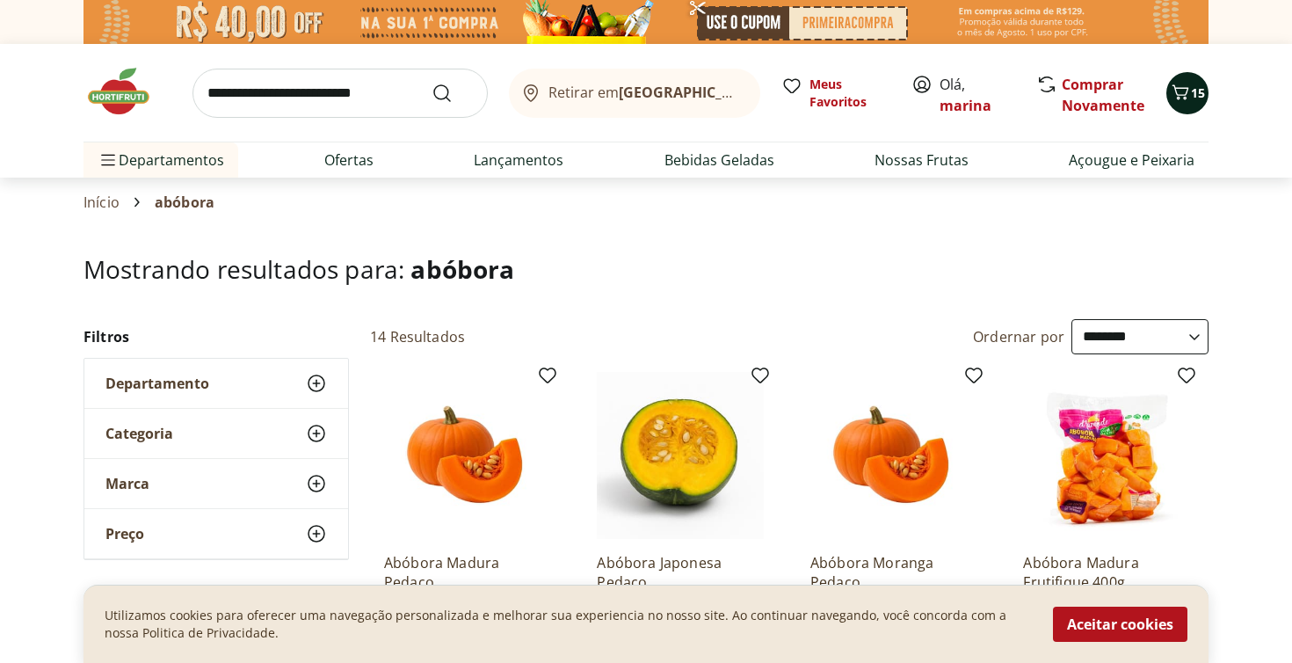
click at [1200, 86] on span "15" at bounding box center [1198, 92] width 14 height 17
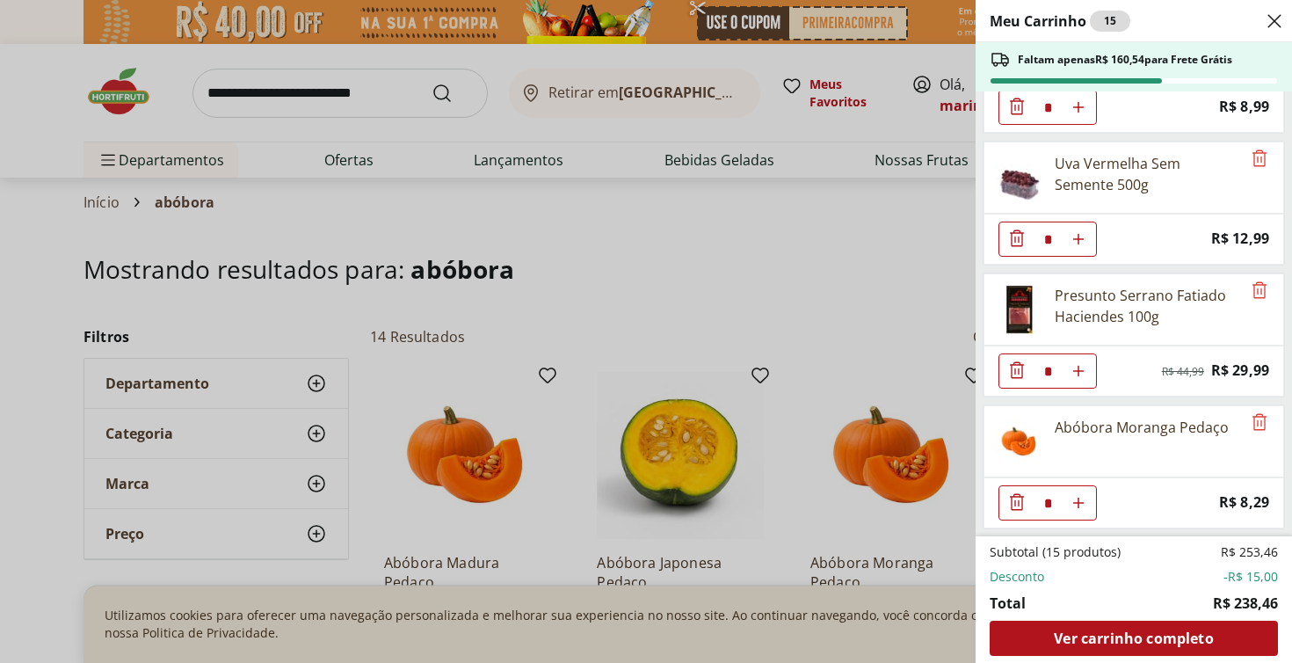
scroll to position [1276, 0]
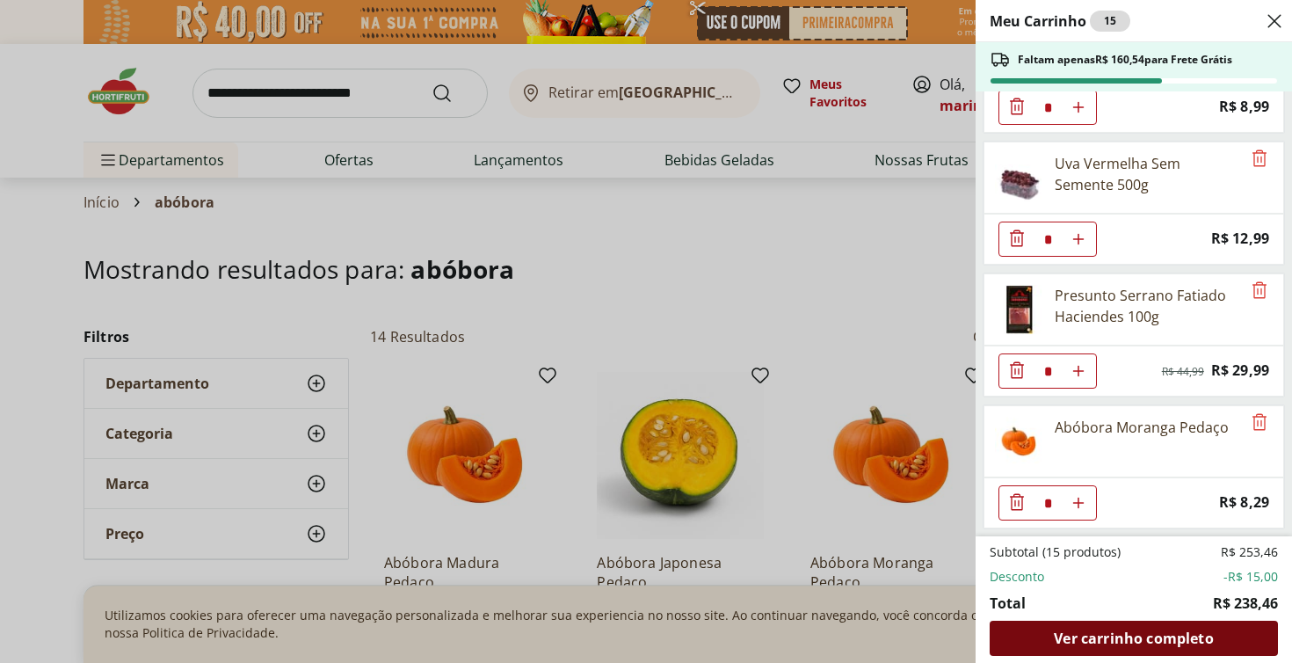
click at [1102, 641] on span "Ver carrinho completo" at bounding box center [1133, 638] width 159 height 14
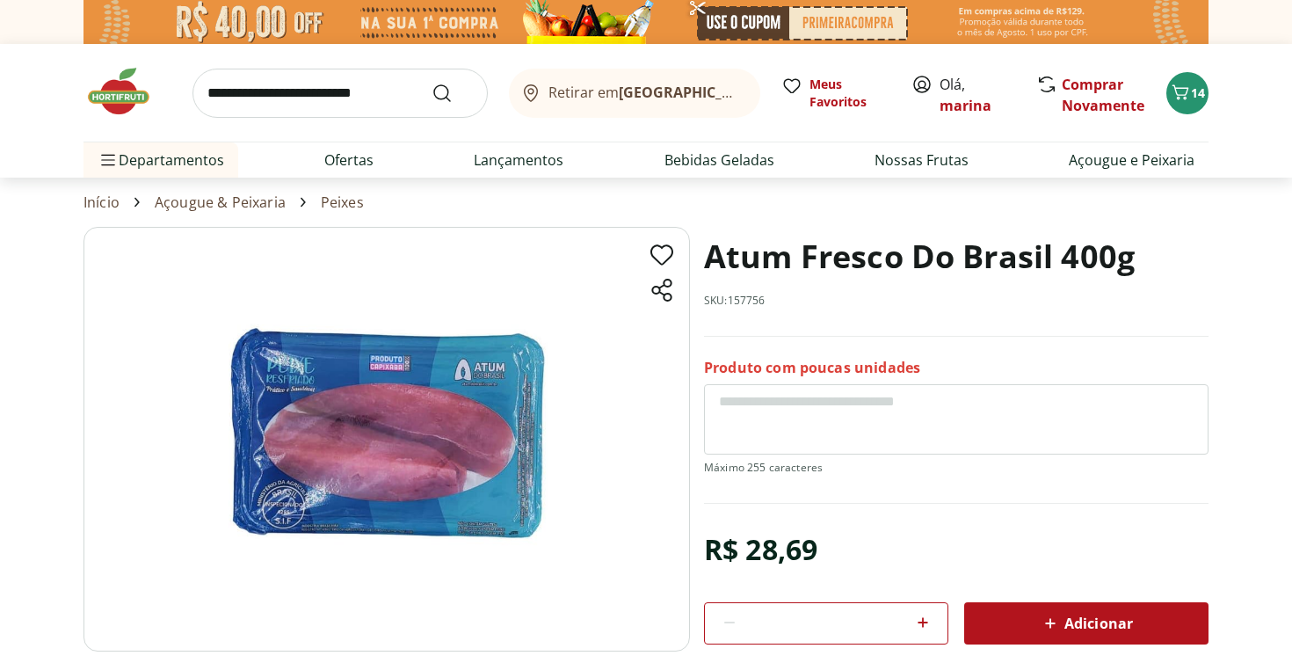
scroll to position [21, 0]
